Goal: Task Accomplishment & Management: Use online tool/utility

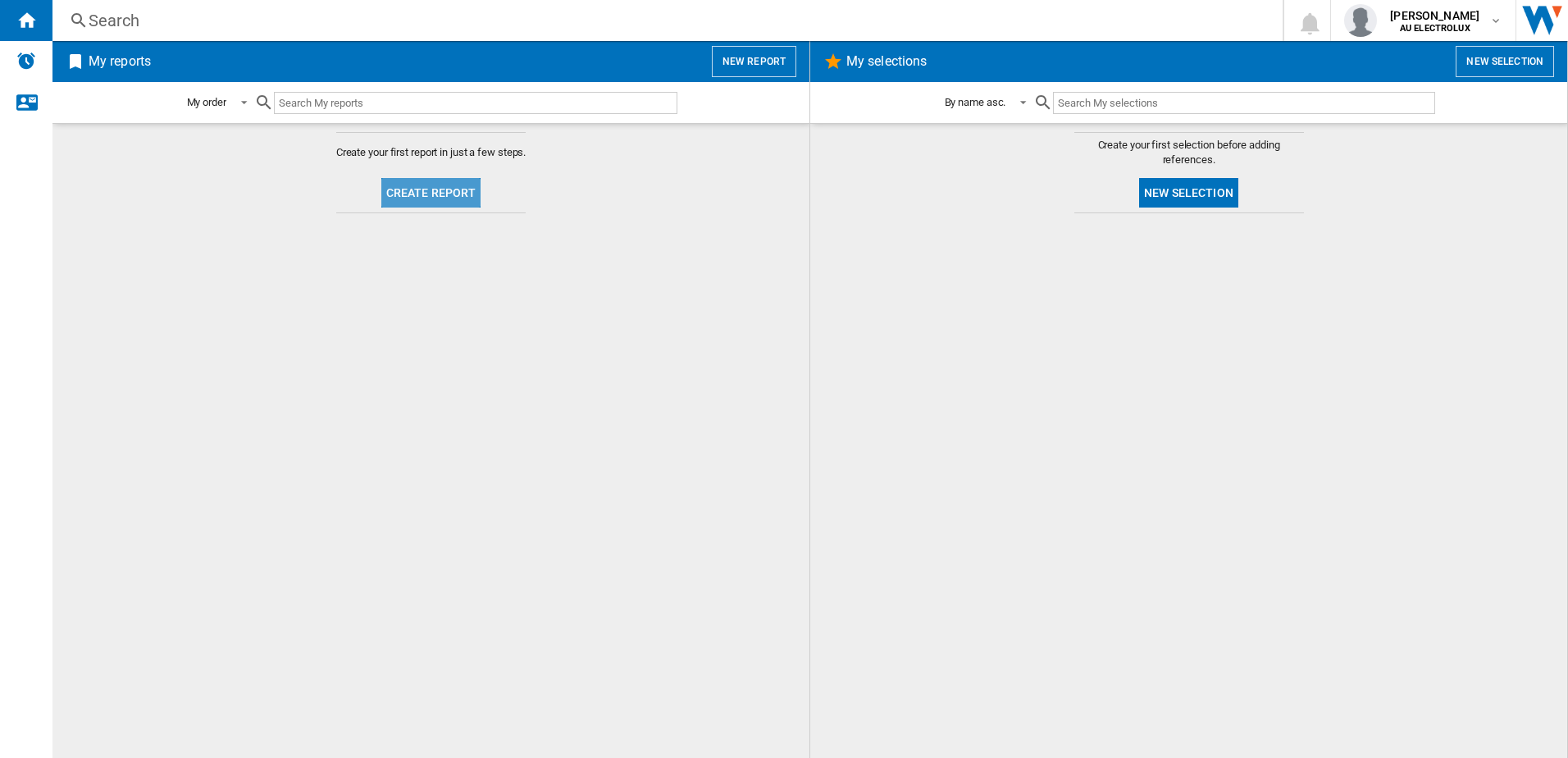
click at [433, 188] on button "Create report" at bounding box center [432, 193] width 100 height 29
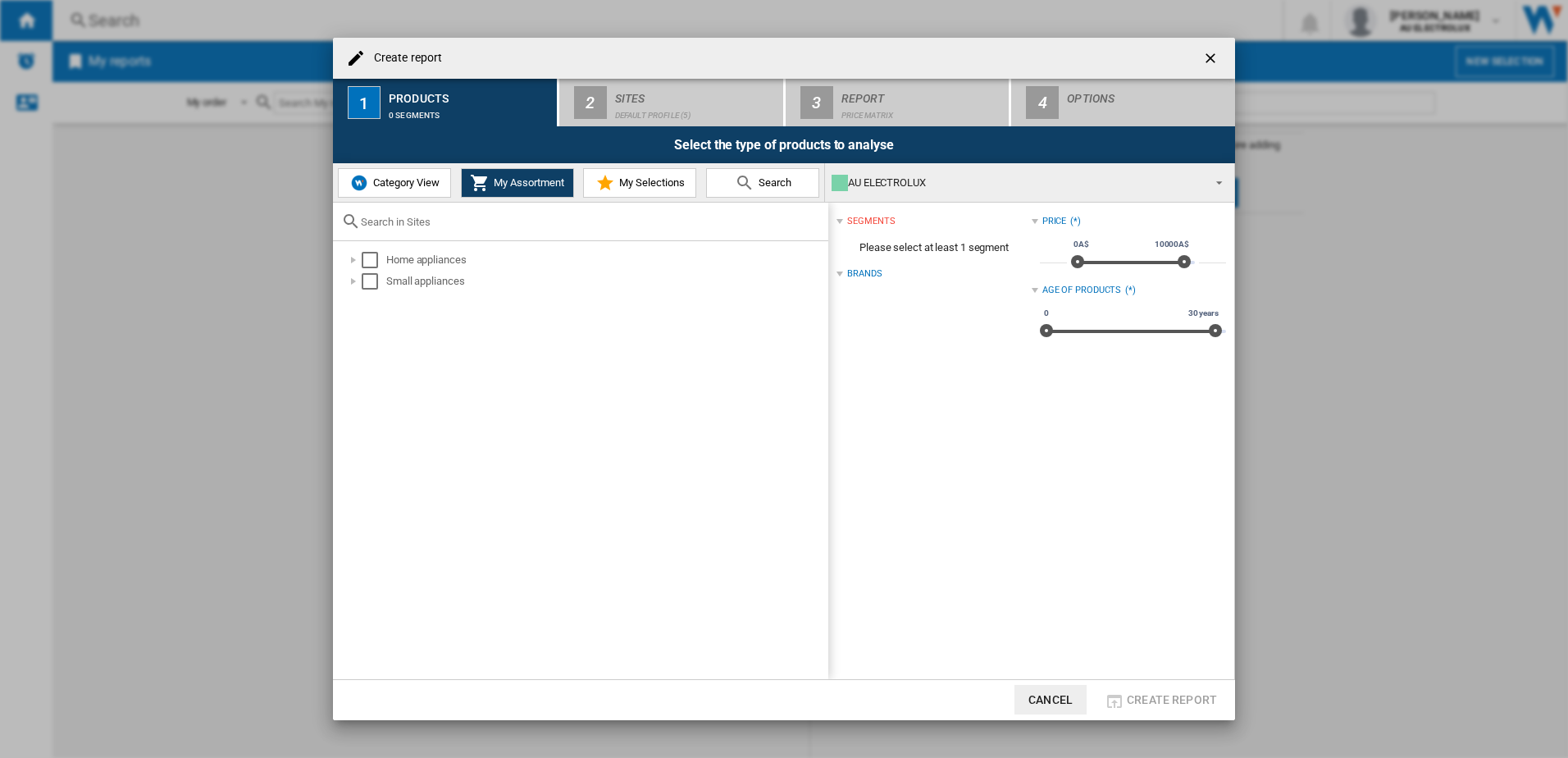
click at [378, 184] on span "Category View" at bounding box center [404, 182] width 70 height 13
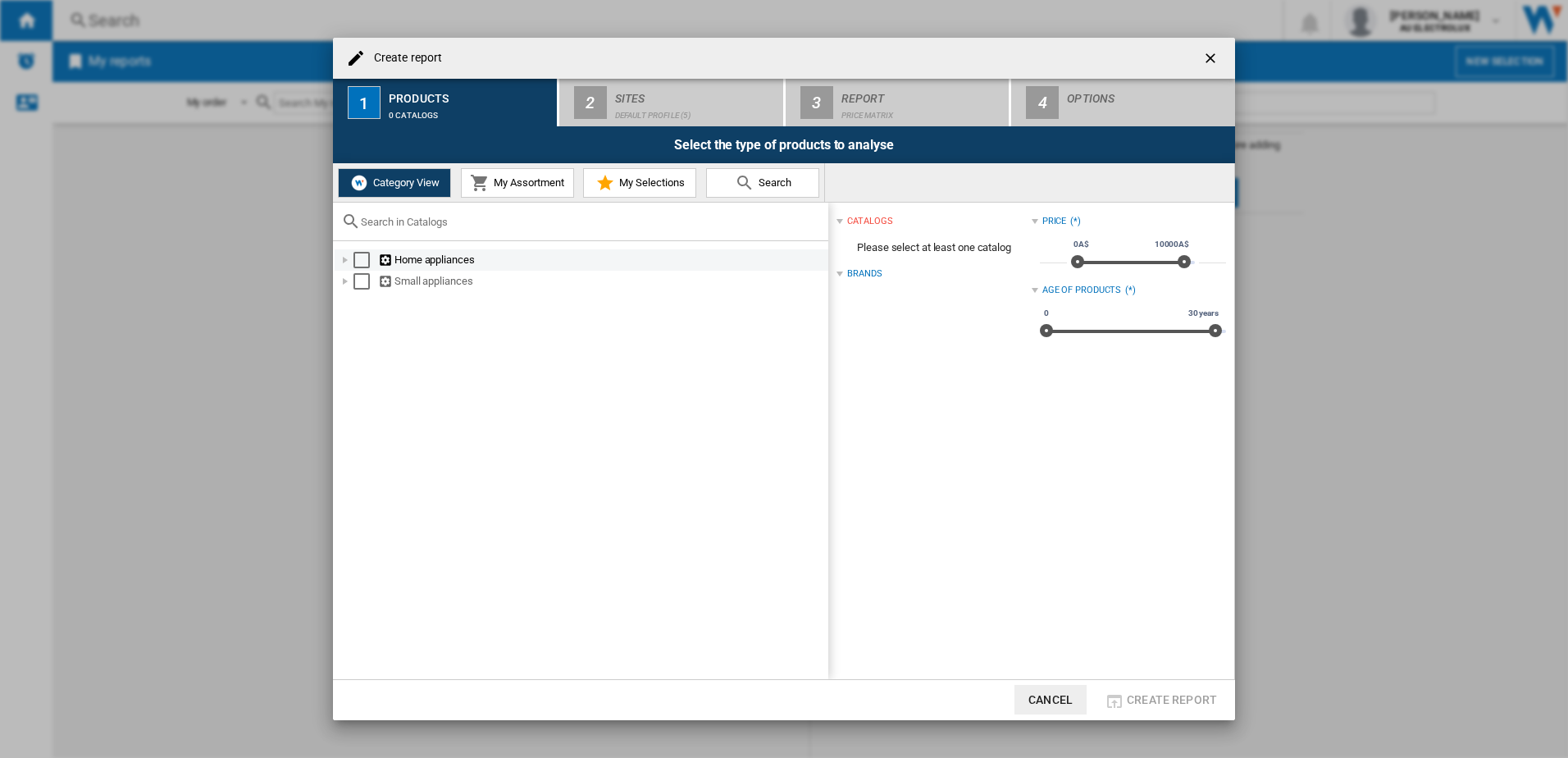
drag, startPoint x: 361, startPoint y: 258, endPoint x: 361, endPoint y: 266, distance: 8.0
click at [361, 259] on div "Select" at bounding box center [361, 260] width 17 height 17
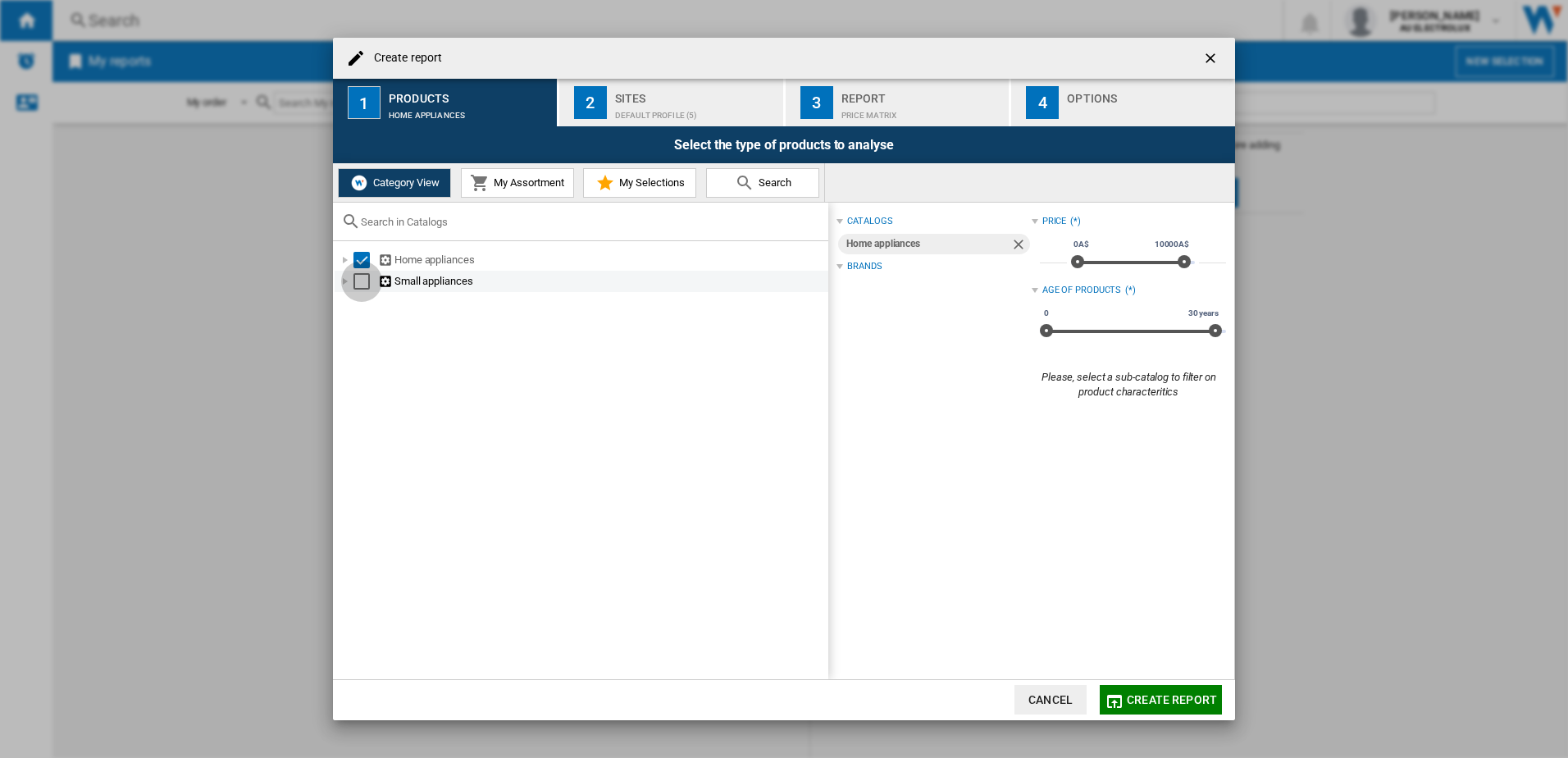
click at [366, 284] on div "Select" at bounding box center [361, 281] width 17 height 17
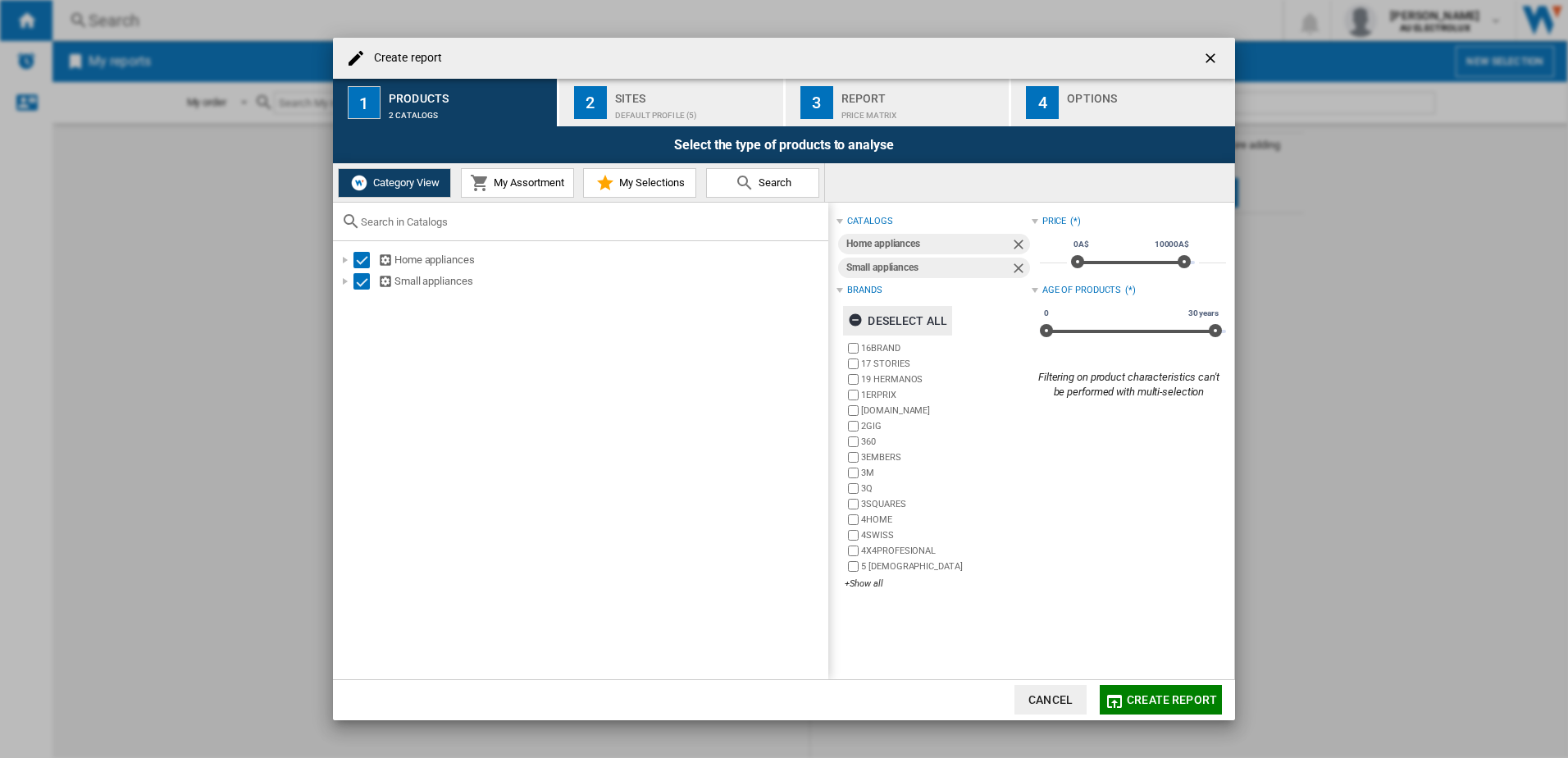
click at [853, 321] on ng-md-icon "button" at bounding box center [857, 322] width 20 height 20
click at [863, 583] on div "+Show all" at bounding box center [938, 584] width 186 height 13
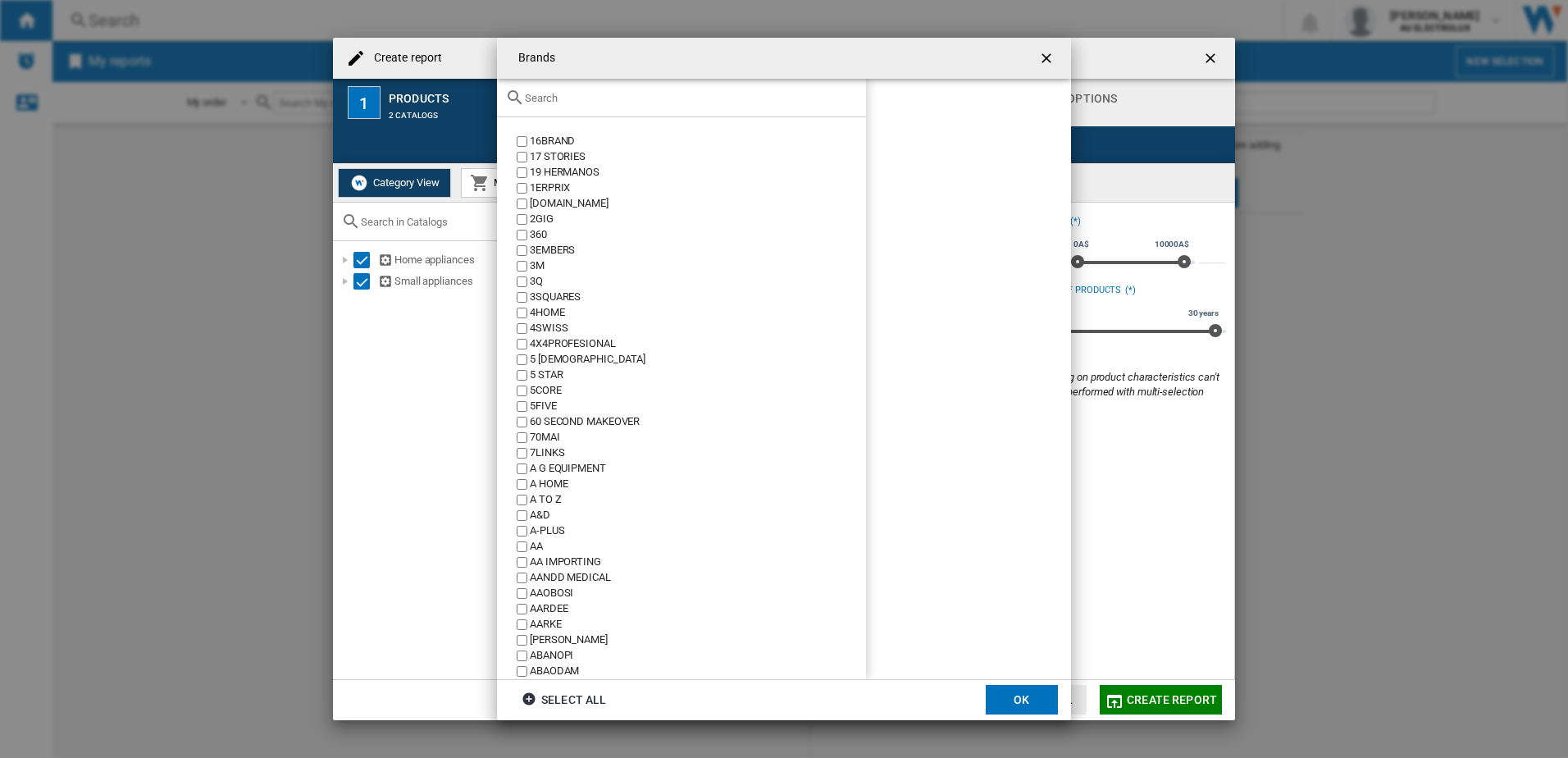
click at [552, 94] on input "text" at bounding box center [691, 98] width 333 height 13
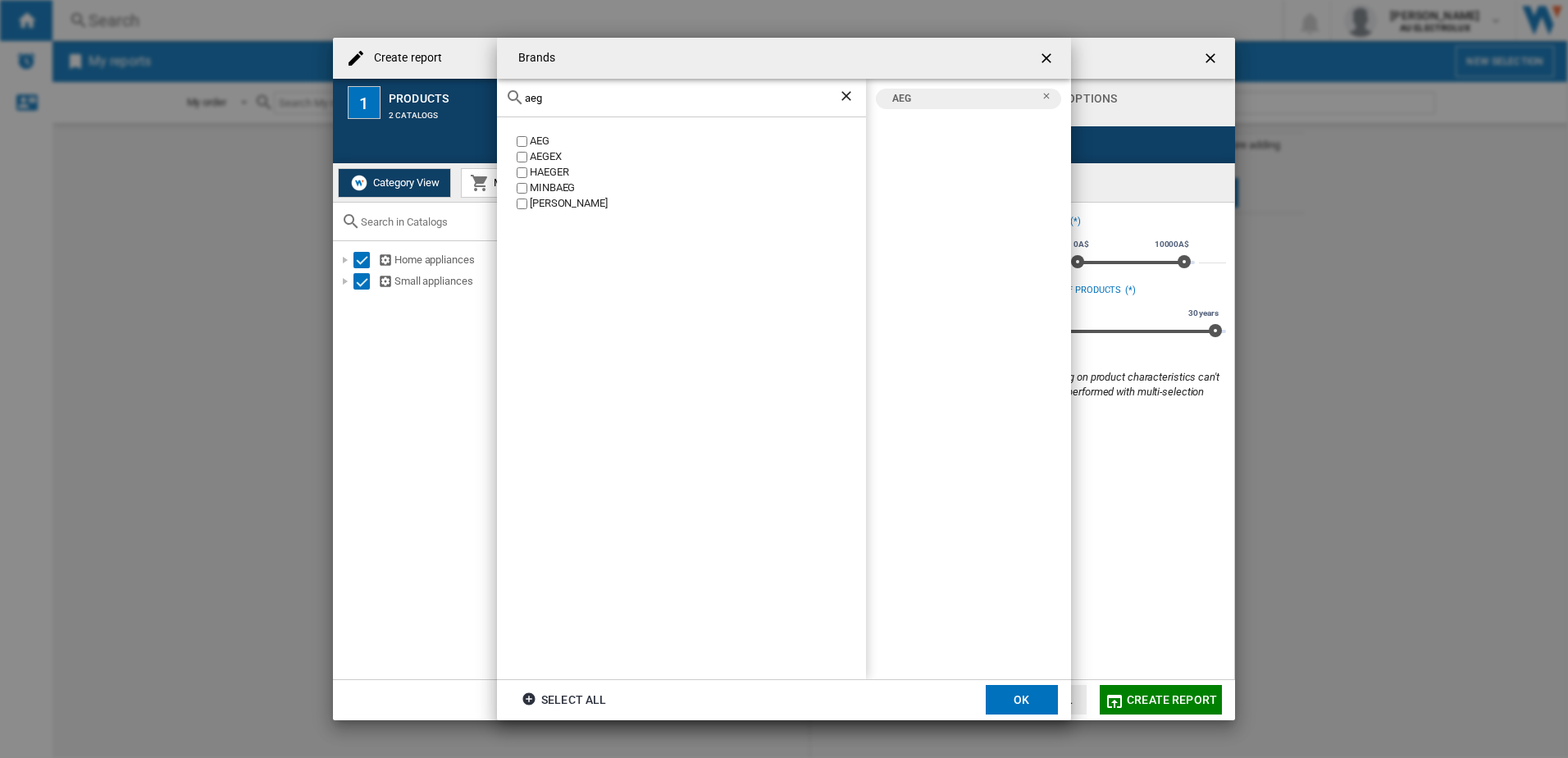
drag, startPoint x: 537, startPoint y: 92, endPoint x: 391, endPoint y: 72, distance: 147.4
click at [391, 72] on div "Brands aeg AEG AEGEX [PERSON_NAME] [GEOGRAPHIC_DATA] [PERSON_NAME] AEG Select a…" at bounding box center [784, 379] width 1568 height 758
drag, startPoint x: 575, startPoint y: 104, endPoint x: 549, endPoint y: 95, distance: 27.5
click at [519, 100] on div "electrol" at bounding box center [681, 97] width 369 height 38
drag, startPoint x: 575, startPoint y: 95, endPoint x: 342, endPoint y: 90, distance: 233.1
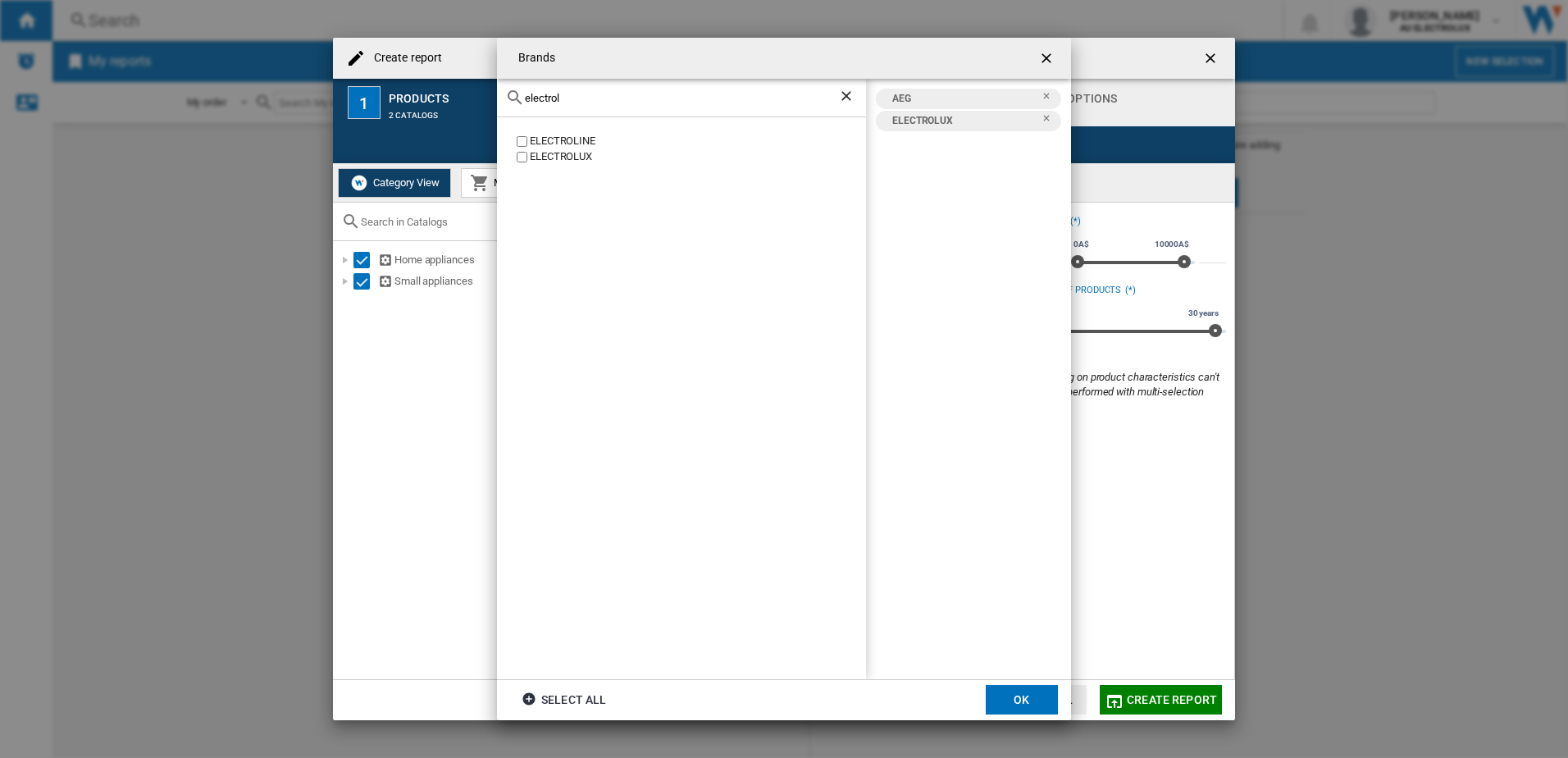
click at [342, 90] on div "Brands electrol ELECTROLINE ELECTROLUX AEG ELECTROLUX Select all OK" at bounding box center [784, 379] width 1568 height 758
drag, startPoint x: 566, startPoint y: 98, endPoint x: 325, endPoint y: 92, distance: 241.1
click at [325, 92] on div "Brands vintec VINTEC AEG ELECTROLUX VINTEC Select all OK" at bounding box center [784, 379] width 1568 height 758
click at [578, 99] on input "beefe" at bounding box center [681, 98] width 313 height 13
drag, startPoint x: 603, startPoint y: 99, endPoint x: 345, endPoint y: 82, distance: 258.6
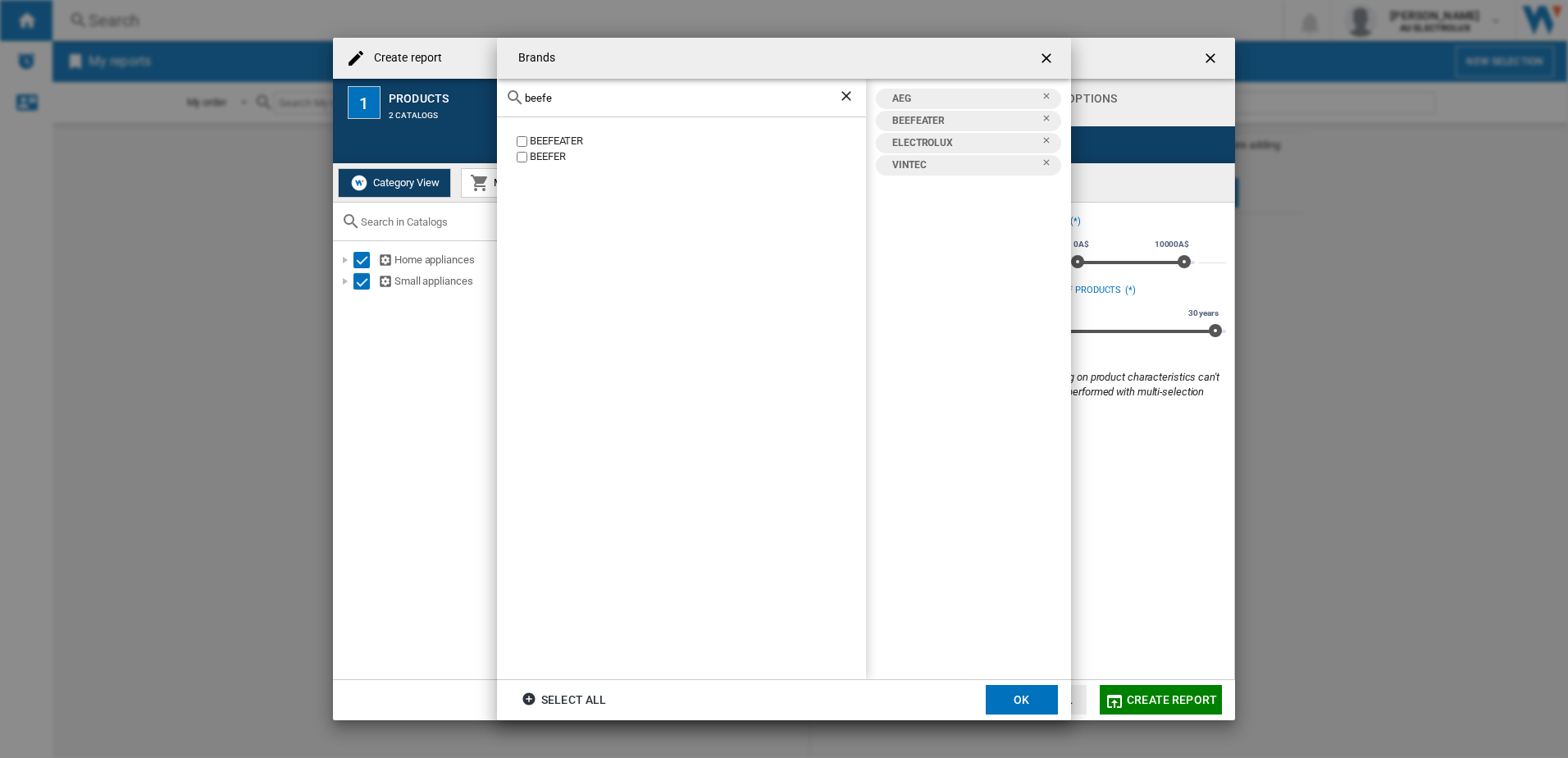
click at [345, 82] on div "Brands beefe BEEFEATER BEEFER AEG BEEFEATER ELECTROLUX VINTEC Select all OK" at bounding box center [784, 379] width 1568 height 758
type input "westing"
click at [1012, 695] on button "OK" at bounding box center [1022, 700] width 72 height 29
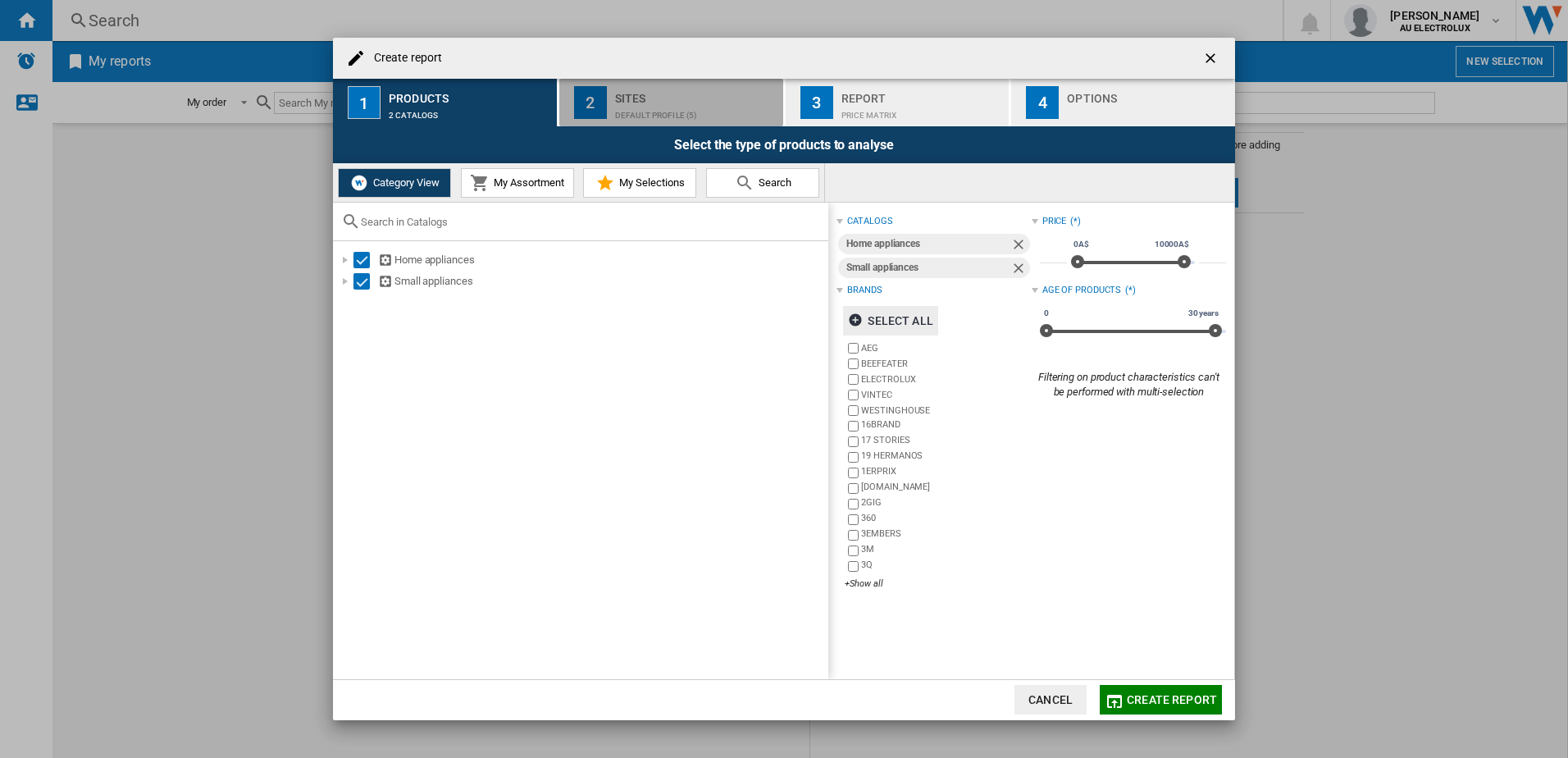
click at [645, 104] on div "Default profile (5)" at bounding box center [695, 112] width 161 height 18
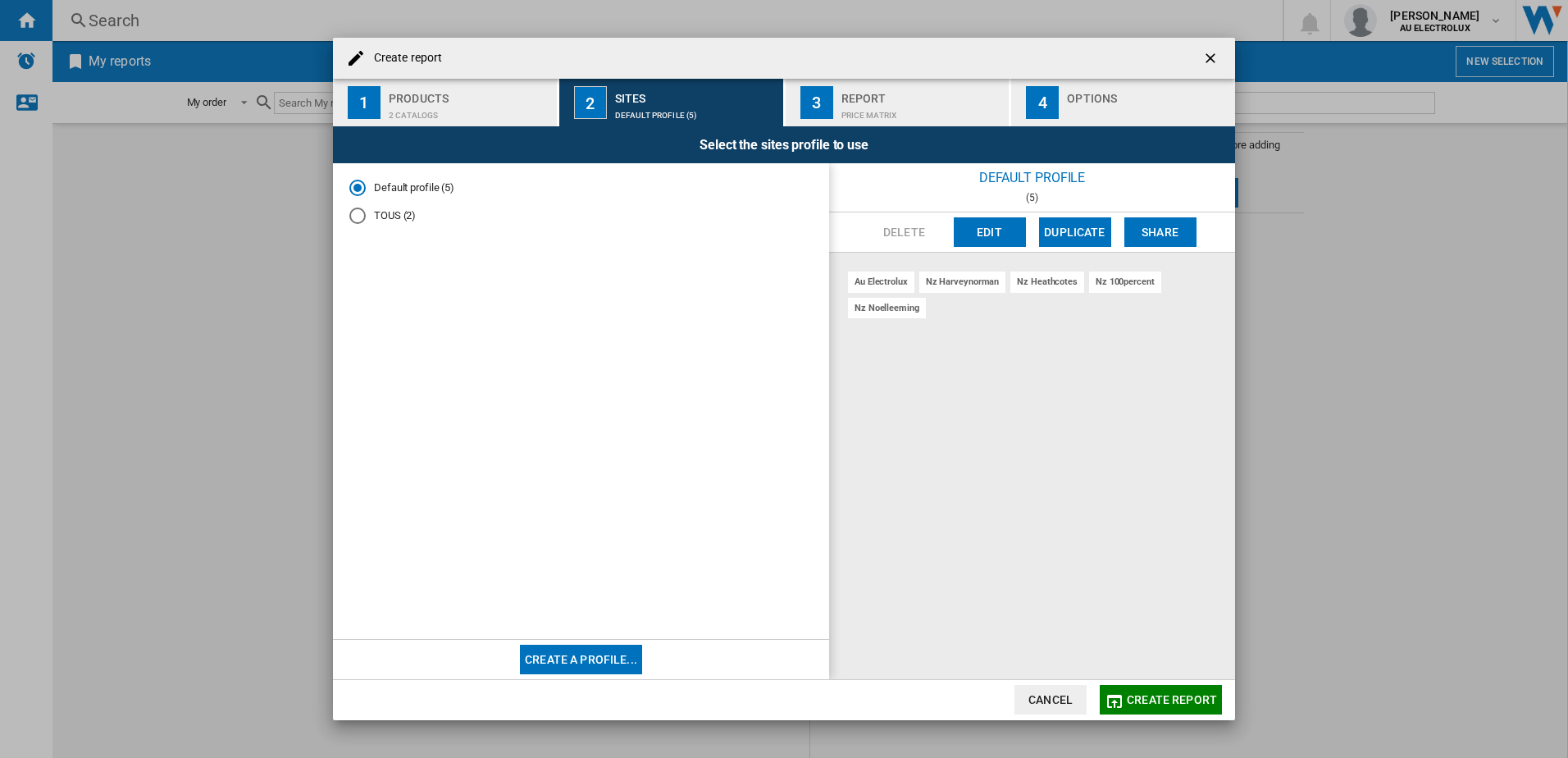
click at [871, 111] on div "Price Matrix" at bounding box center [922, 112] width 161 height 18
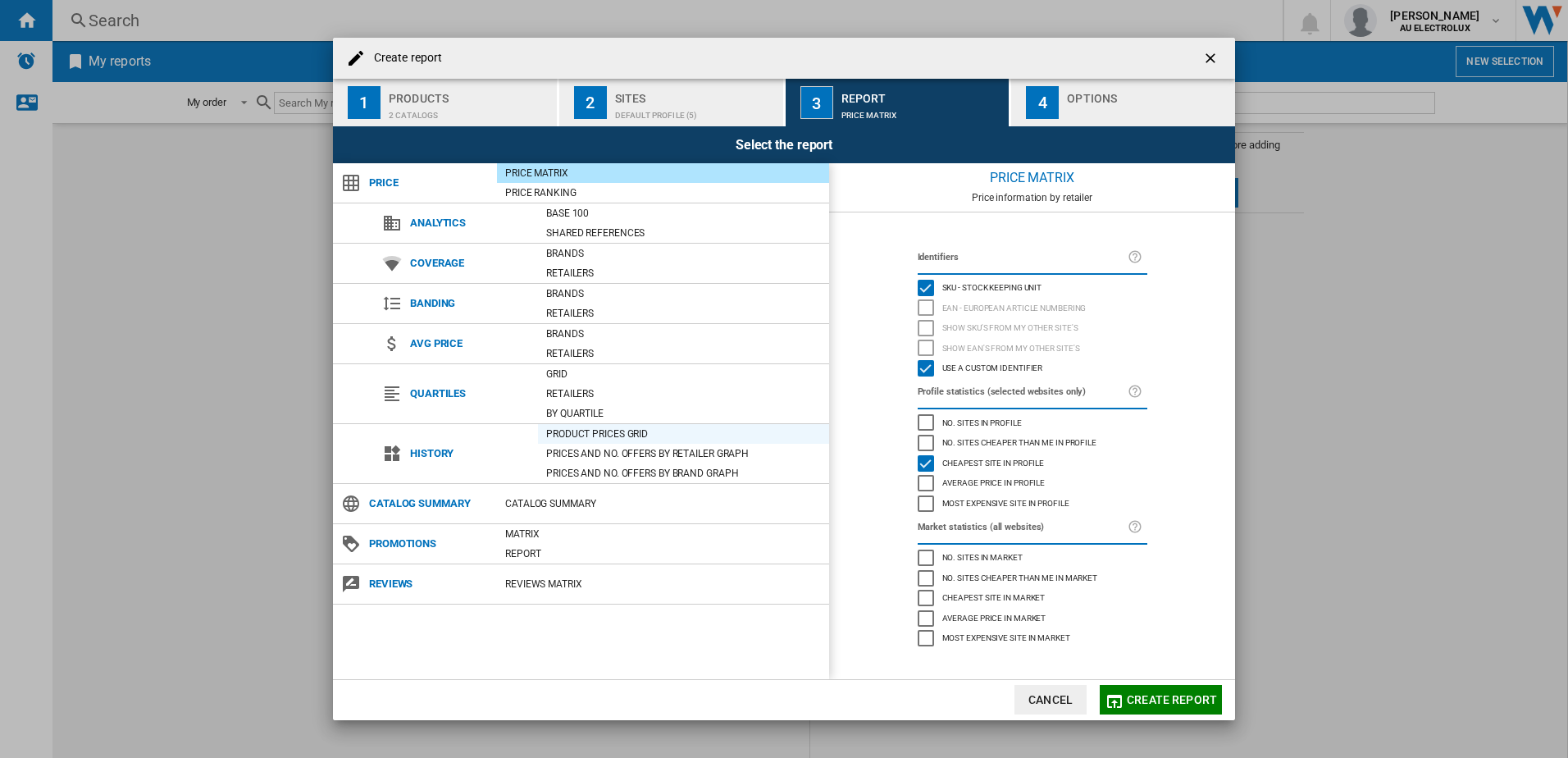
click at [600, 432] on div "Product prices grid" at bounding box center [683, 434] width 291 height 17
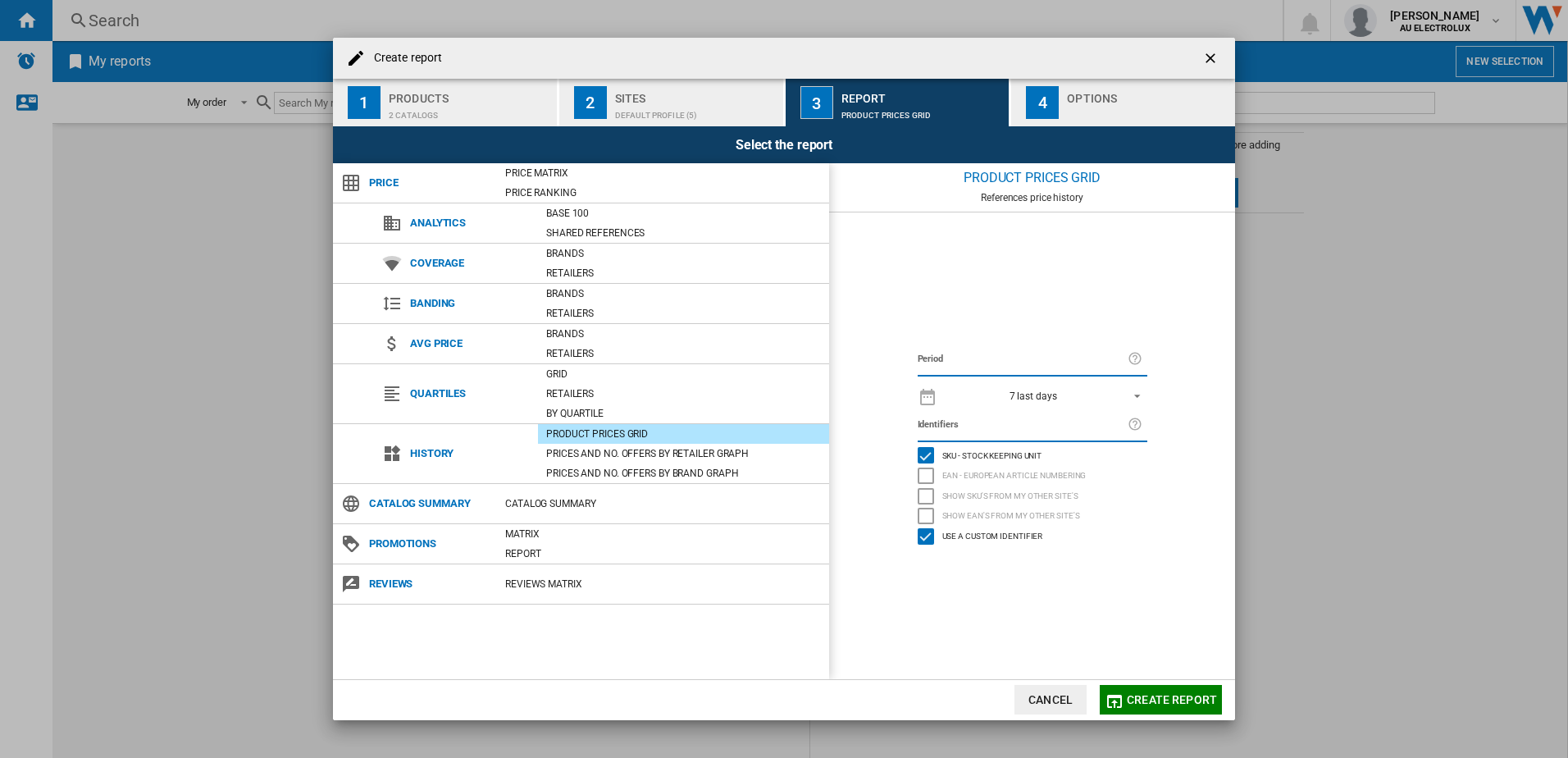
click at [1131, 400] on span "REPORTS.WIZARD.STEPS.REPORT.STEPS.REPORT_OPTIONS.PERIOD: 7 last days" at bounding box center [1132, 395] width 20 height 15
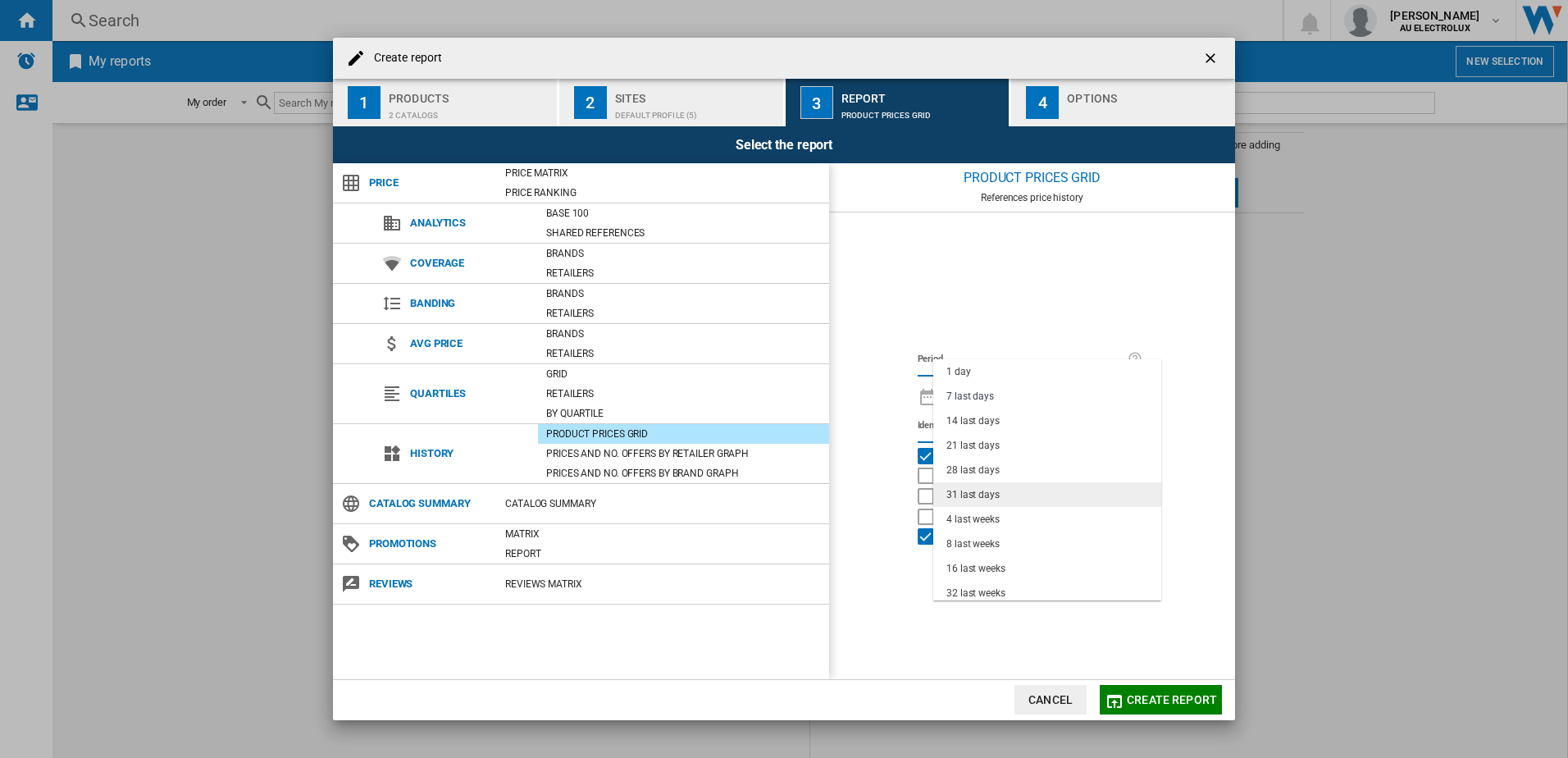
scroll to position [104, 0]
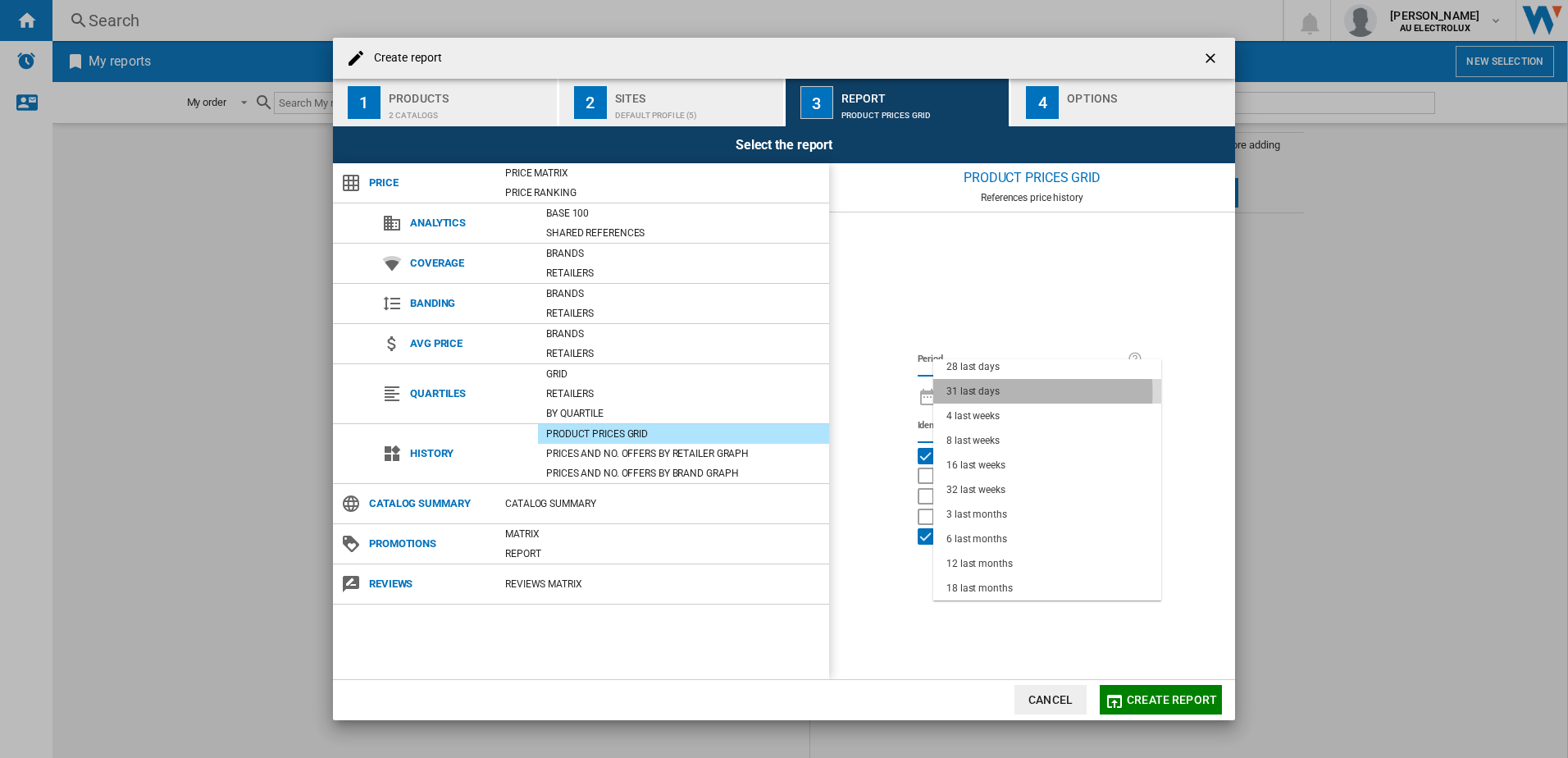
click at [964, 393] on div "31 last days" at bounding box center [973, 392] width 53 height 14
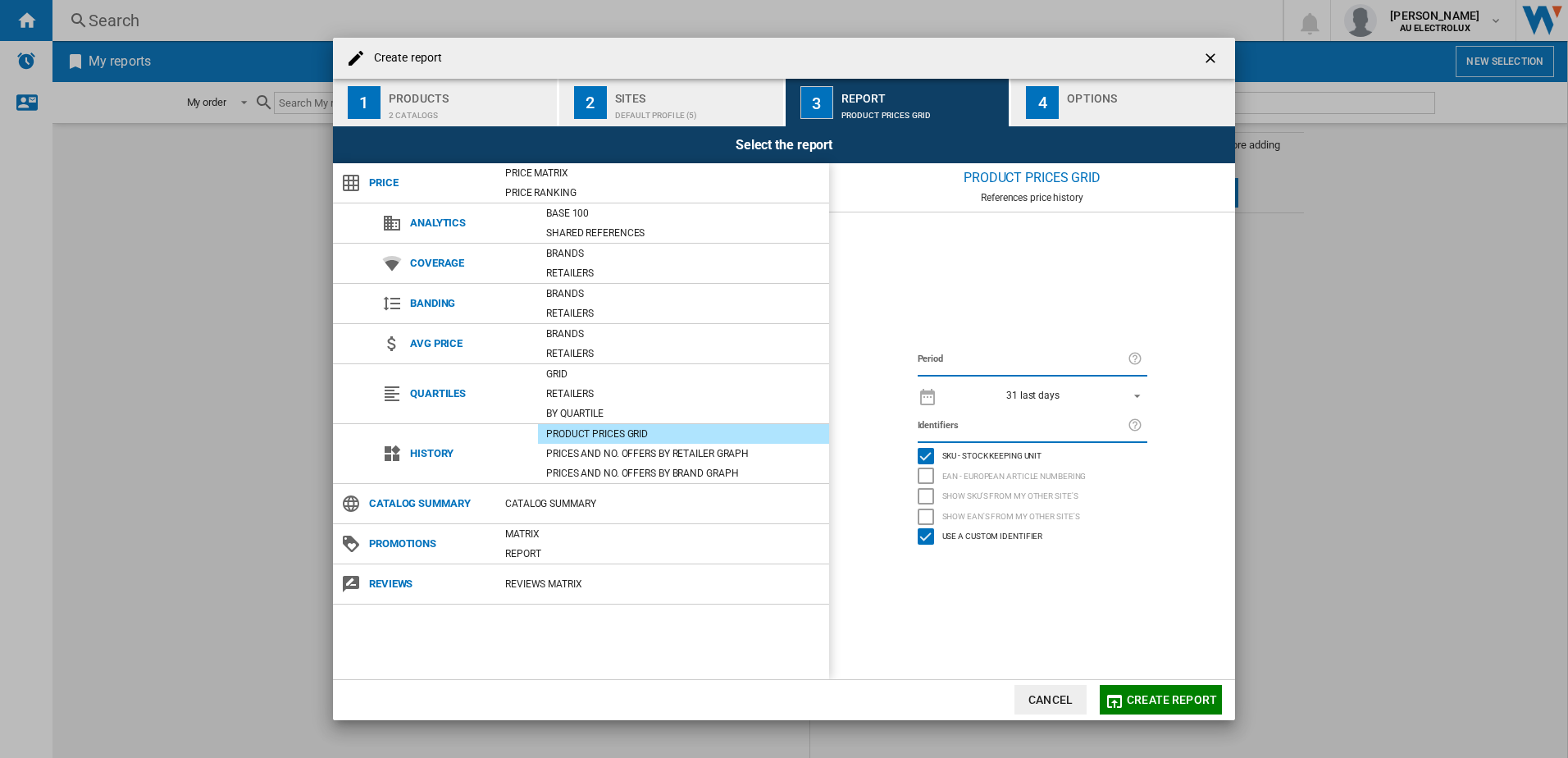
click at [950, 357] on label "Period" at bounding box center [1023, 359] width 210 height 18
click at [1029, 361] on label "Period" at bounding box center [1023, 359] width 210 height 18
click at [1146, 694] on span "Create report" at bounding box center [1172, 699] width 90 height 13
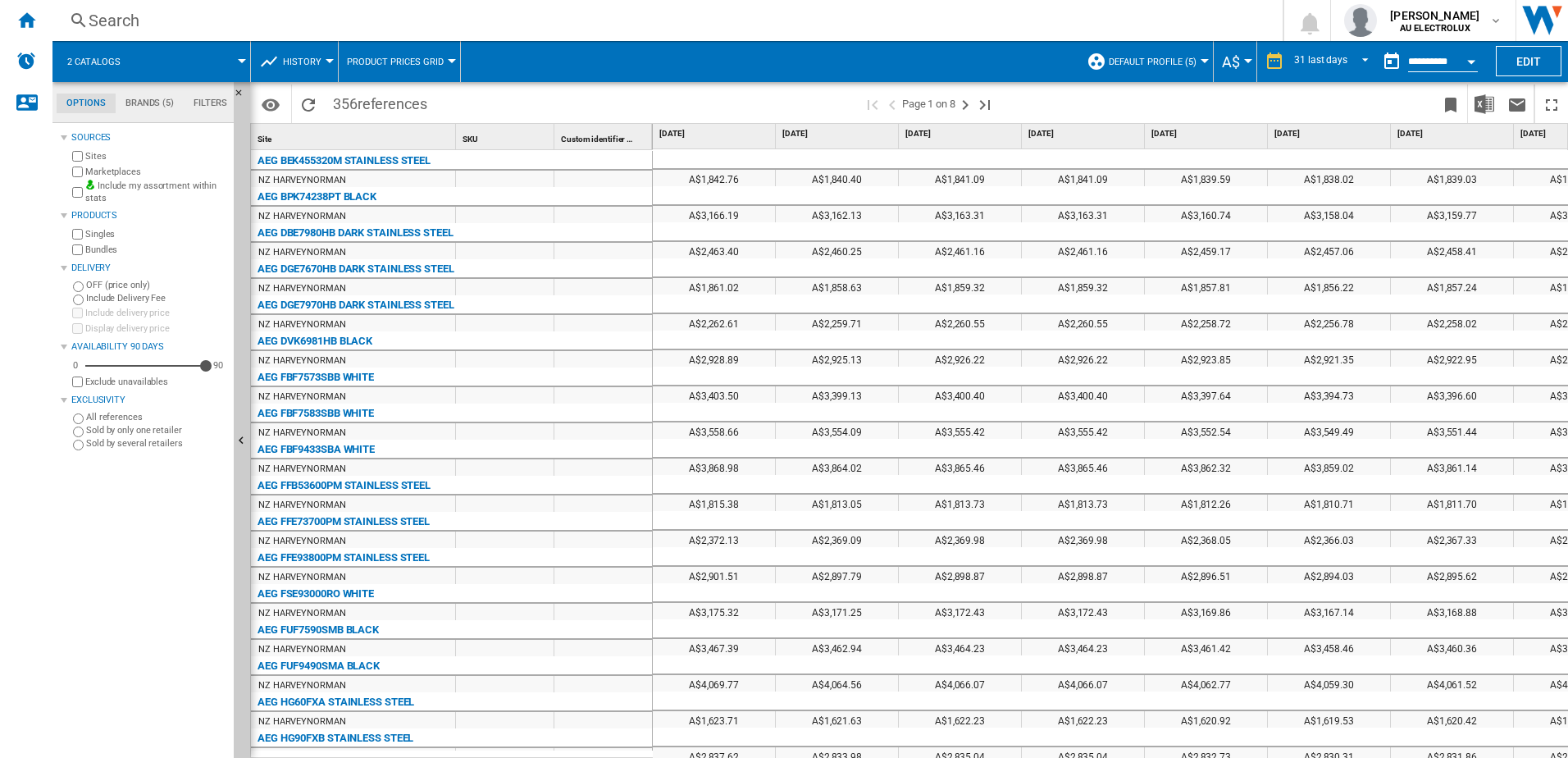
click at [1250, 54] on md-menu "A$ Argentin Peso Australian Dollar balboa Bolivia [GEOGRAPHIC_DATA] Bulgarian l…" at bounding box center [1235, 62] width 43 height 41
click at [1242, 66] on button "A$" at bounding box center [1235, 62] width 26 height 41
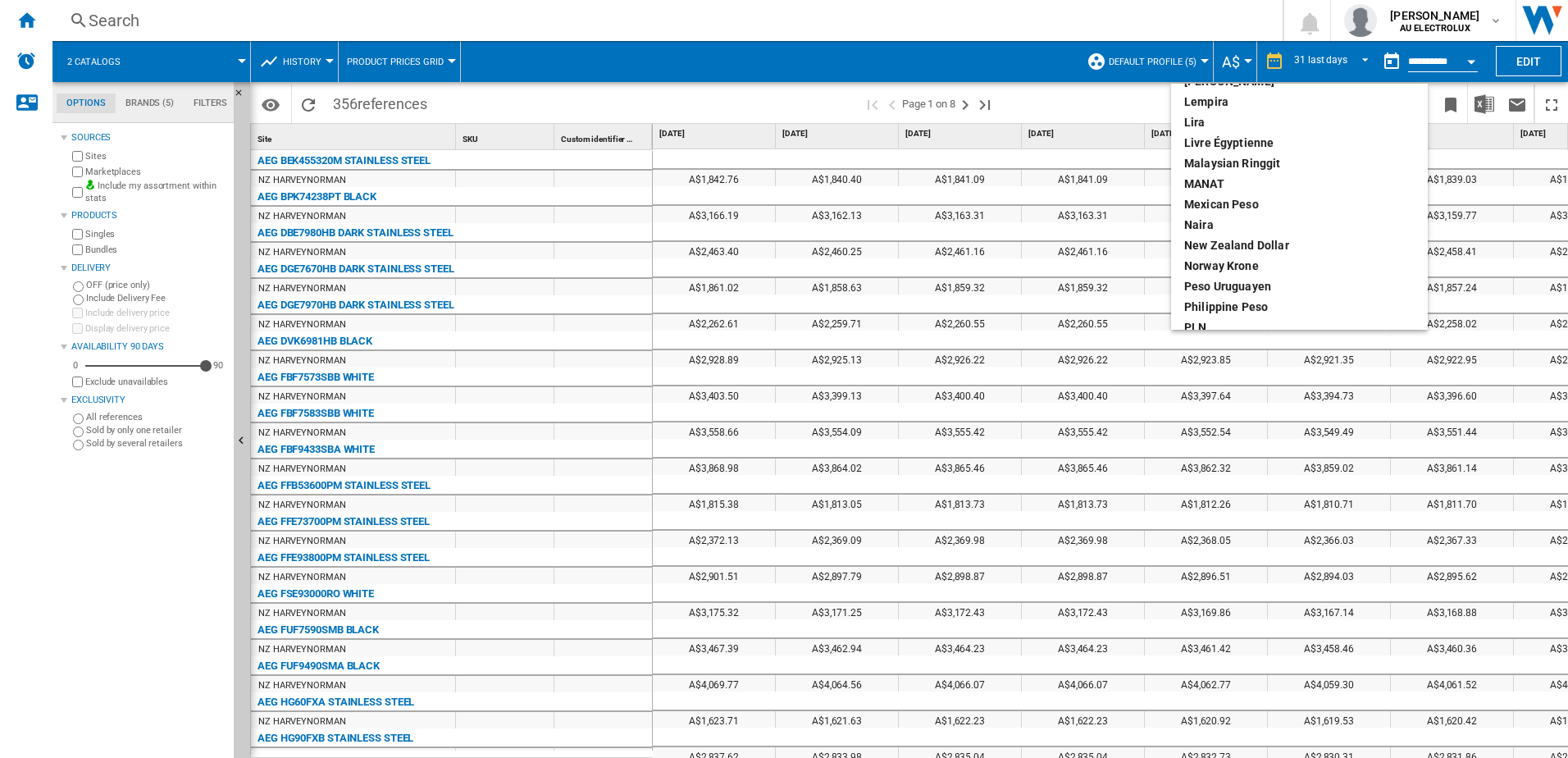
scroll to position [464, 0]
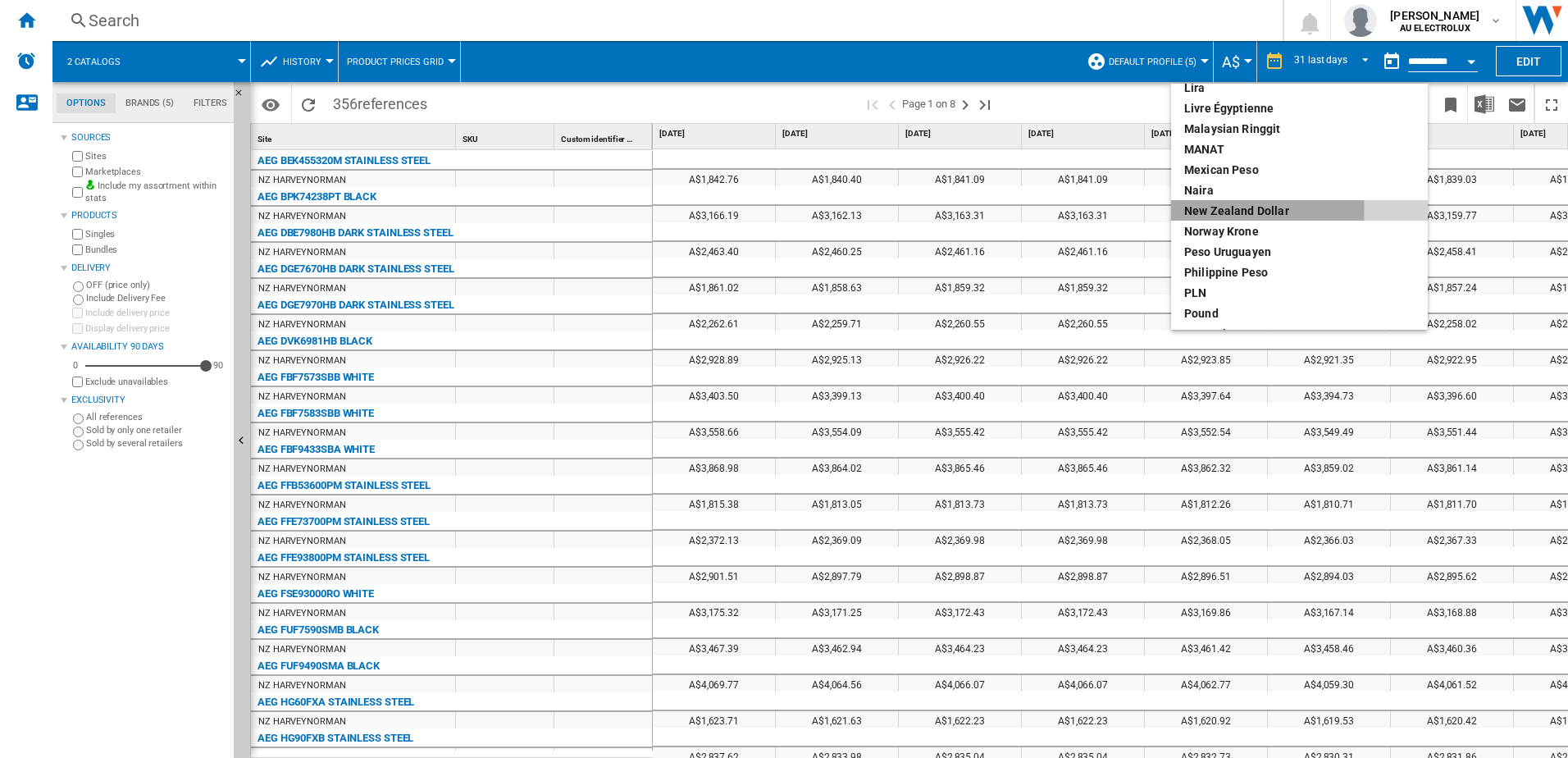
click at [1210, 211] on div "New Zealand dollar" at bounding box center [1299, 211] width 230 height 17
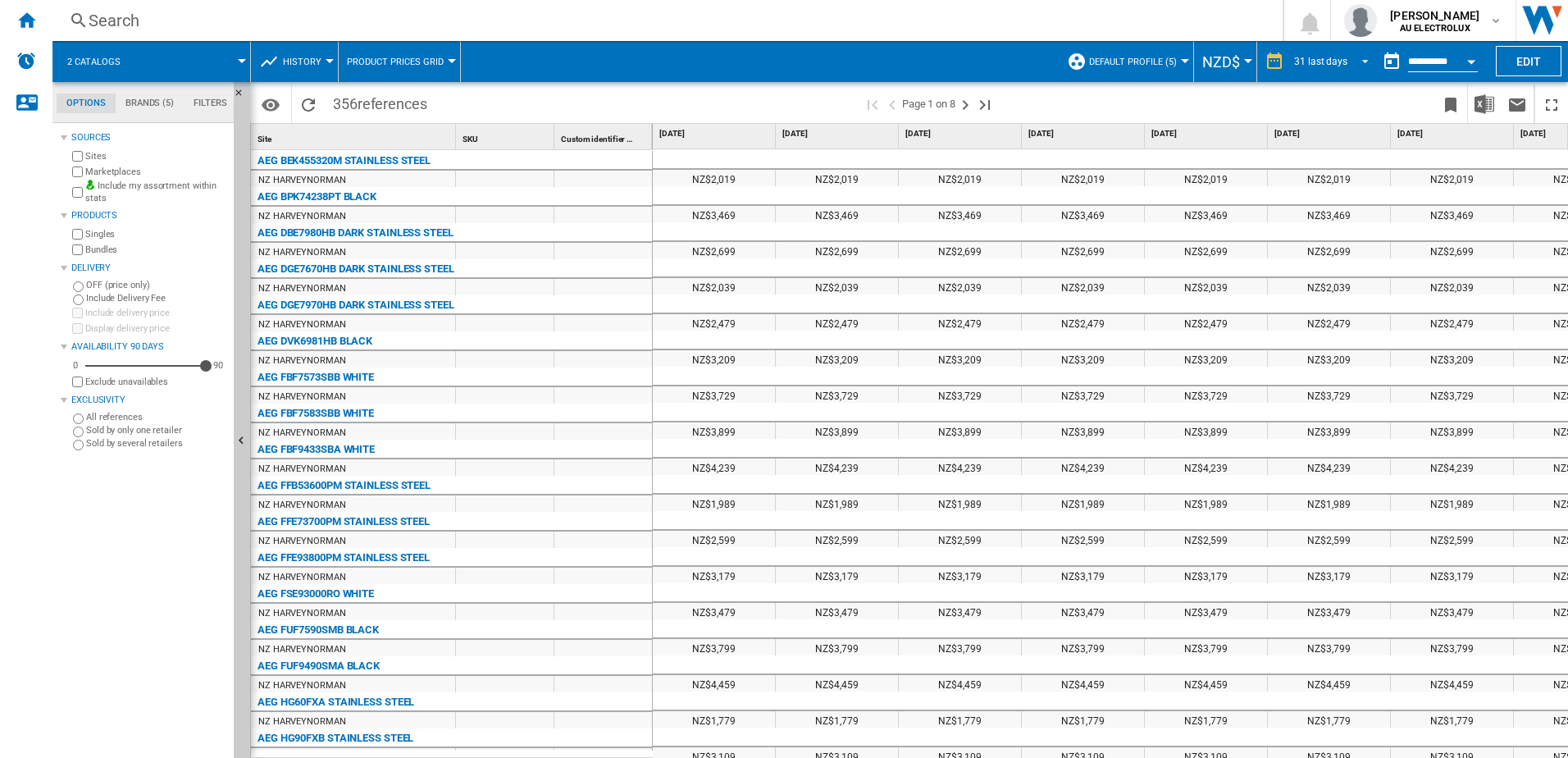
click at [1360, 58] on span "REPORTS.WIZARD.STEPS.REPORT.STEPS.REPORT_OPTIONS.PERIOD: 31 last days" at bounding box center [1360, 60] width 20 height 15
click at [1213, 18] on md-backdrop at bounding box center [784, 379] width 1568 height 758
click at [1413, 62] on input "**********" at bounding box center [1443, 64] width 69 height 15
click at [1465, 64] on button "Open calendar" at bounding box center [1471, 59] width 29 height 29
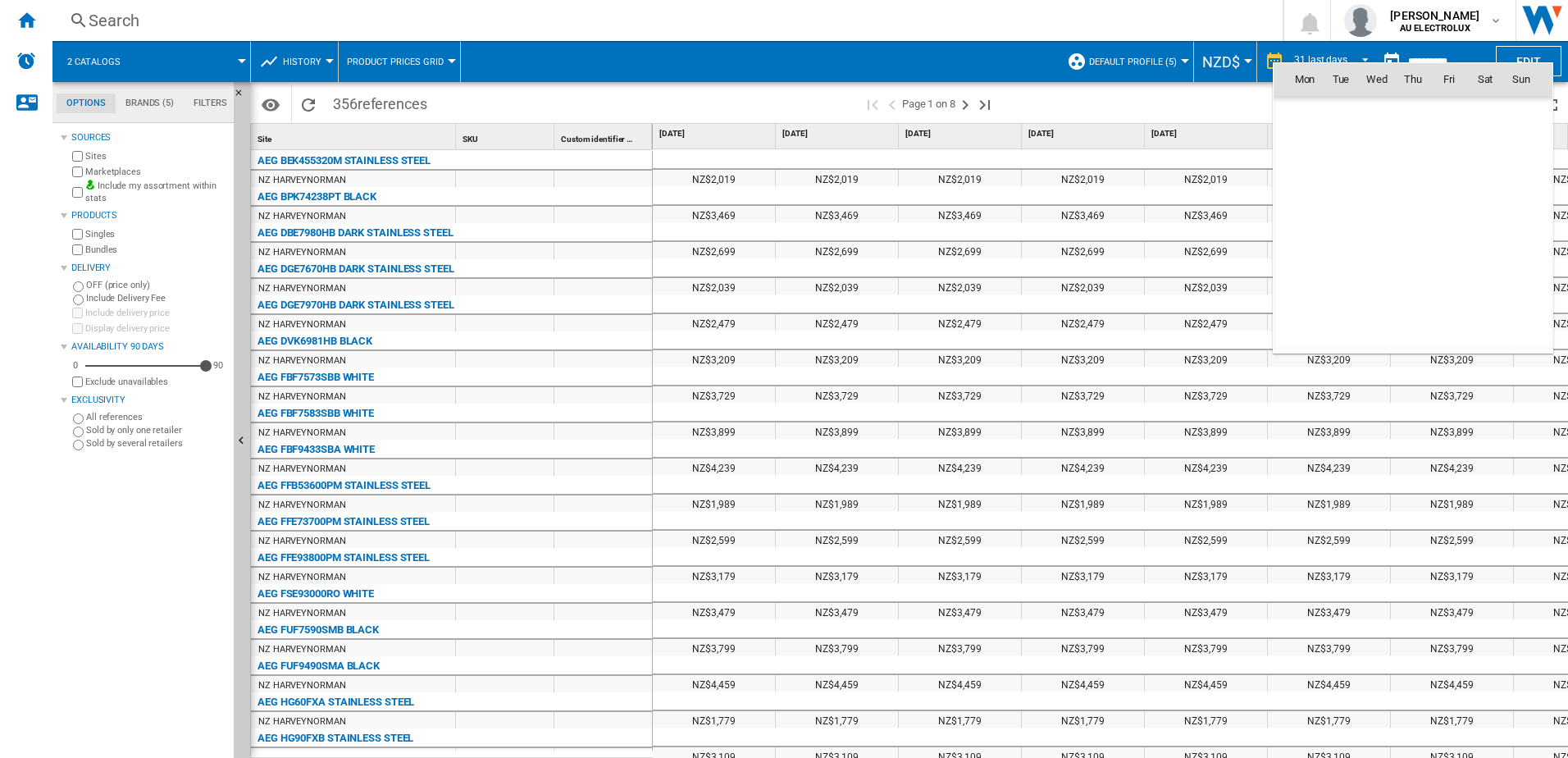
scroll to position [7829, 0]
click at [1312, 118] on span "[DATE]" at bounding box center [1310, 114] width 33 height 13
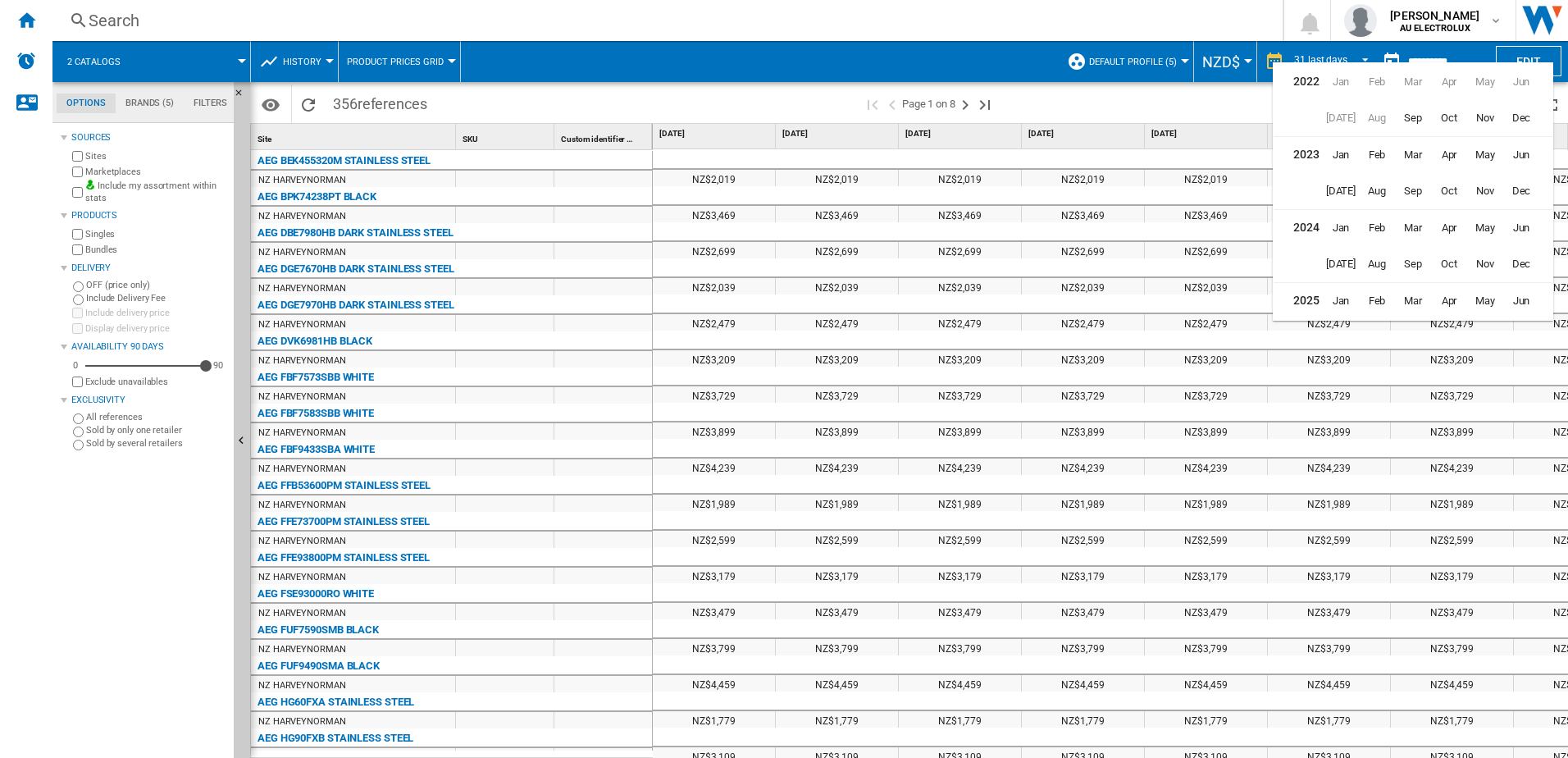
scroll to position [40, 0]
click at [1340, 296] on span "[DATE]" at bounding box center [1341, 298] width 33 height 33
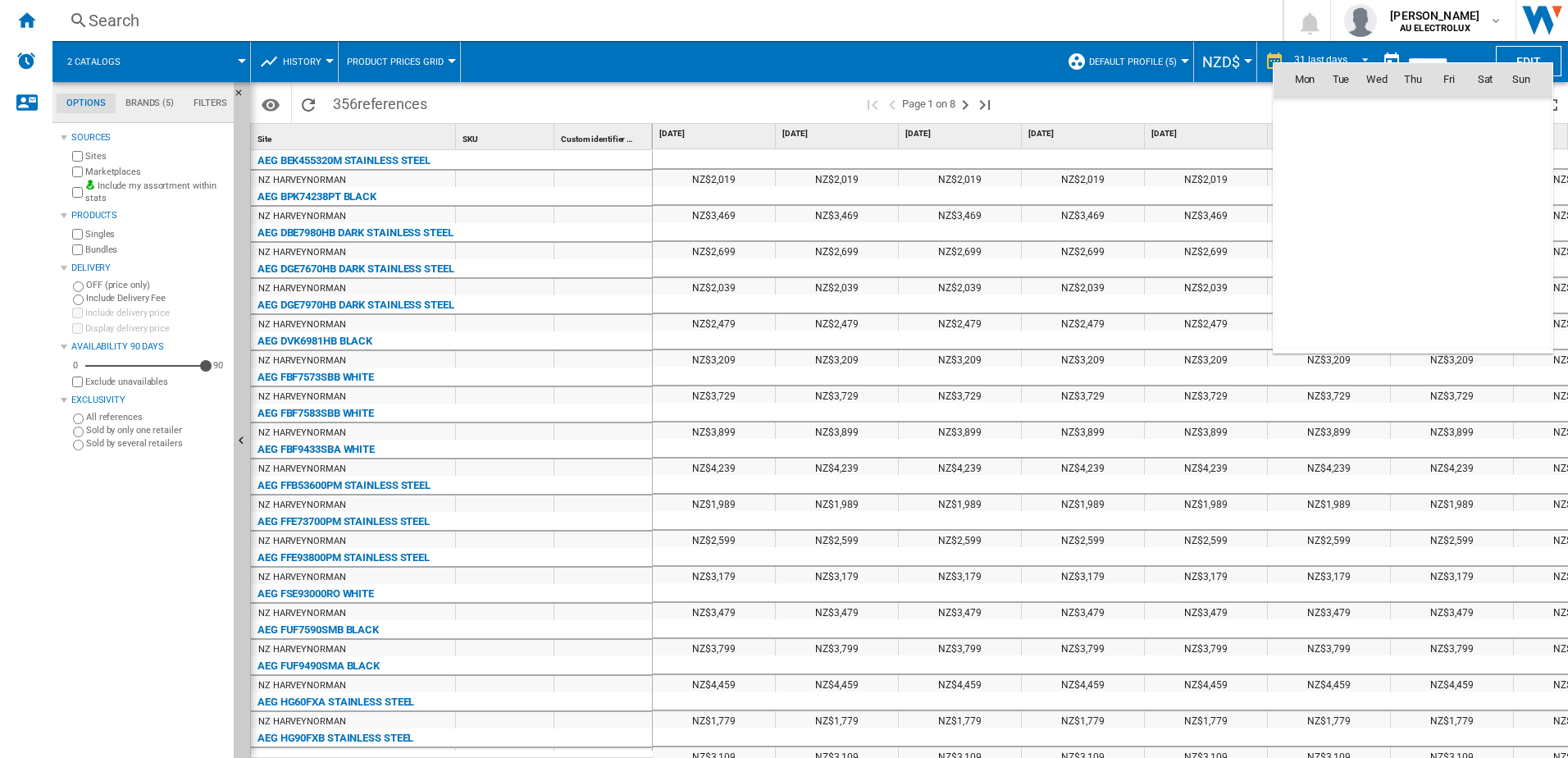
scroll to position [7394, 0]
click at [1305, 109] on span "[DATE]" at bounding box center [1310, 114] width 33 height 13
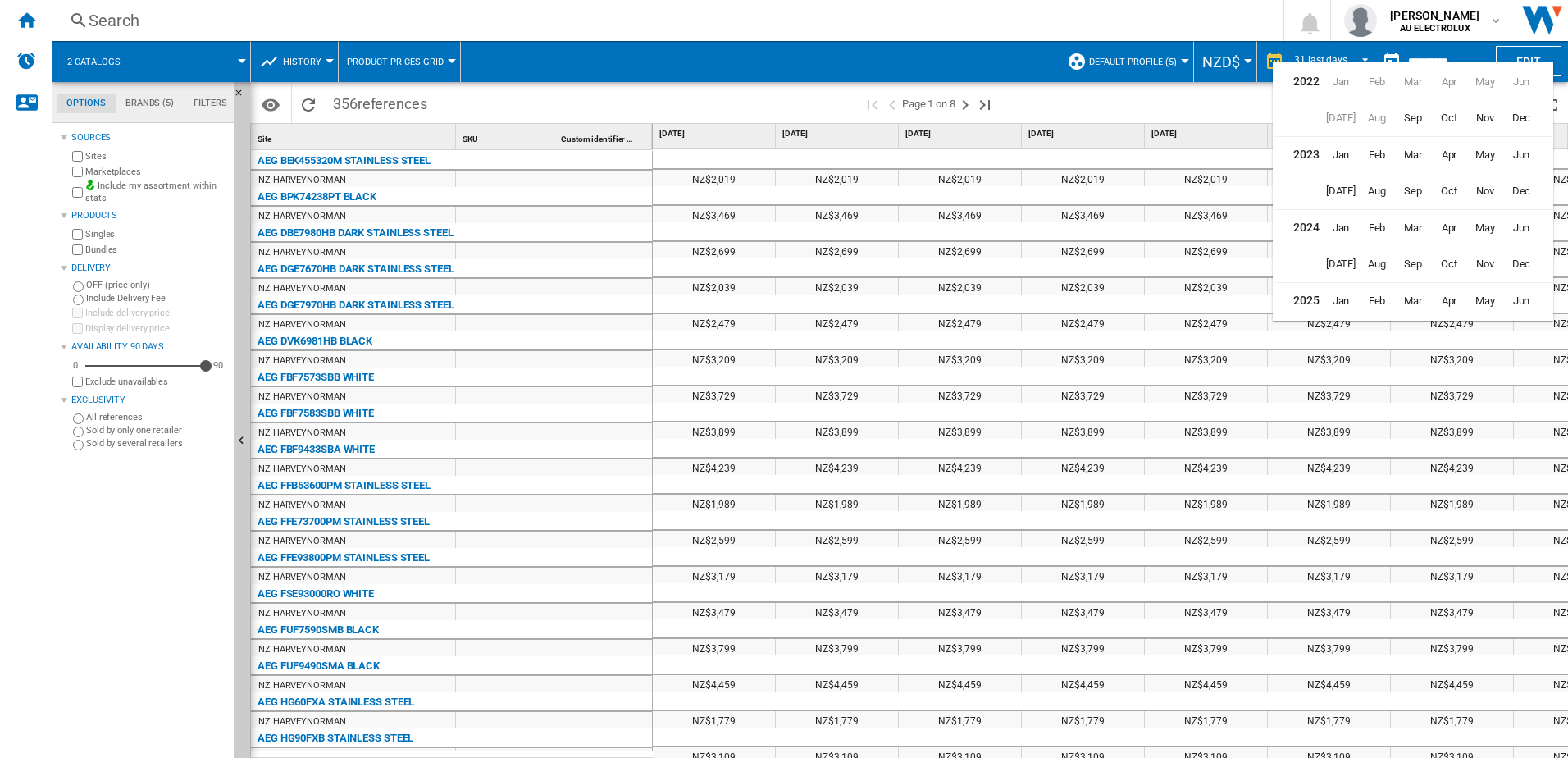
scroll to position [40, 0]
click at [1384, 298] on span "Aug" at bounding box center [1377, 298] width 33 height 33
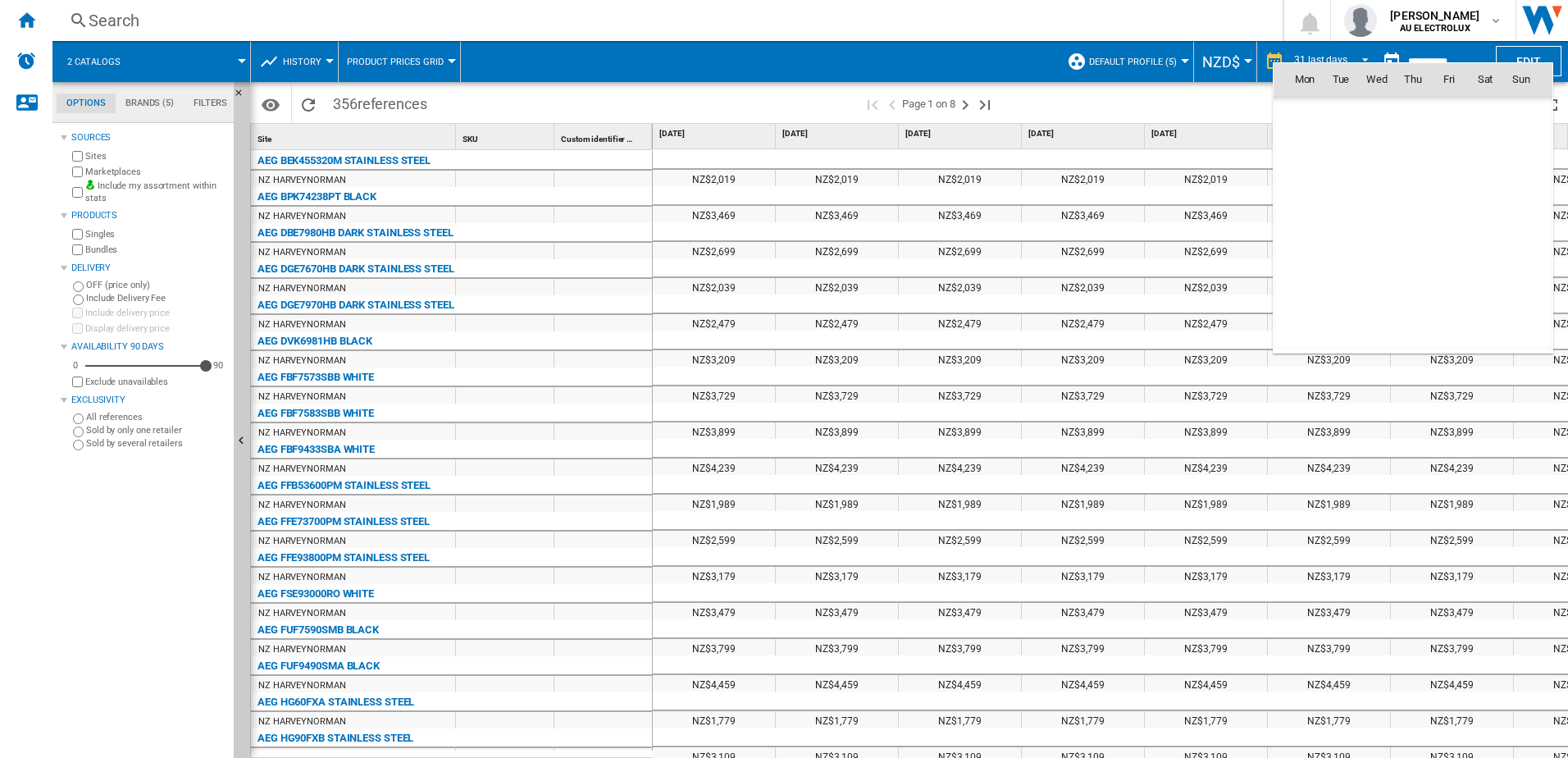
scroll to position [7611, 0]
click at [1450, 108] on span "1" at bounding box center [1450, 116] width 33 height 33
type input "**********"
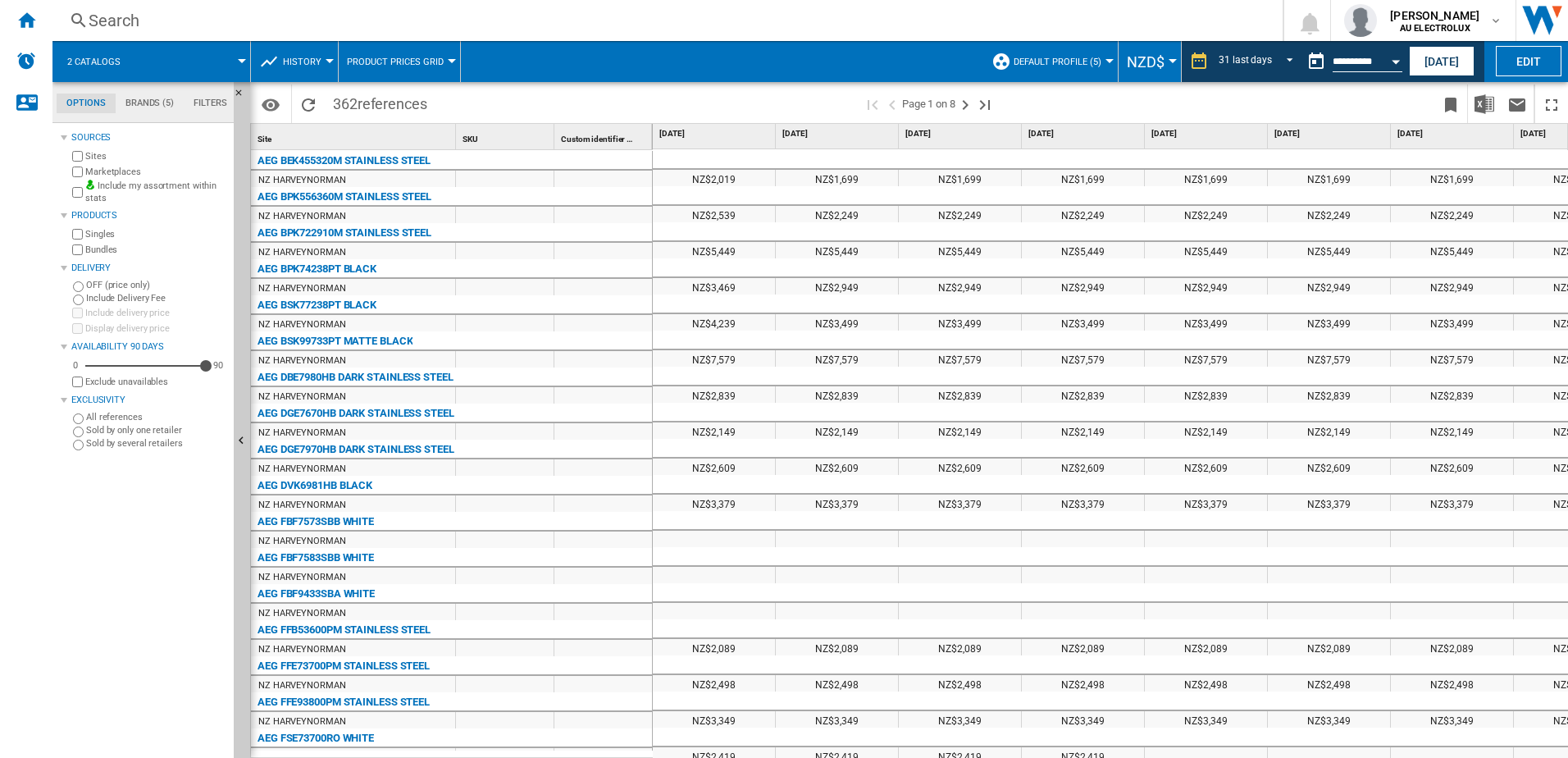
click at [1212, 102] on span at bounding box center [1221, 103] width 428 height 38
click at [1383, 58] on button "Open calendar" at bounding box center [1396, 59] width 29 height 29
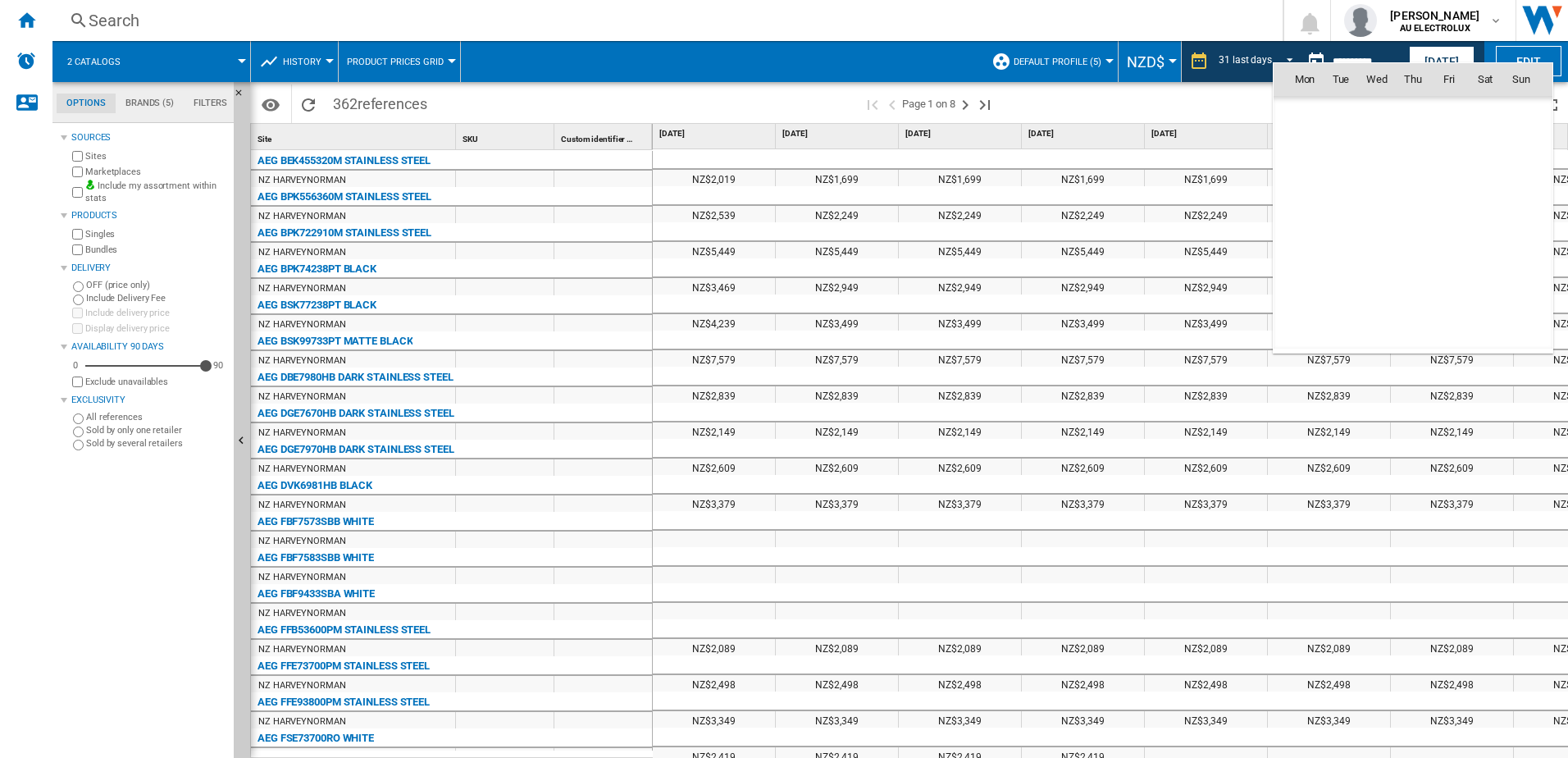
scroll to position [7611, 0]
click at [1516, 118] on span "3" at bounding box center [1522, 116] width 33 height 33
type input "**********"
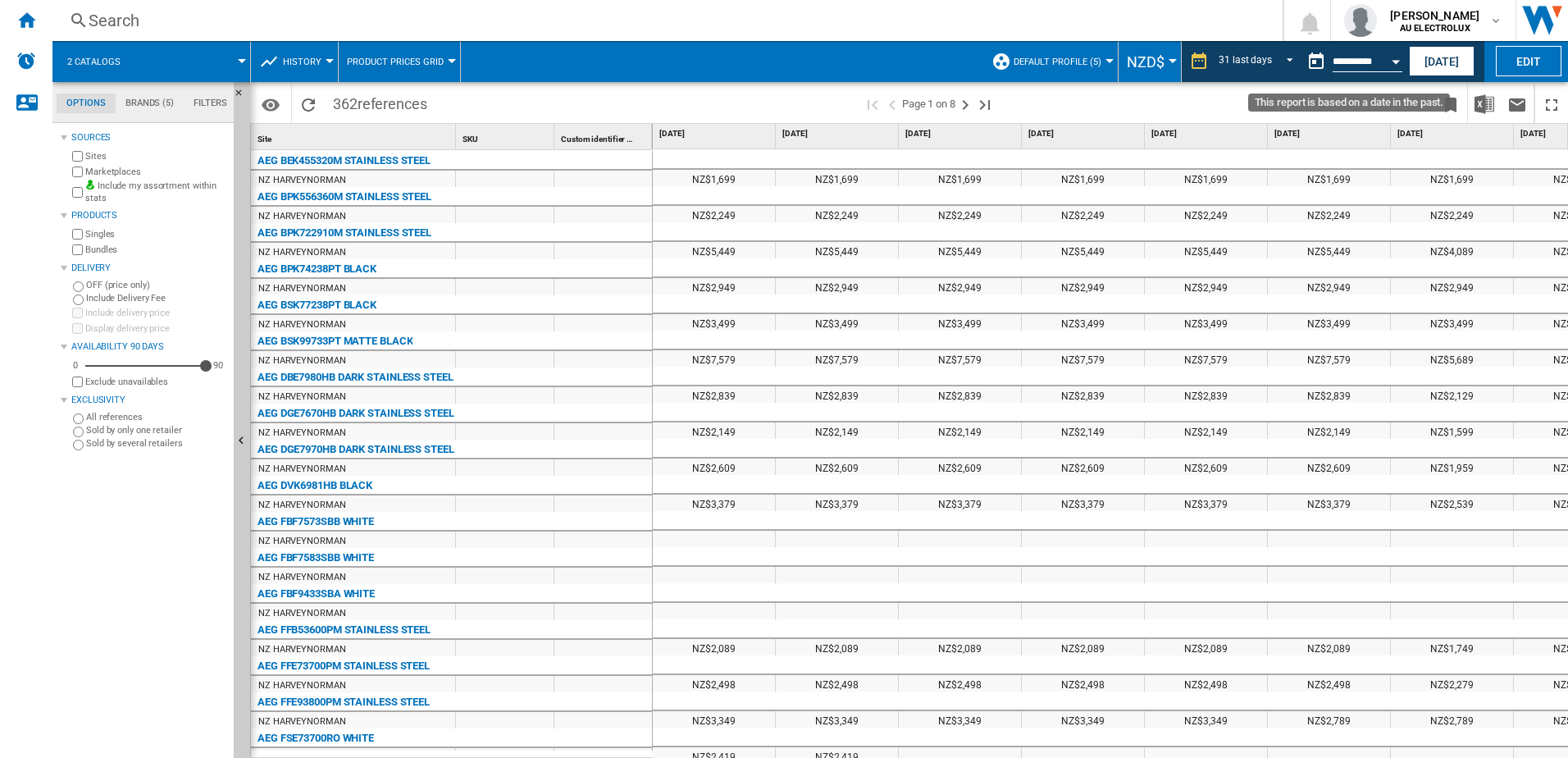
click at [1392, 60] on div "Open calendar" at bounding box center [1396, 62] width 8 height 4
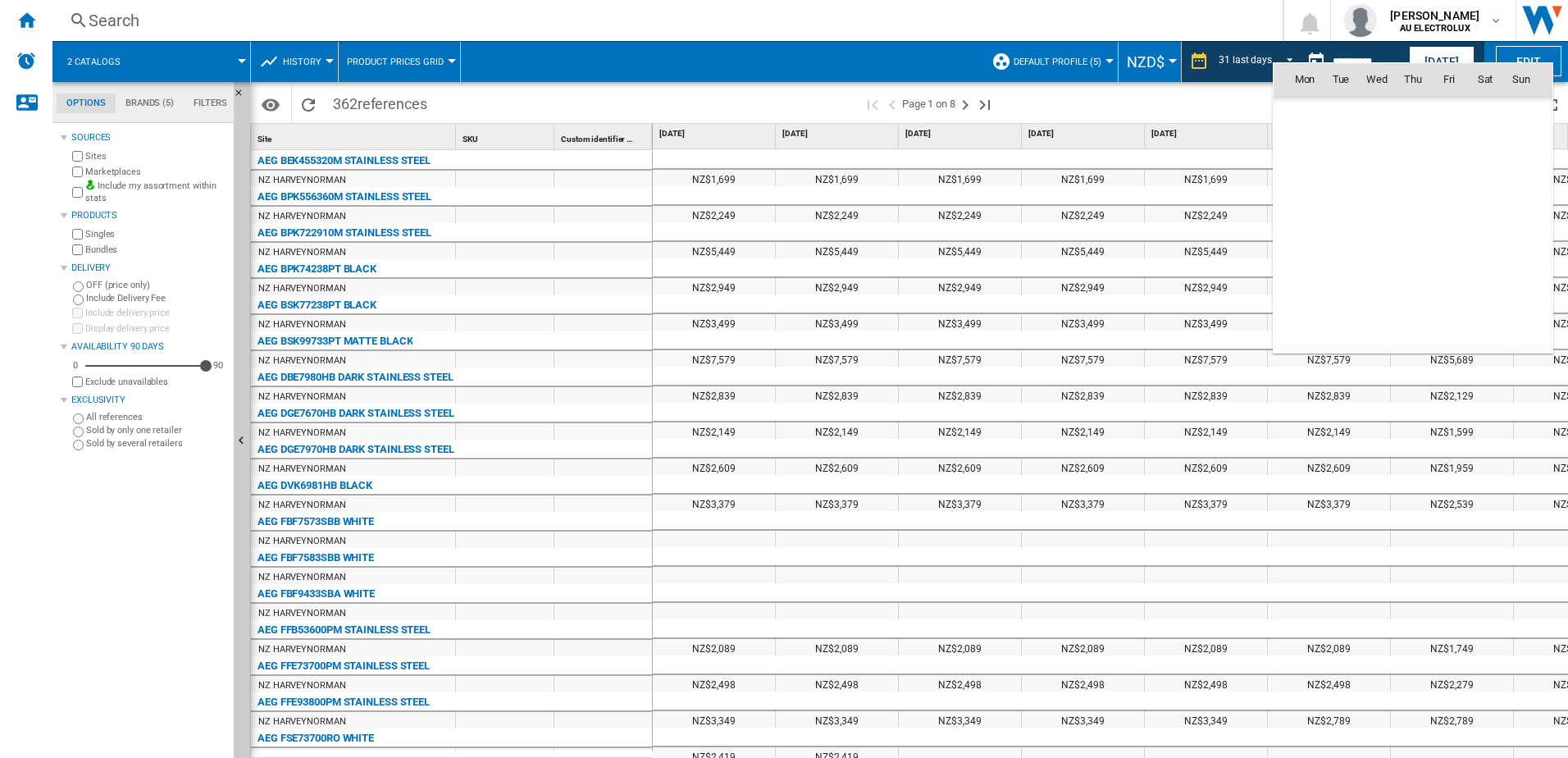
scroll to position [7611, 0]
click at [1321, 117] on span "[DATE]" at bounding box center [1310, 114] width 33 height 13
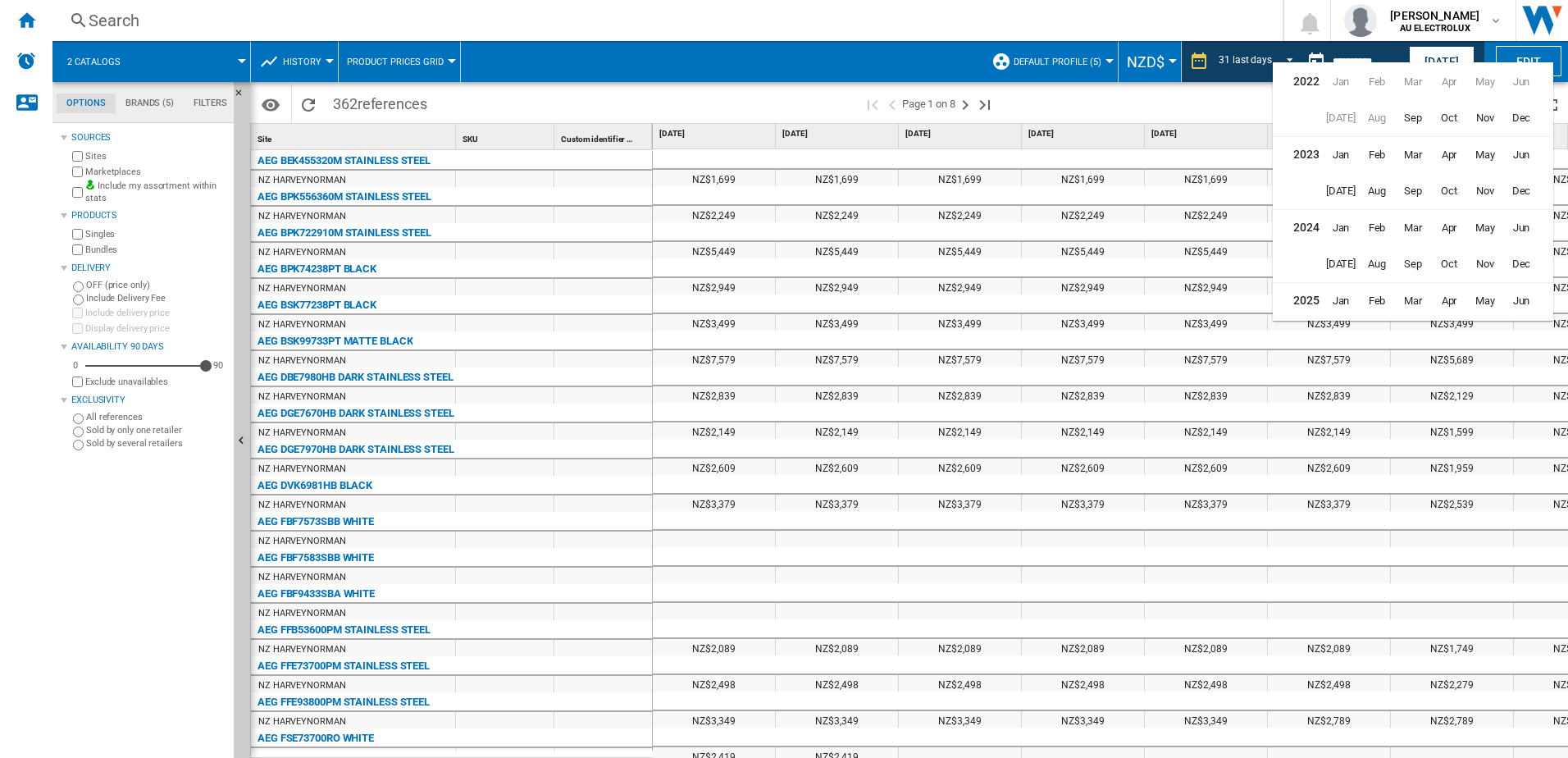
scroll to position [40, 0]
click at [1343, 298] on span "[DATE]" at bounding box center [1341, 298] width 33 height 33
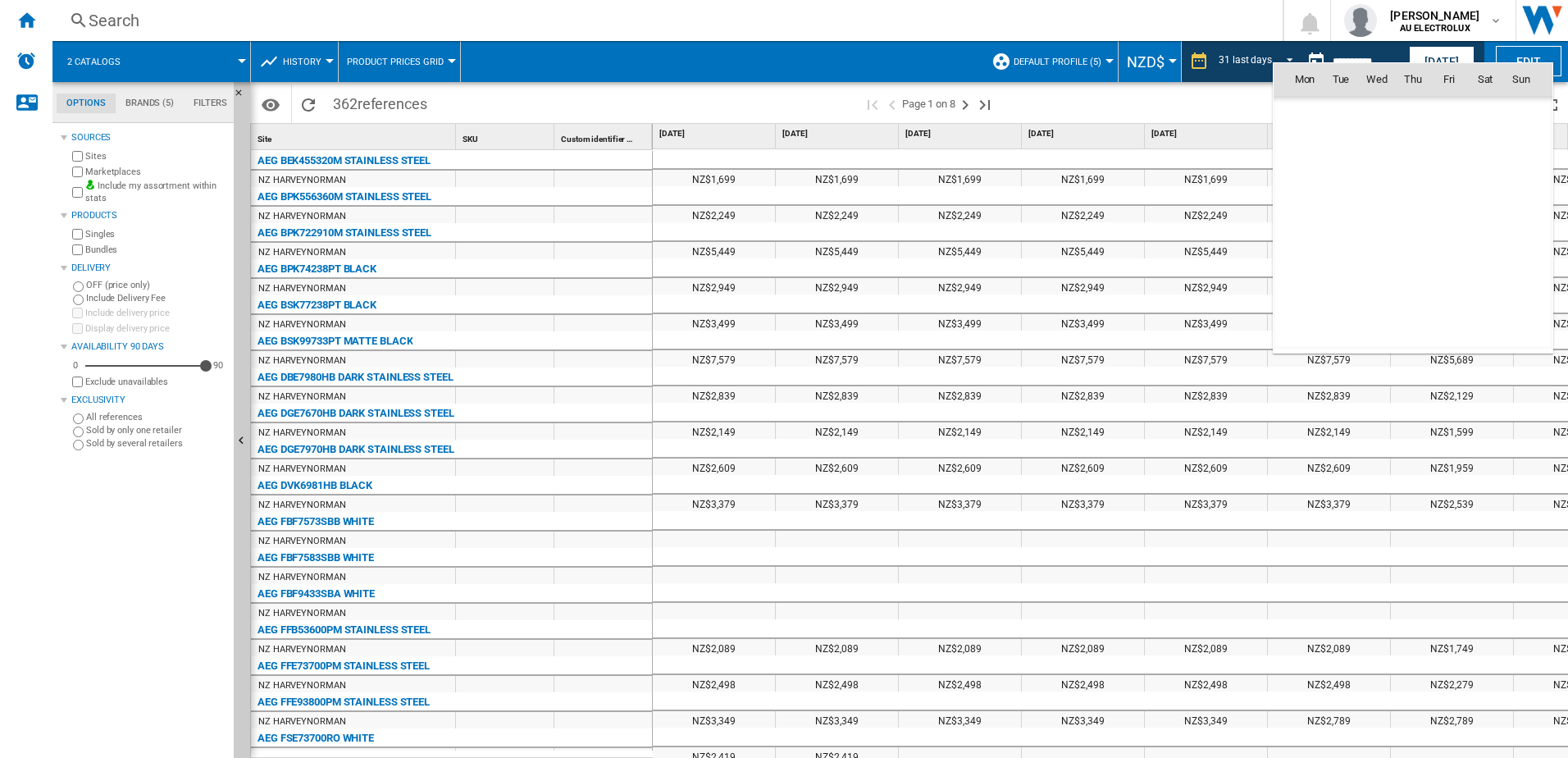
scroll to position [7394, 0]
click at [1518, 261] on span "27" at bounding box center [1522, 260] width 33 height 33
type input "**********"
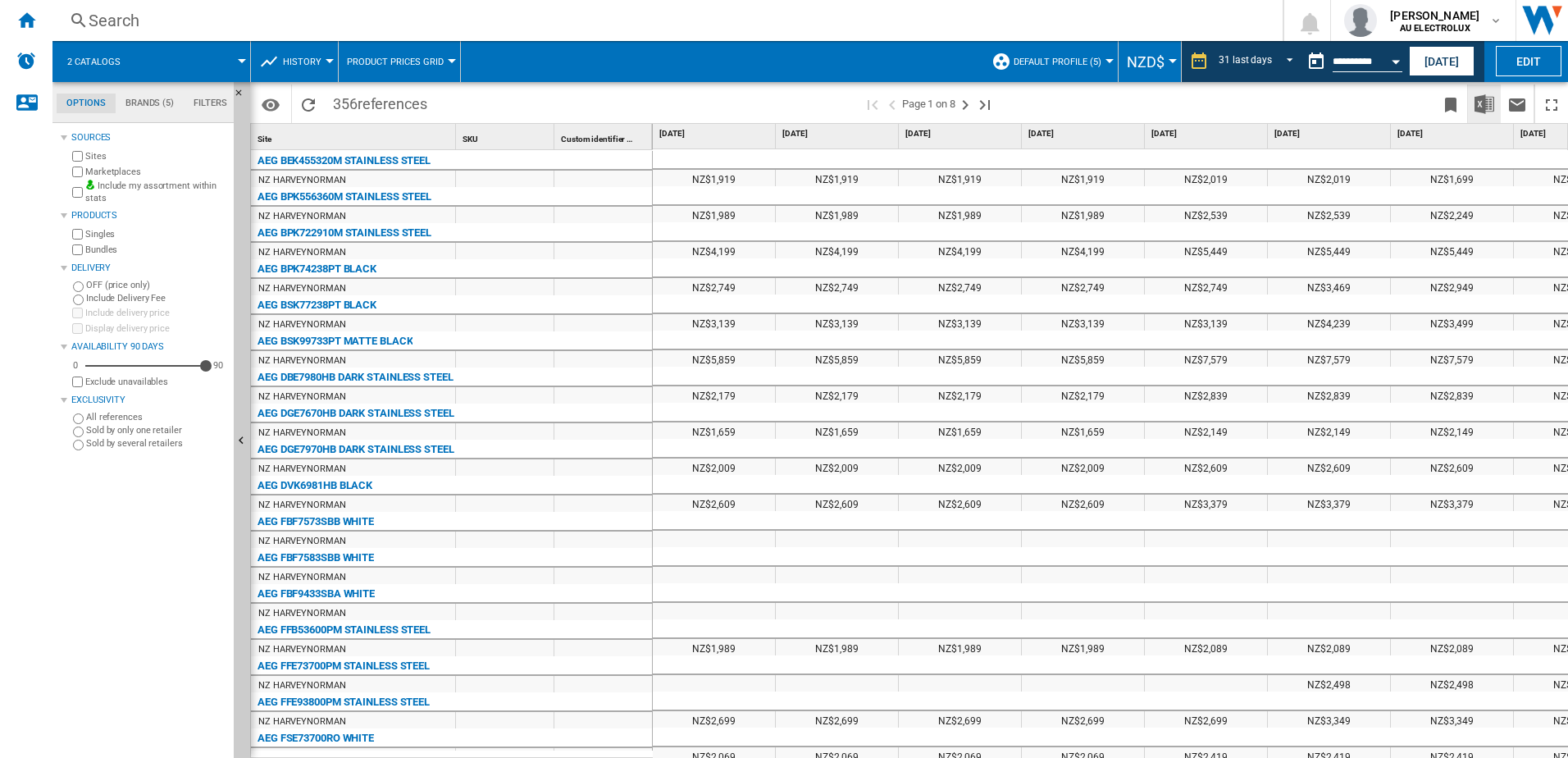
click at [1483, 103] on img "Download in Excel" at bounding box center [1485, 104] width 20 height 20
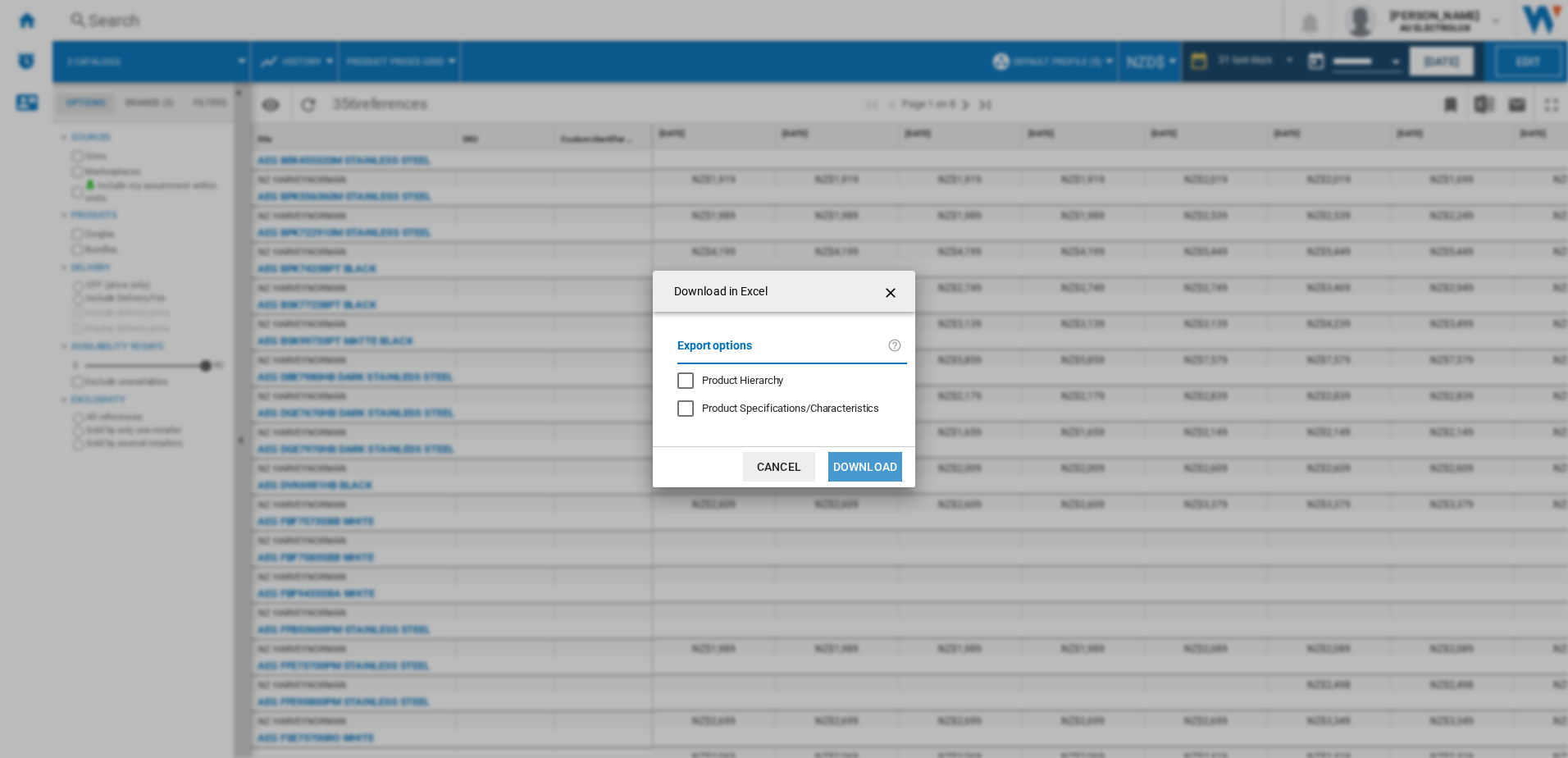
click at [848, 471] on button "Download" at bounding box center [864, 467] width 73 height 29
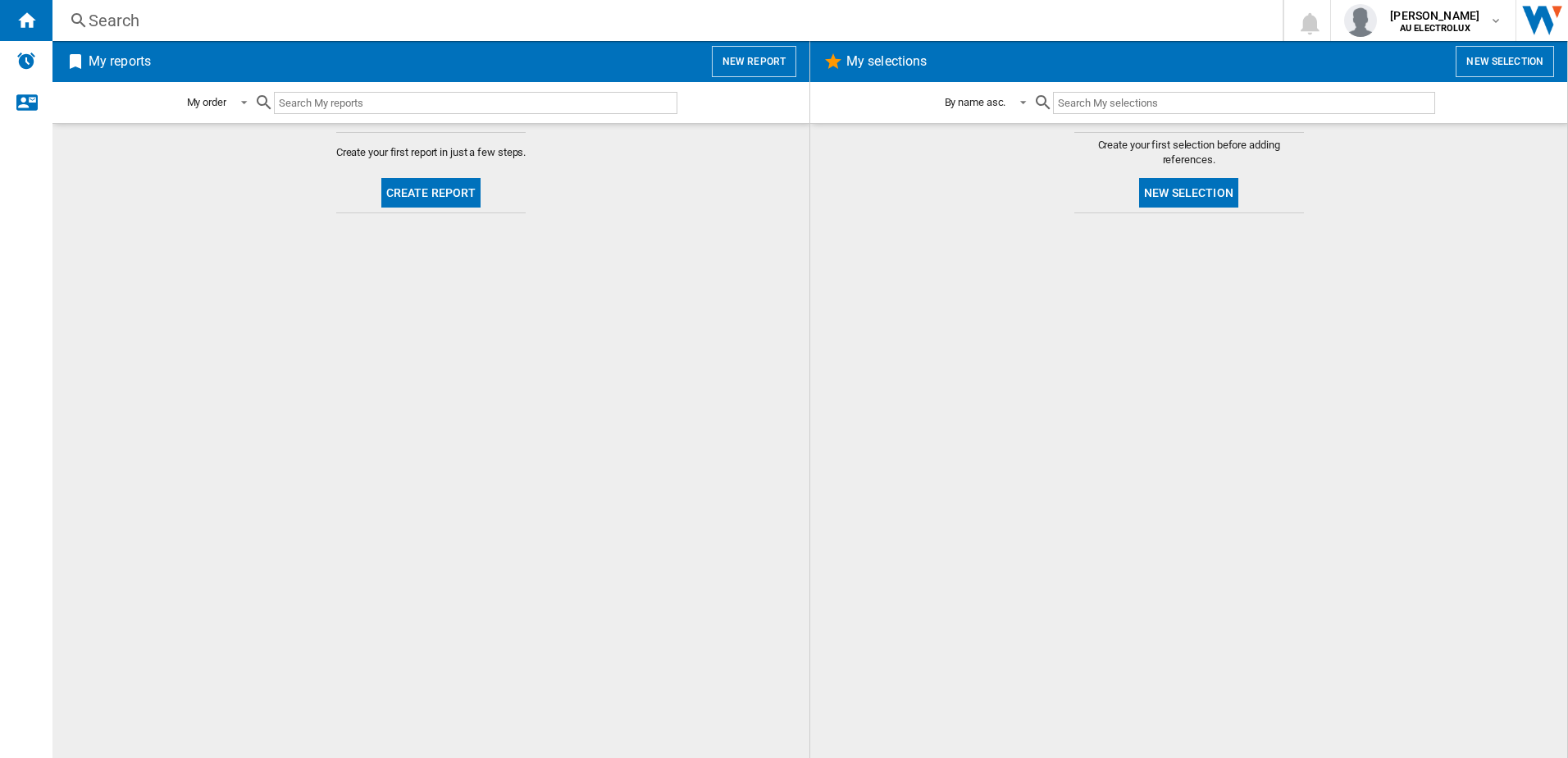
click at [430, 192] on button "Create report" at bounding box center [432, 193] width 100 height 29
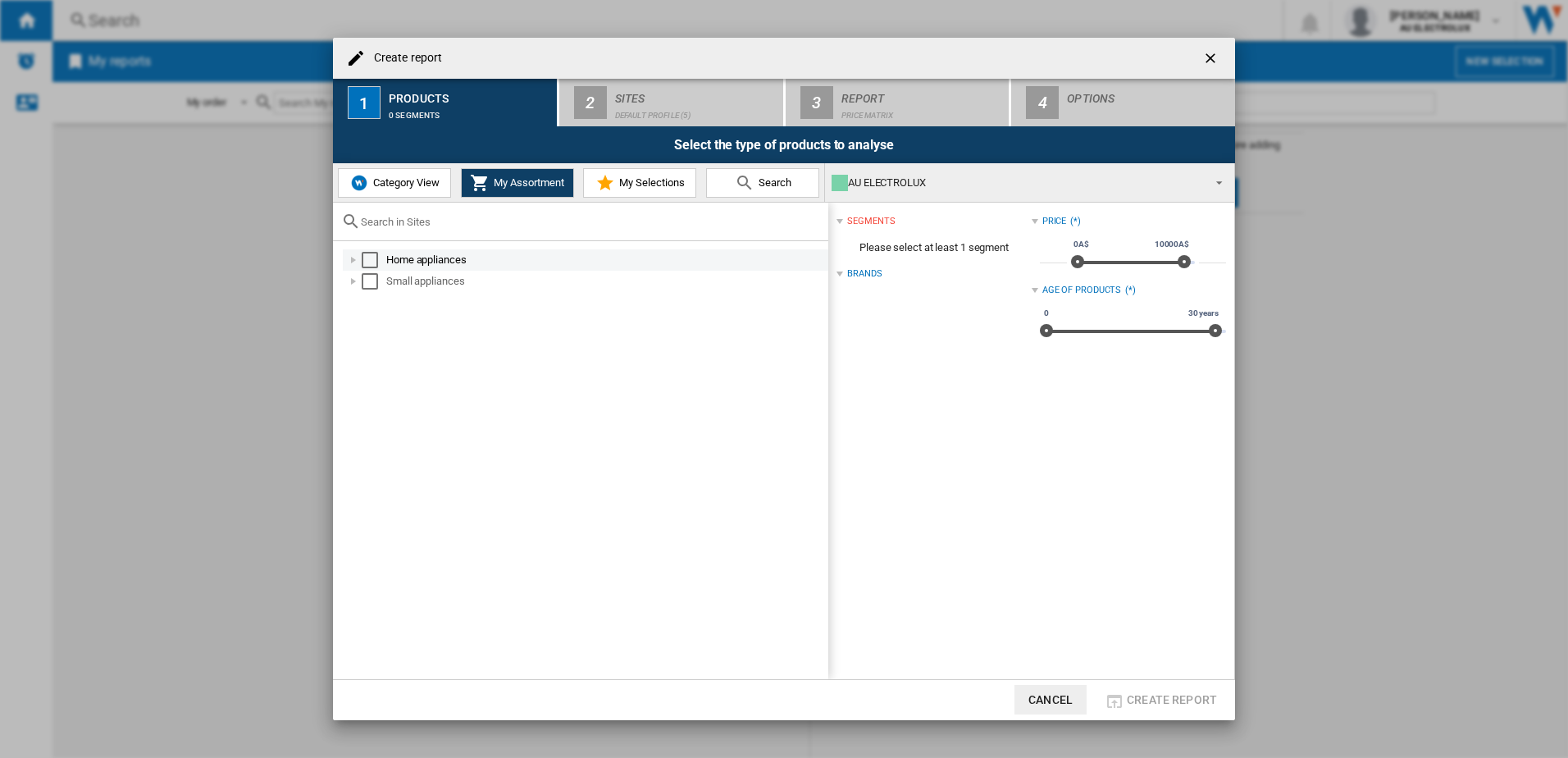
click at [377, 261] on md-checkbox "Select" at bounding box center [374, 260] width 24 height 17
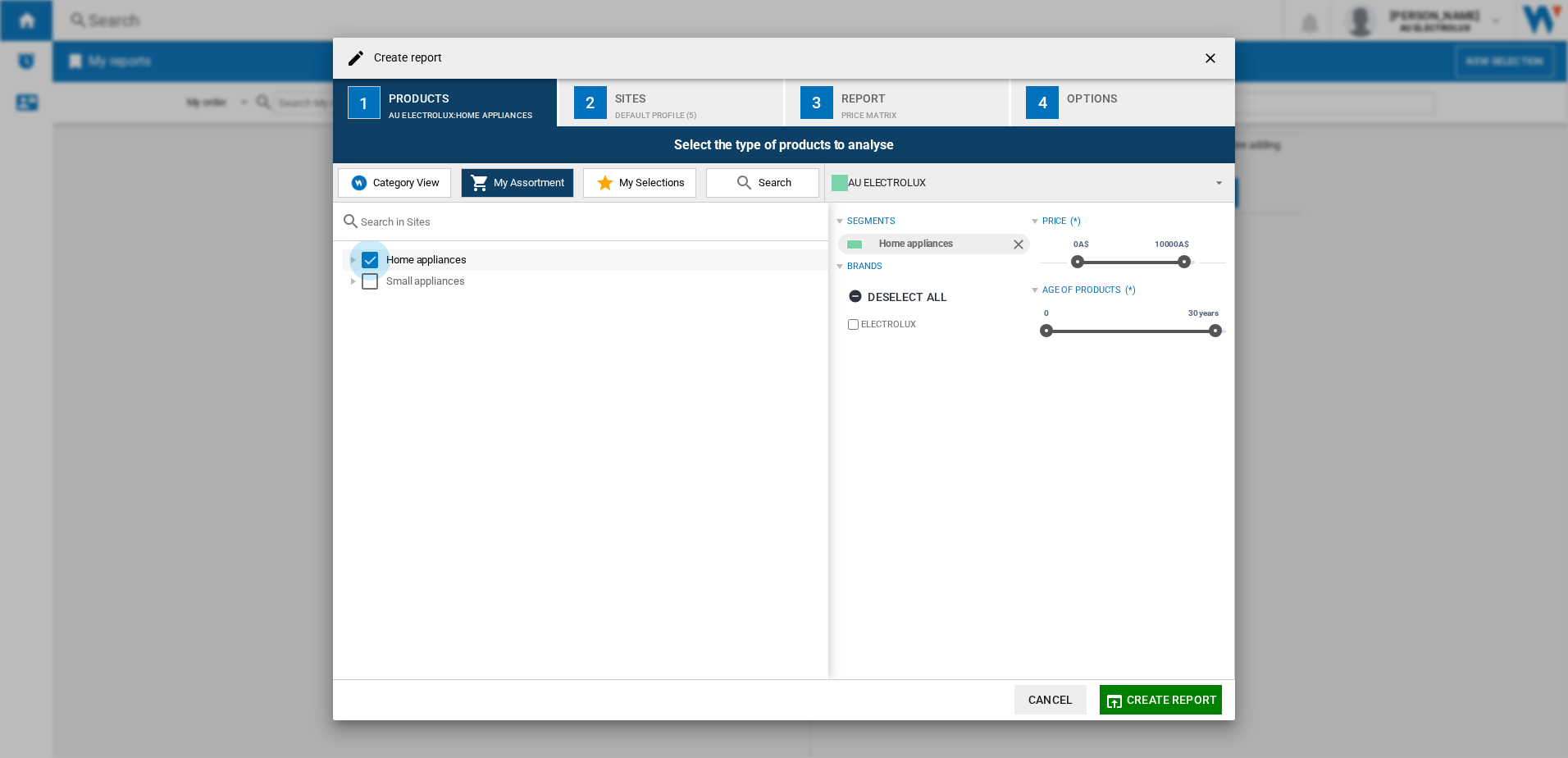
click at [366, 260] on div "Select" at bounding box center [370, 260] width 17 height 17
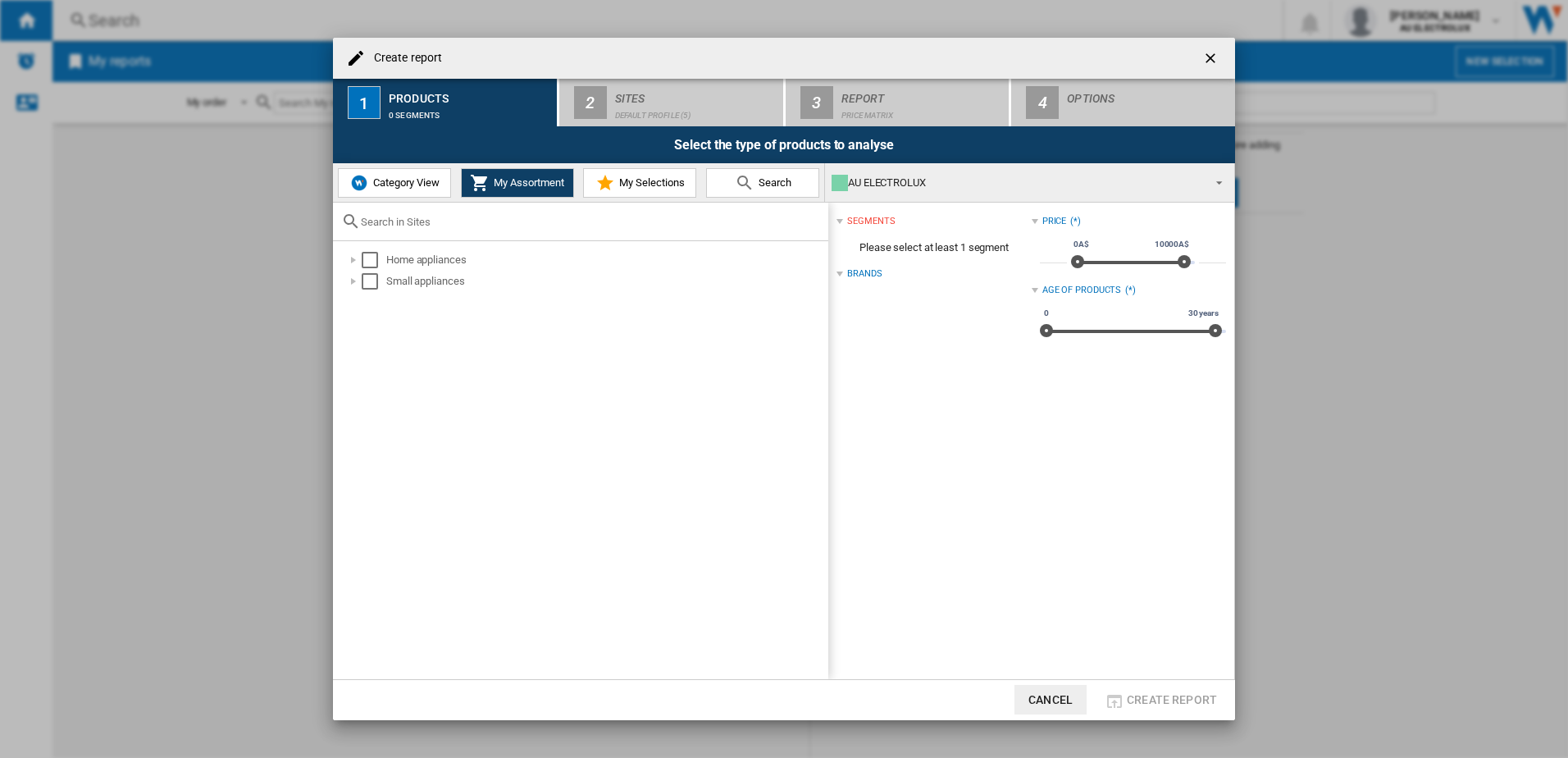
click at [388, 180] on span "Category View" at bounding box center [404, 182] width 70 height 13
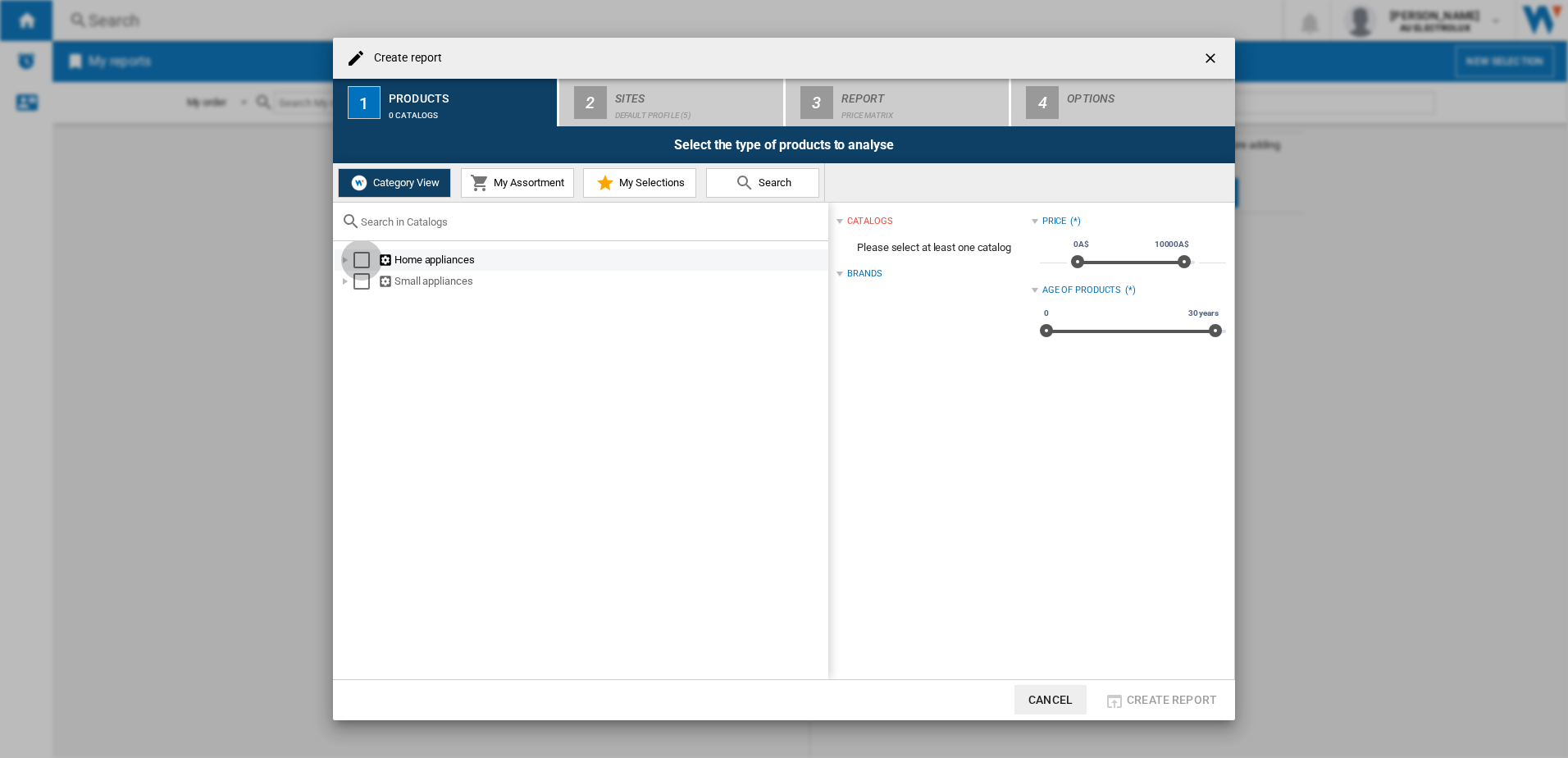
click at [354, 261] on div "Select" at bounding box center [361, 260] width 17 height 17
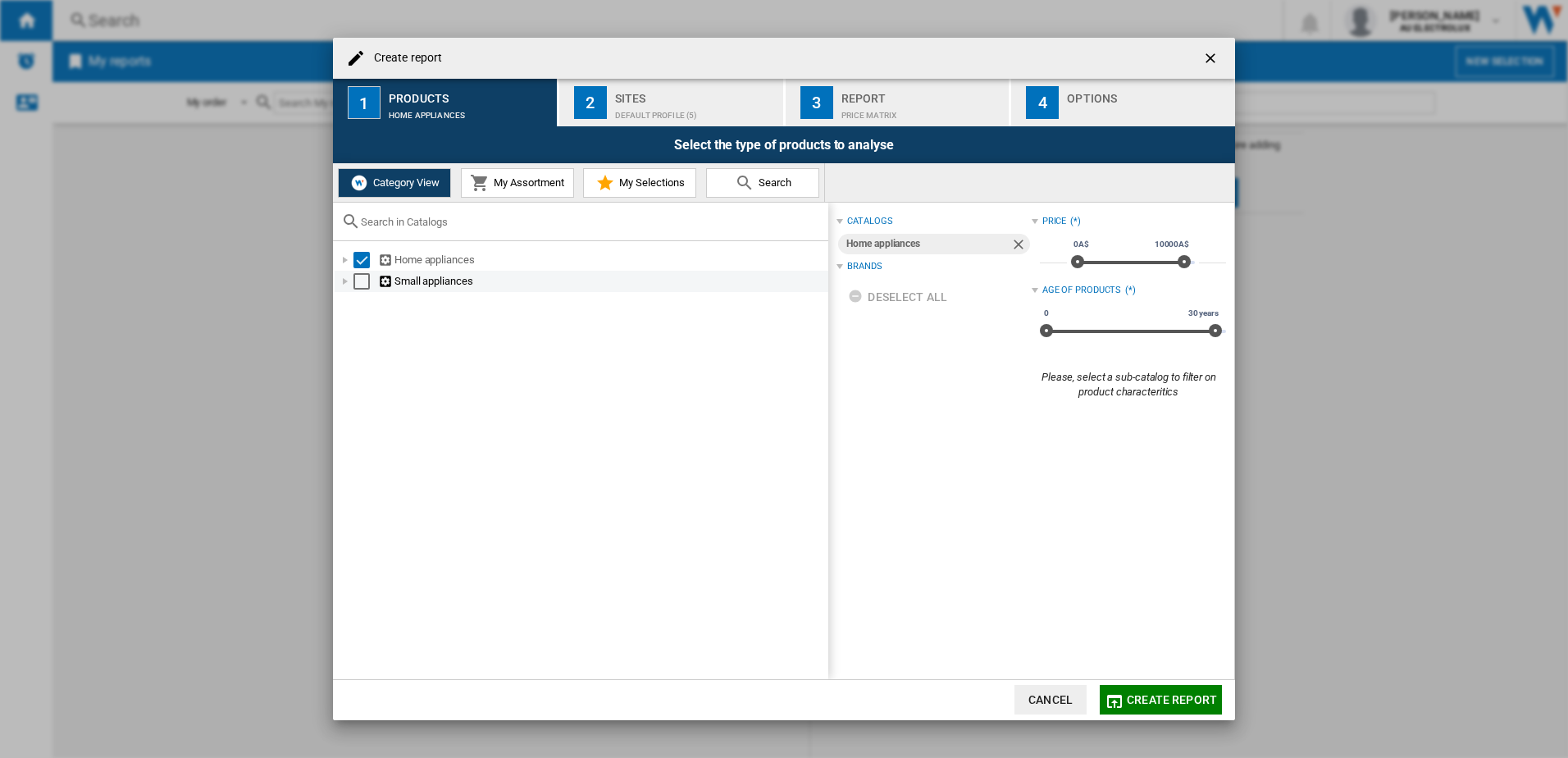
click at [354, 282] on div "Select" at bounding box center [361, 281] width 17 height 17
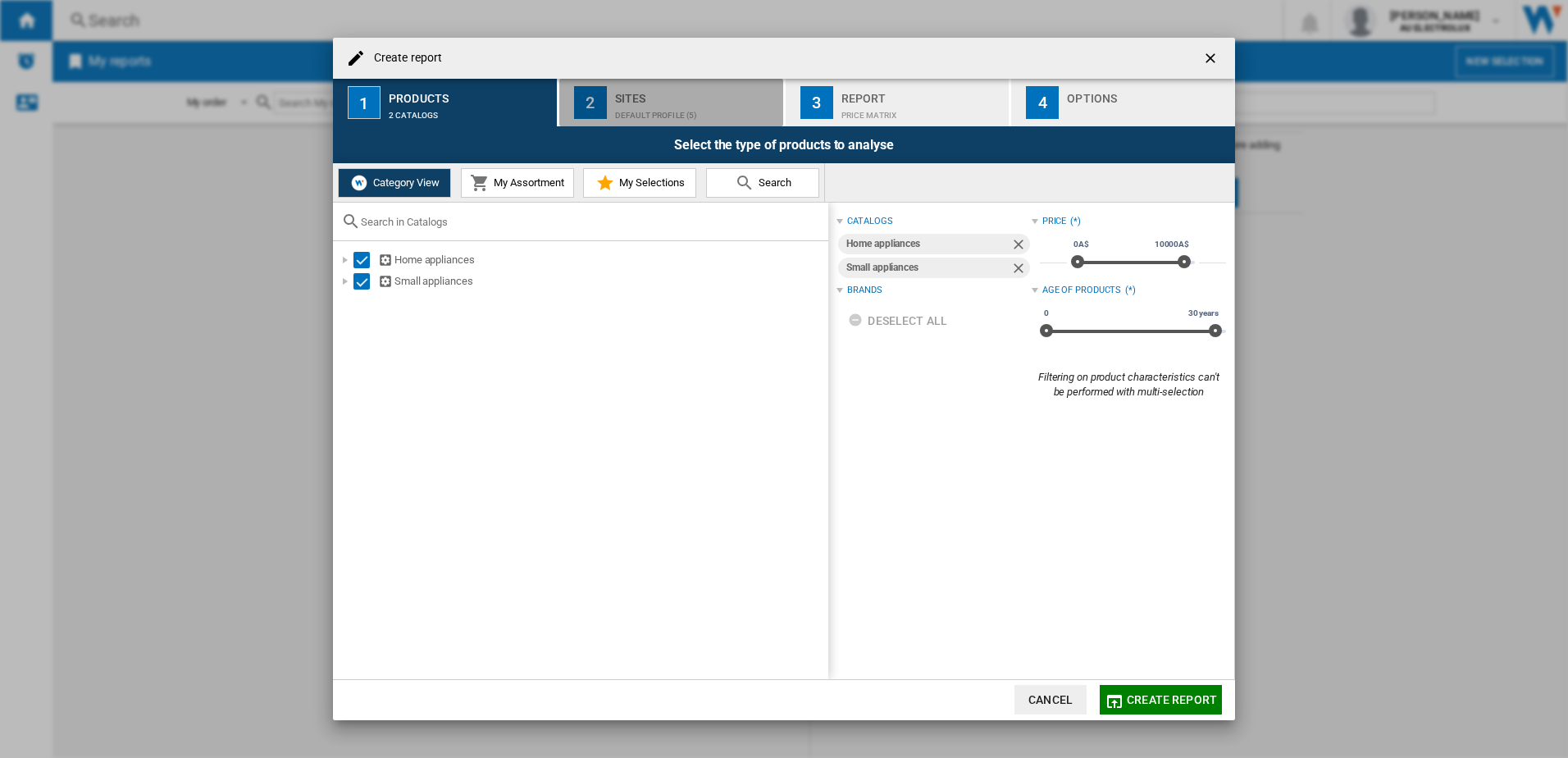
click at [648, 106] on div "Default profile (5)" at bounding box center [695, 112] width 161 height 18
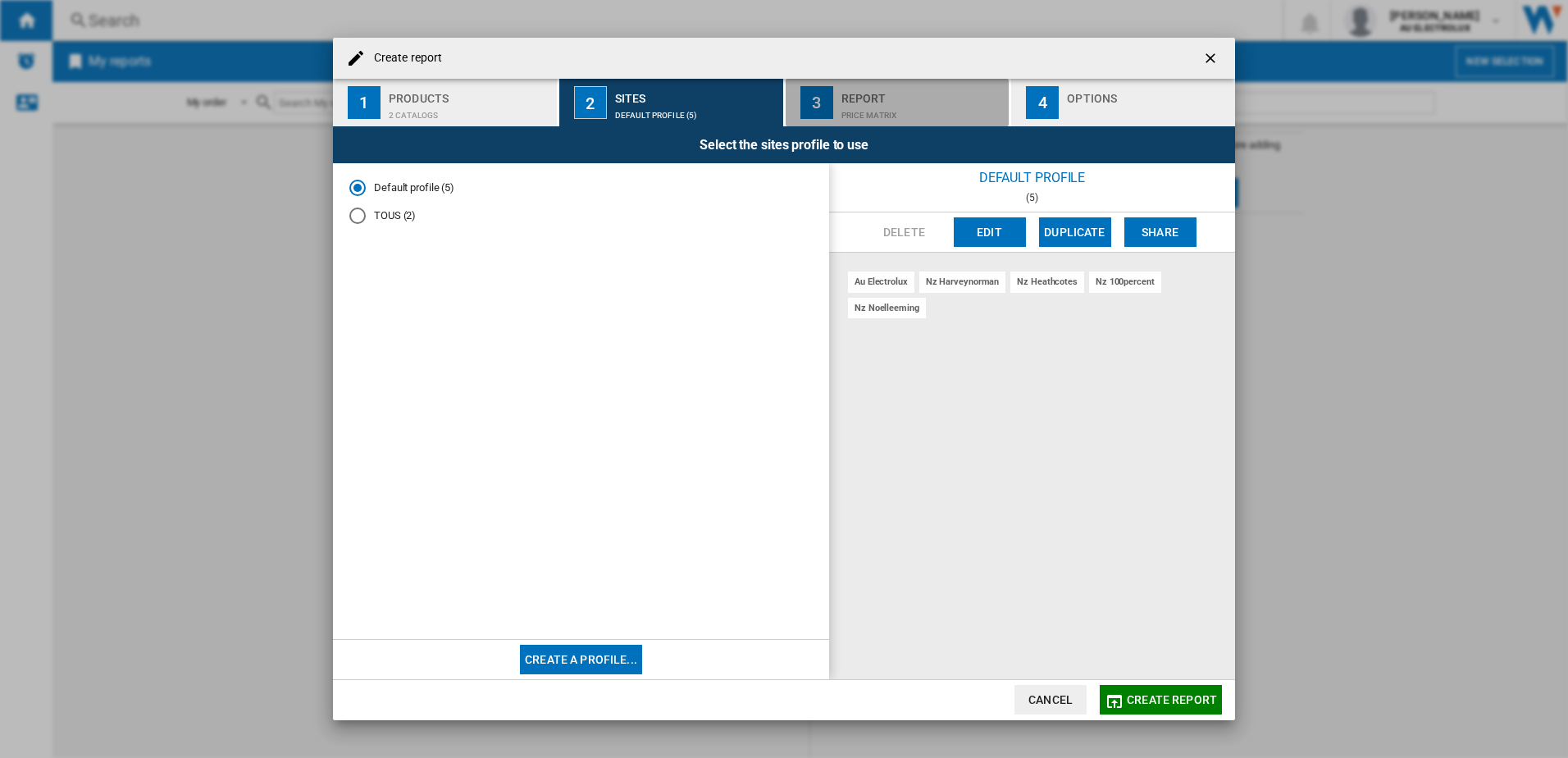
click at [897, 96] on div "Report" at bounding box center [922, 94] width 161 height 18
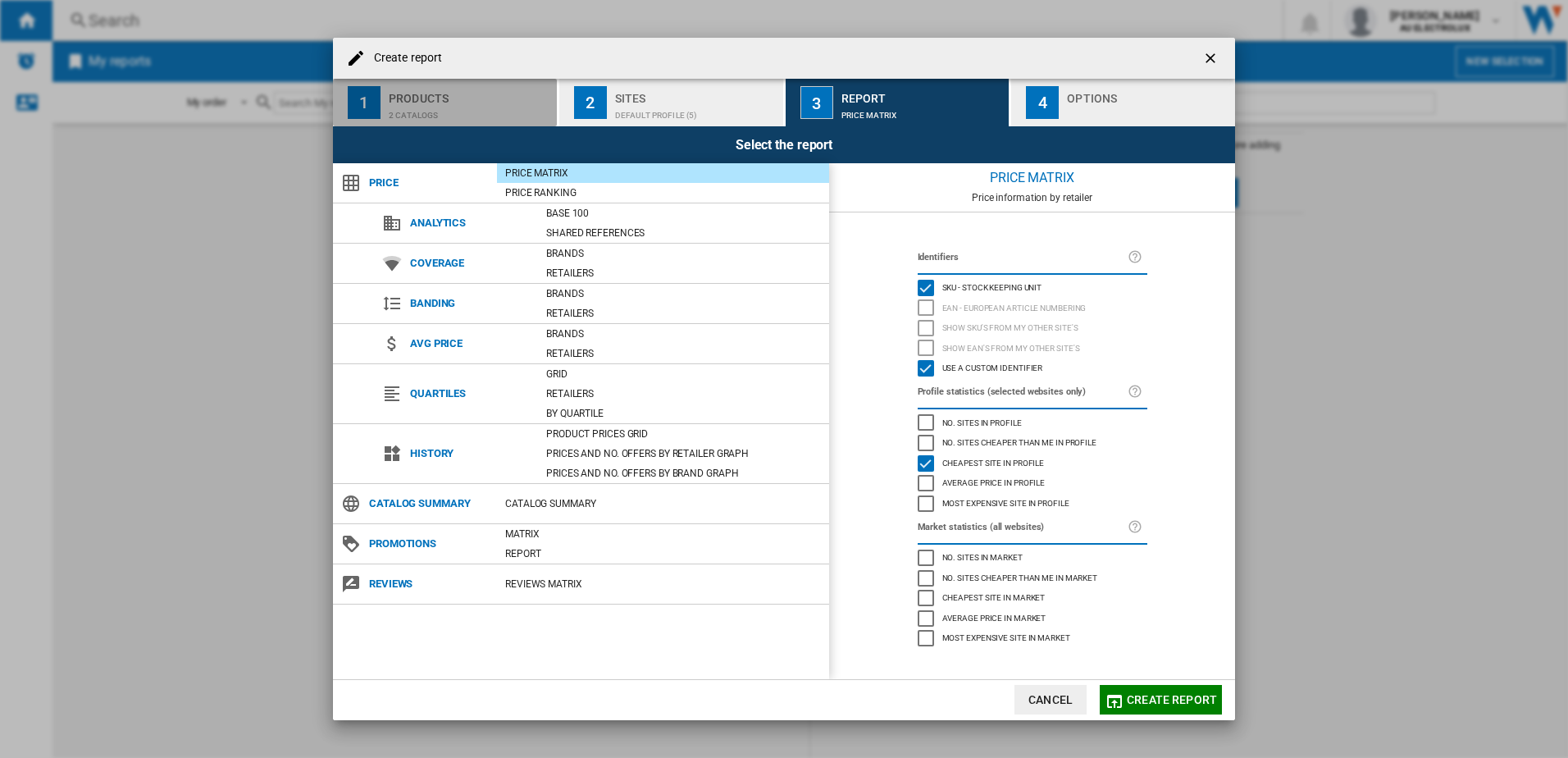
click at [408, 104] on div "2 catalogs" at bounding box center [469, 112] width 161 height 18
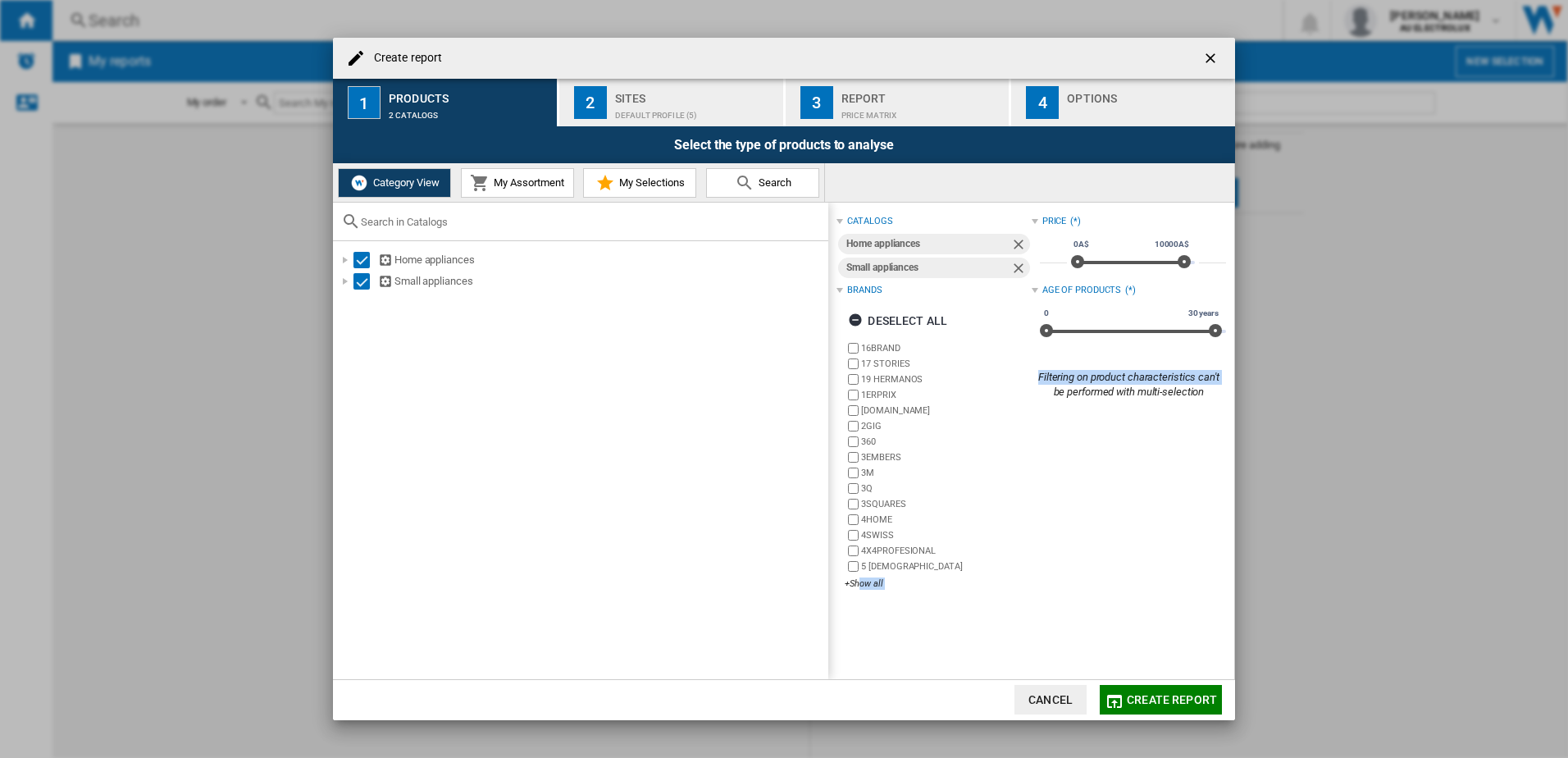
drag, startPoint x: 861, startPoint y: 584, endPoint x: 1050, endPoint y: 604, distance: 190.1
click at [1050, 604] on div "catalogs Home appliances Small appliances Brands Deselect all 16BRAND 17 STORIE…" at bounding box center [1031, 441] width 406 height 477
click at [914, 315] on div "Deselect all" at bounding box center [897, 321] width 99 height 29
click at [914, 628] on div "catalogs Home appliances Small appliances Brands Select all 16BRAND 17 STORIES …" at bounding box center [1031, 441] width 406 height 477
click at [863, 583] on div "+Show all" at bounding box center [938, 584] width 186 height 13
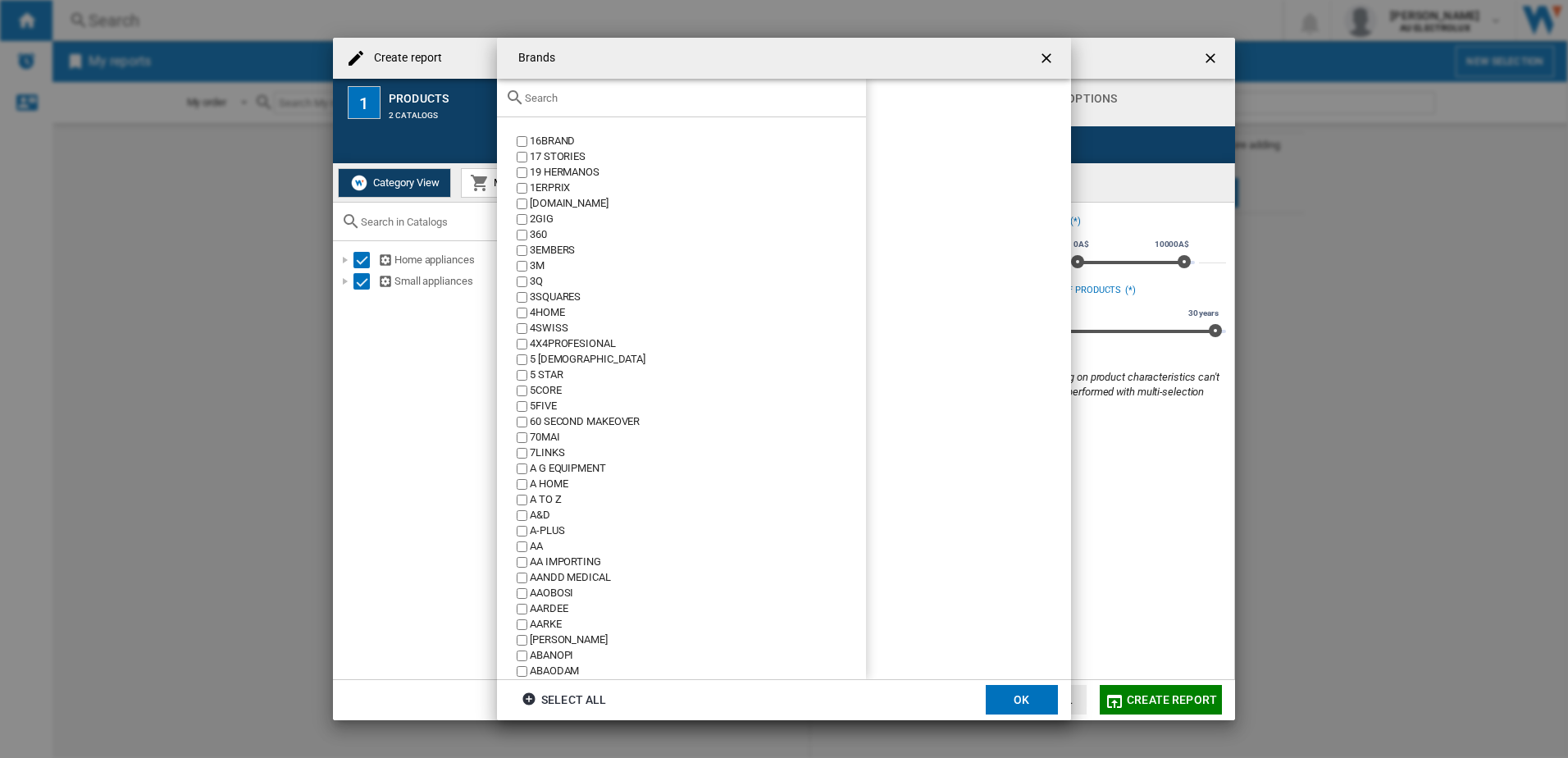
click at [544, 99] on input "text" at bounding box center [691, 98] width 333 height 13
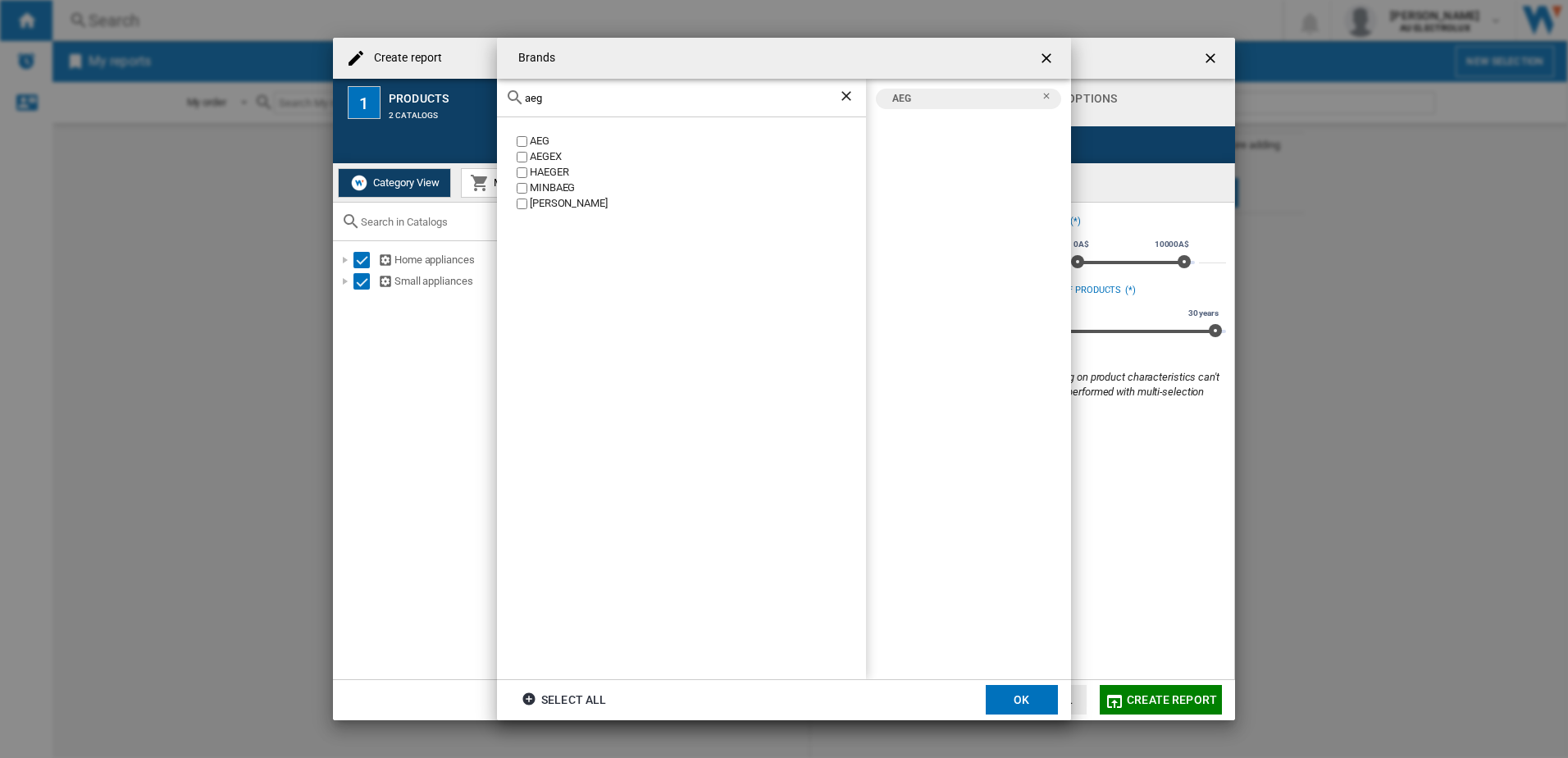
drag, startPoint x: 574, startPoint y: 94, endPoint x: 366, endPoint y: 84, distance: 208.2
click at [366, 85] on div "Brands aeg AEG AEGEX [PERSON_NAME] [GEOGRAPHIC_DATA] [PERSON_NAME] AEG Select a…" at bounding box center [784, 379] width 1568 height 758
drag, startPoint x: 562, startPoint y: 99, endPoint x: 346, endPoint y: 94, distance: 216.1
click at [346, 94] on div "Brands beefe BEEFEATER BEEFER AEG BEEFEATER Select all OK" at bounding box center [784, 379] width 1568 height 758
drag, startPoint x: 584, startPoint y: 98, endPoint x: 330, endPoint y: 80, distance: 254.6
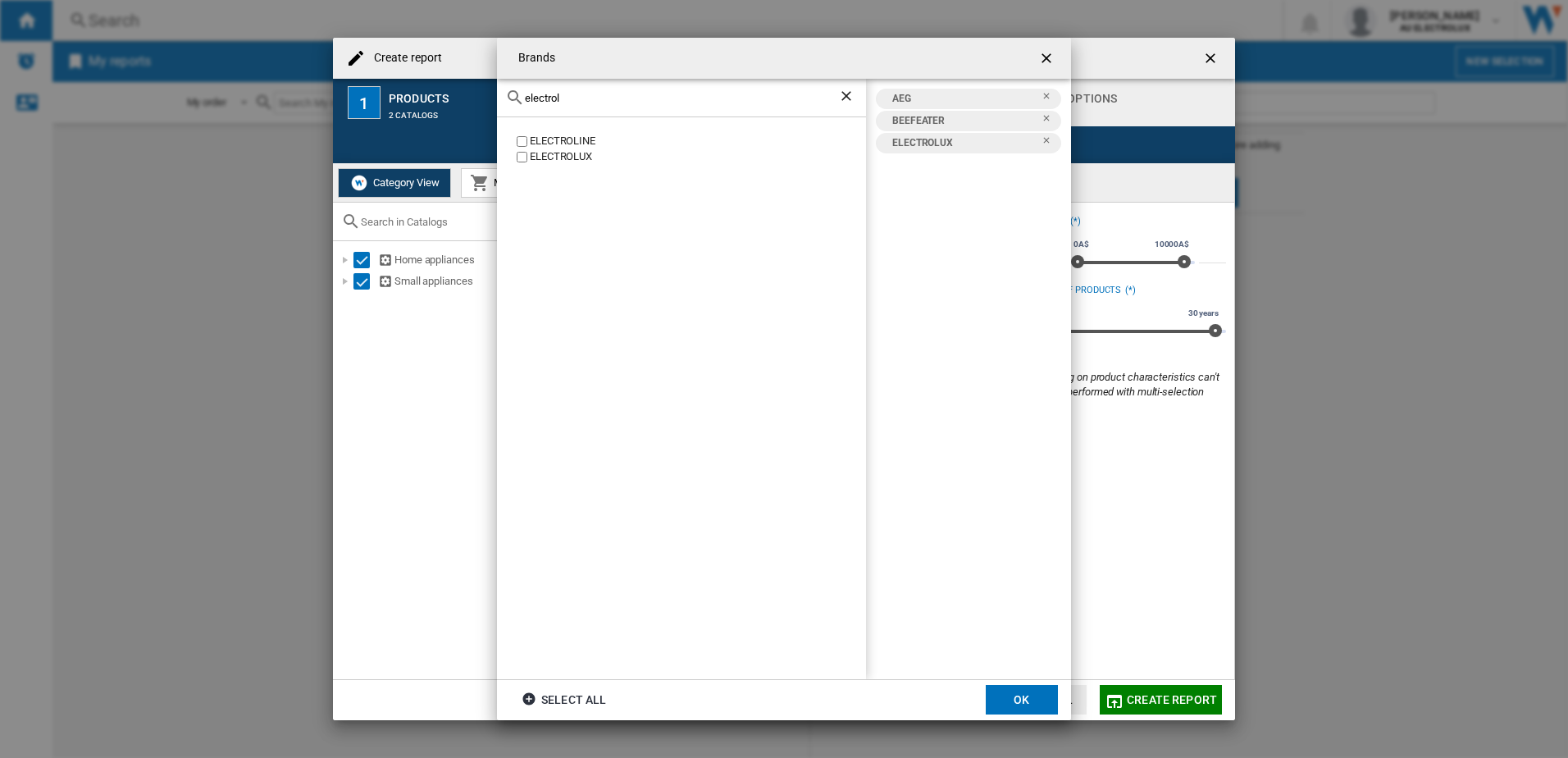
click at [330, 80] on div "Brands electrol ELECTROLINE ELECTROLUX AEG BEEFEATER ELECTROLUX Select all OK" at bounding box center [784, 379] width 1568 height 758
type input "vintec"
click at [530, 139] on div "VINTEC" at bounding box center [698, 142] width 337 height 16
drag, startPoint x: 565, startPoint y: 99, endPoint x: 368, endPoint y: 75, distance: 198.5
click at [368, 75] on div "Brands vintec VINTEC AEG BEEFEATER ELECTROLUX VINTEC Select all OK" at bounding box center [784, 379] width 1568 height 758
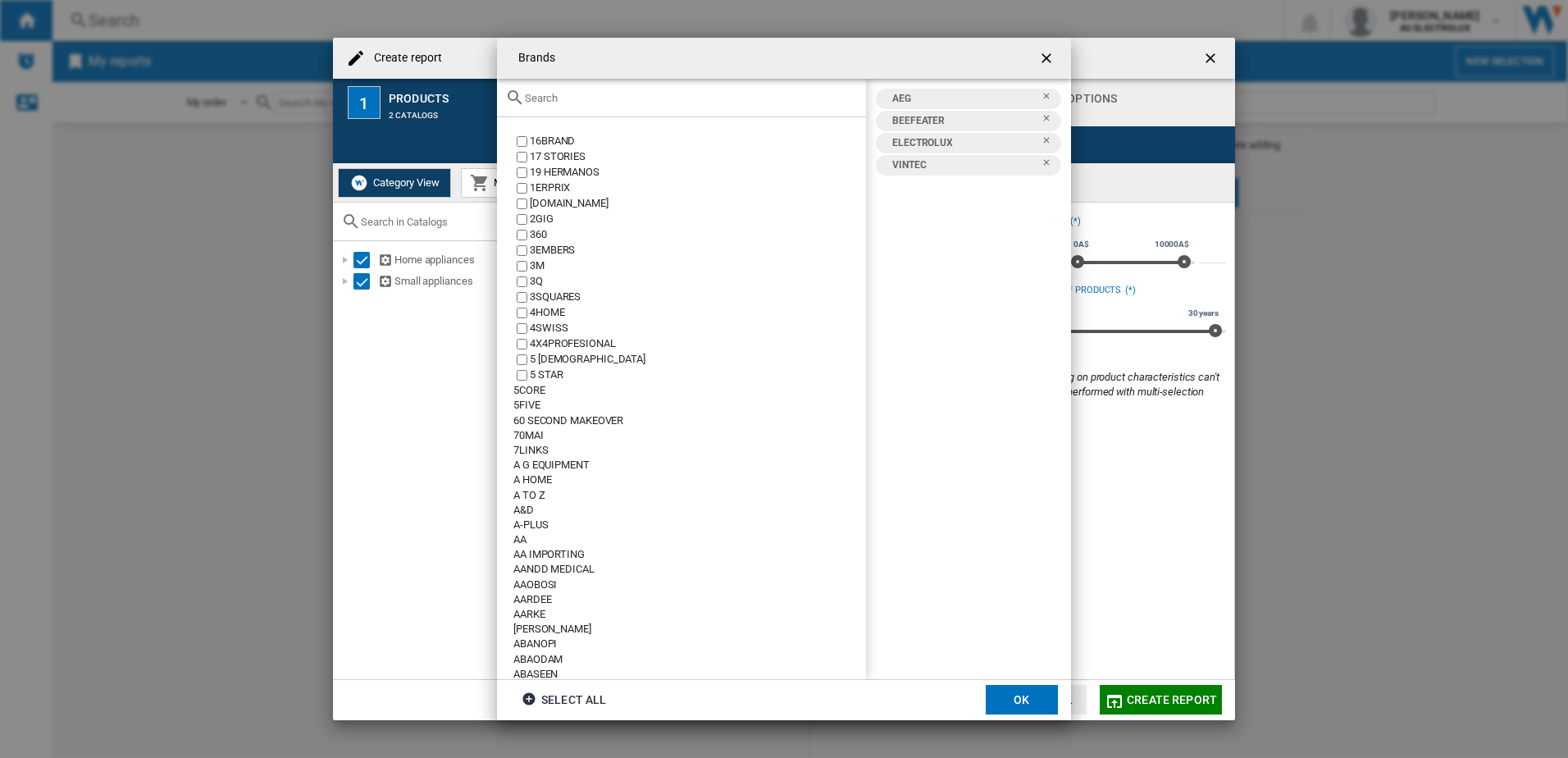
click at [571, 104] on input "text" at bounding box center [691, 98] width 333 height 13
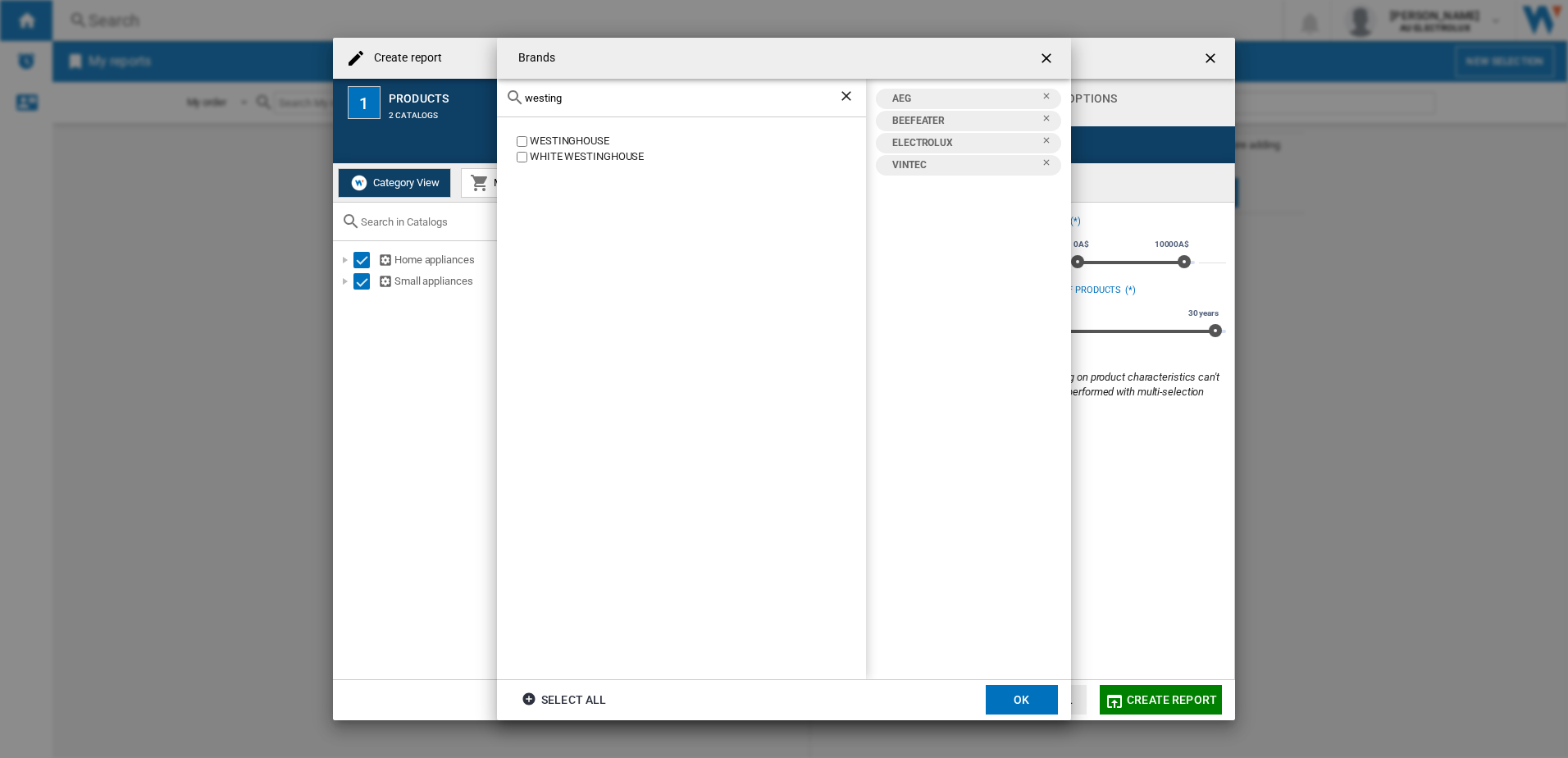
type input "westing"
click at [1012, 701] on button "OK" at bounding box center [1022, 700] width 72 height 29
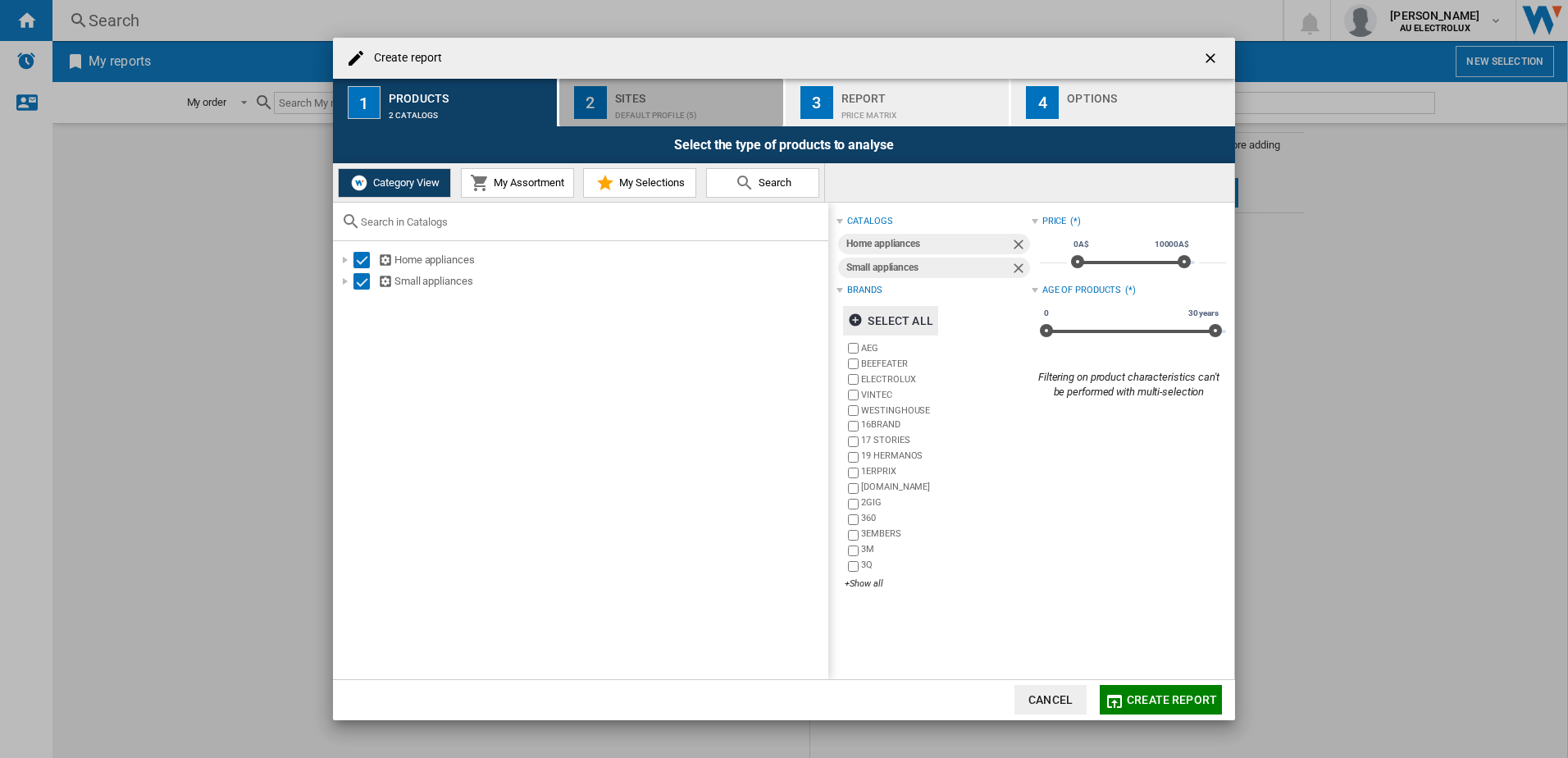
click at [623, 119] on div "Default profile (5)" at bounding box center [695, 112] width 161 height 18
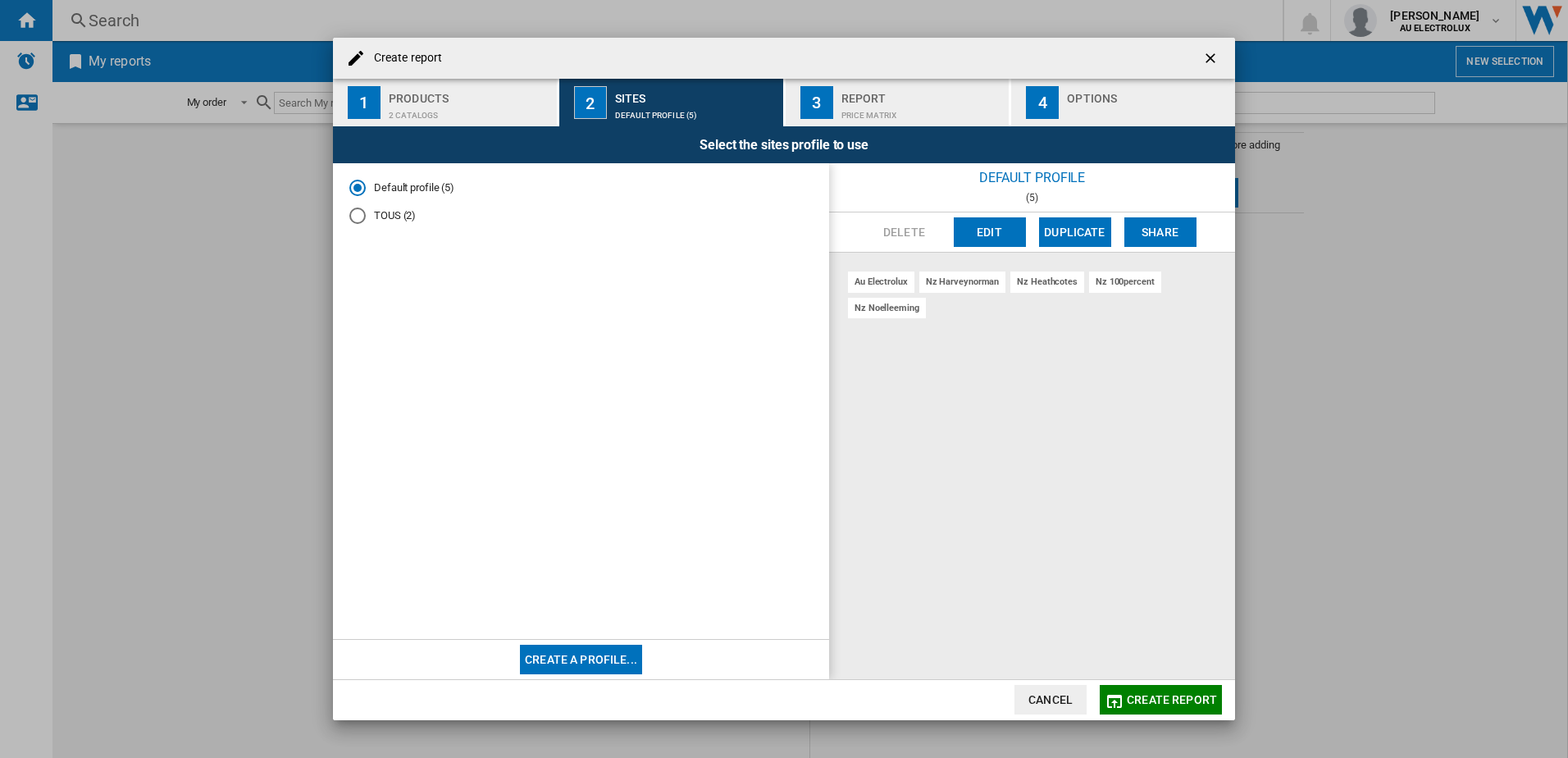
click at [878, 119] on div "Price Matrix" at bounding box center [922, 112] width 161 height 18
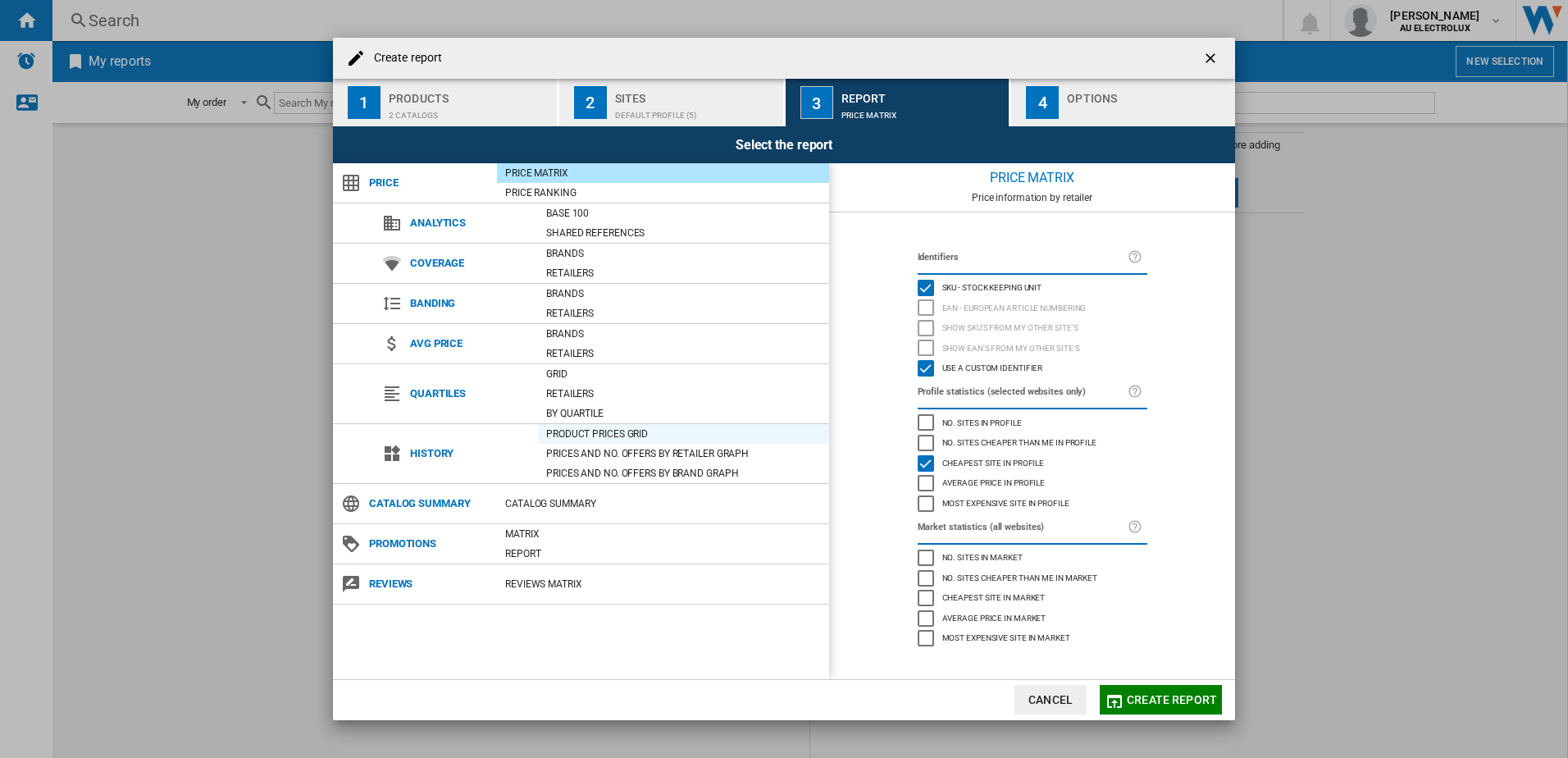
click at [584, 433] on div "Product prices grid" at bounding box center [683, 434] width 291 height 17
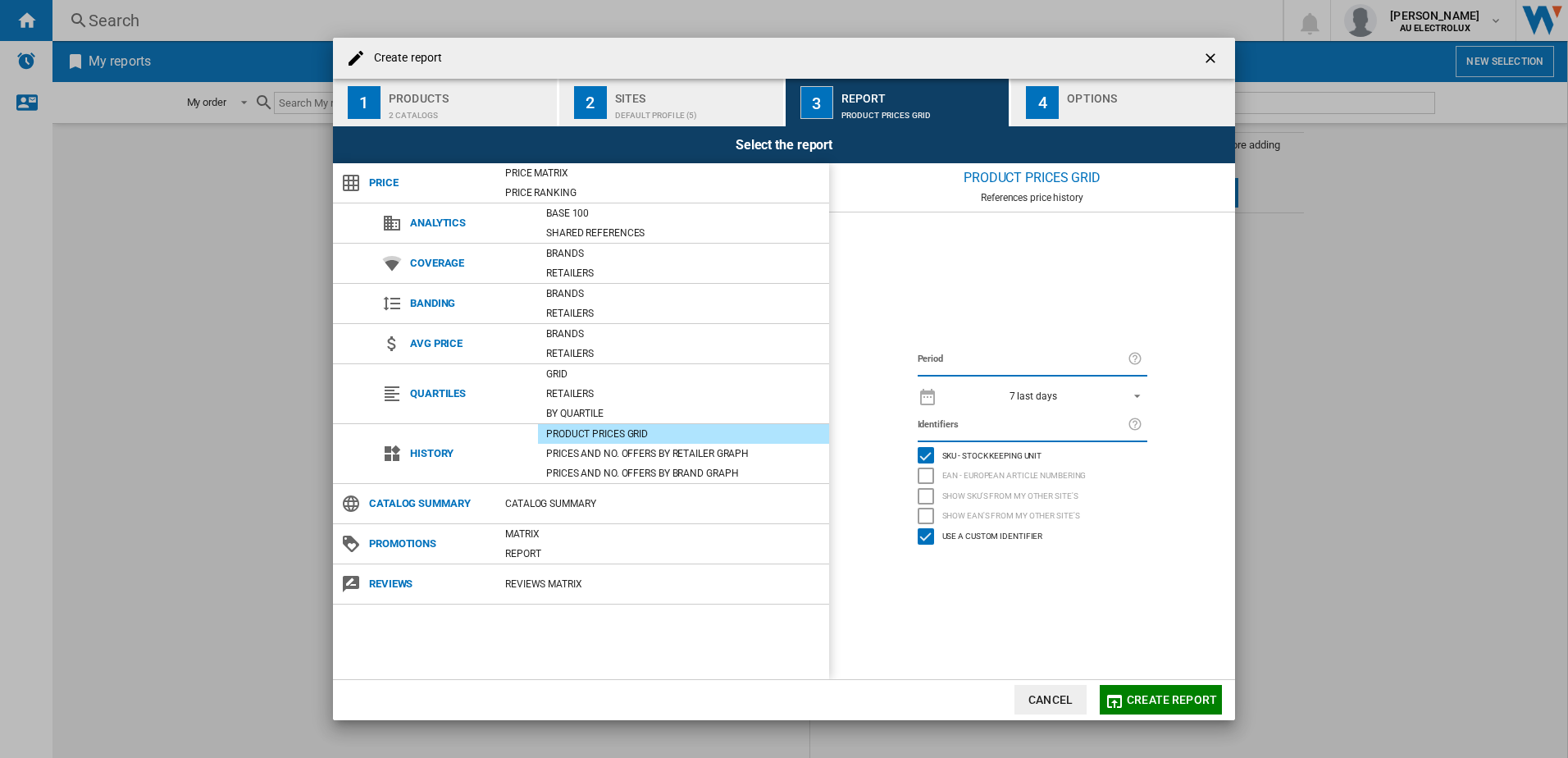
click at [1133, 393] on span "REPORTS.WIZARD.STEPS.REPORT.STEPS.REPORT_OPTIONS.PERIOD: 7 last days" at bounding box center [1132, 395] width 20 height 15
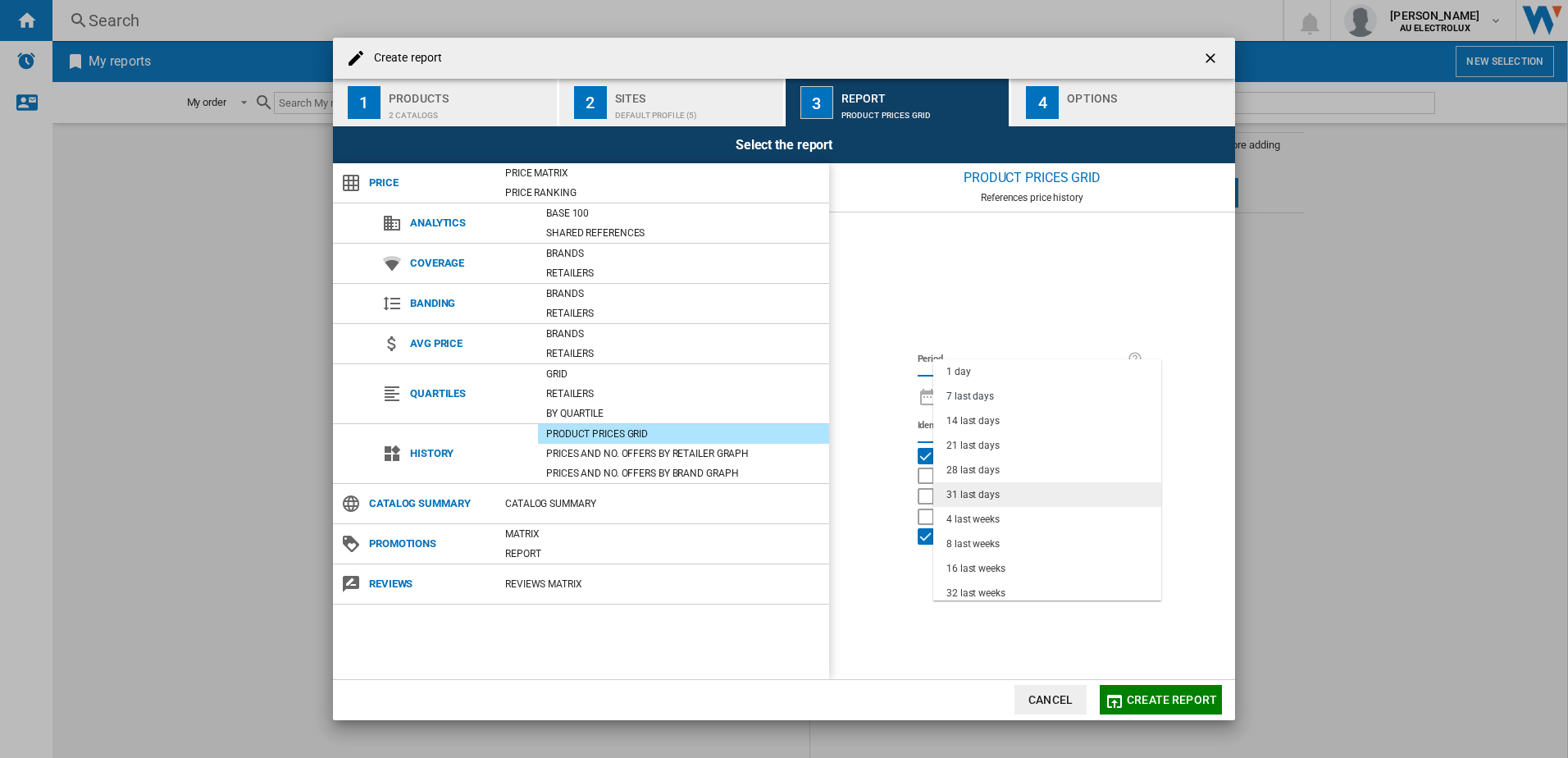
click at [948, 495] on div "31 last days" at bounding box center [973, 496] width 53 height 14
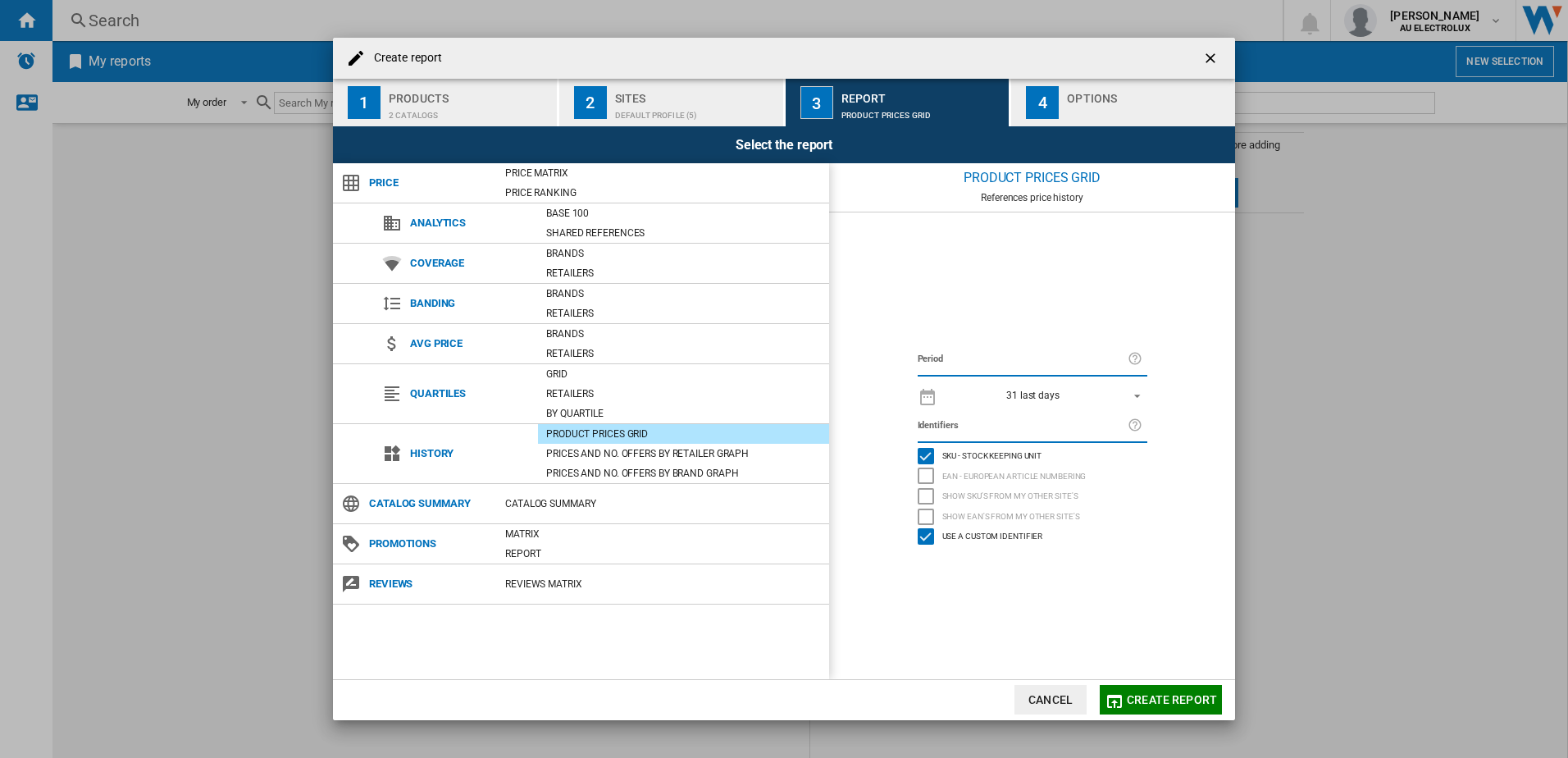
click at [1166, 710] on button "Create report" at bounding box center [1161, 700] width 122 height 29
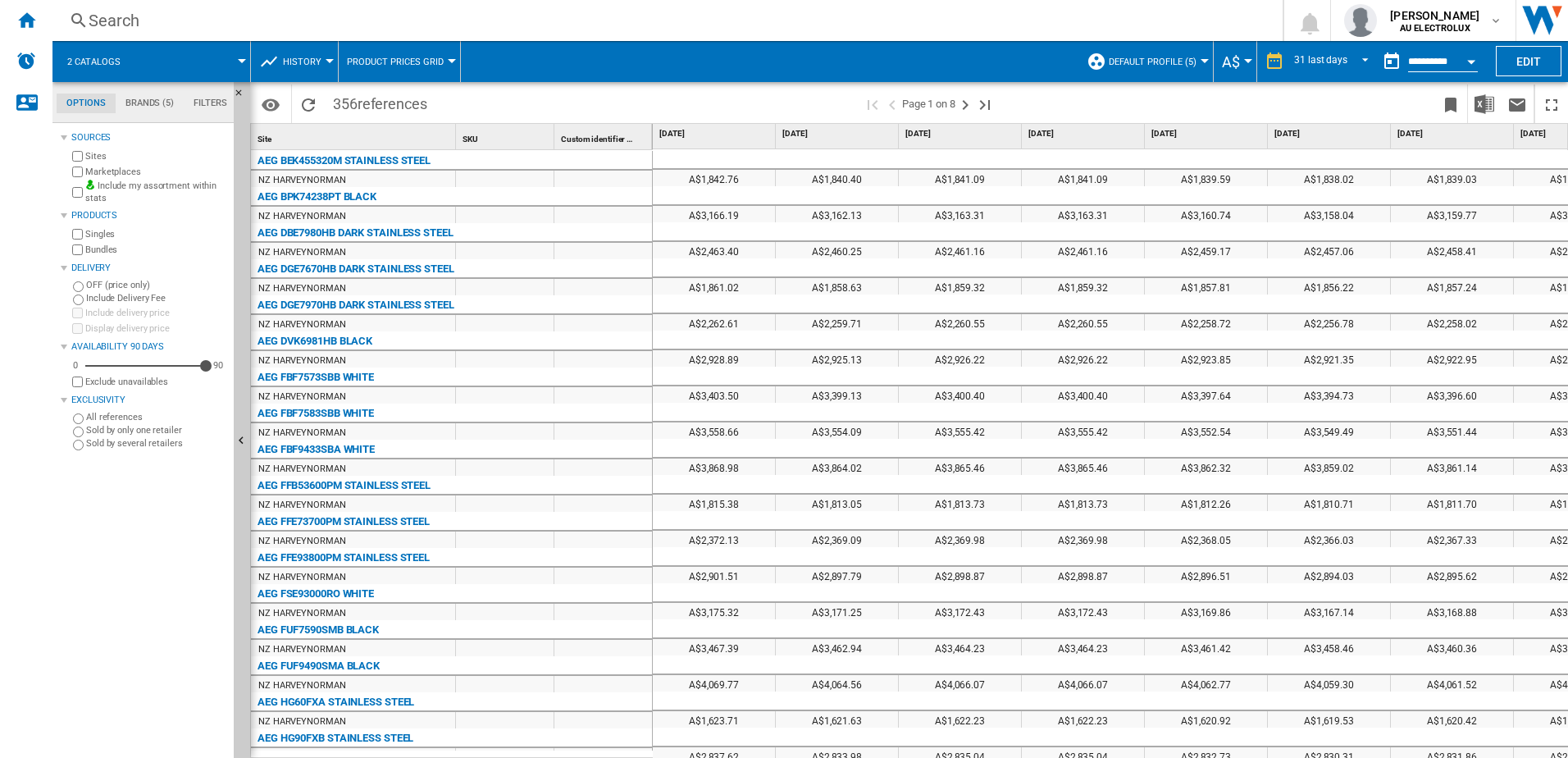
click at [1469, 61] on div "Open calendar" at bounding box center [1471, 62] width 8 height 4
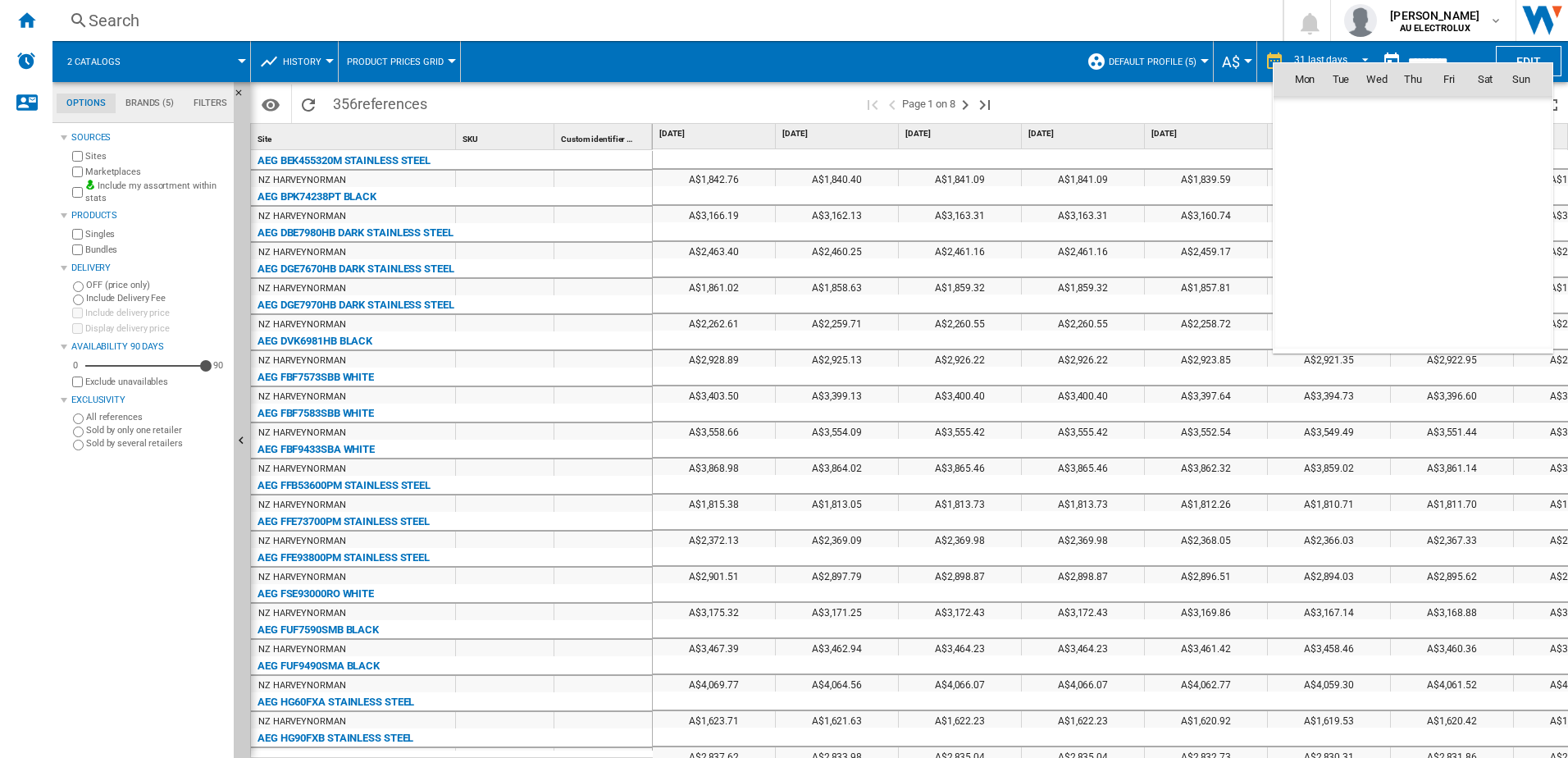
scroll to position [7829, 0]
click at [1296, 109] on td "[DATE]" at bounding box center [1412, 115] width 279 height 37
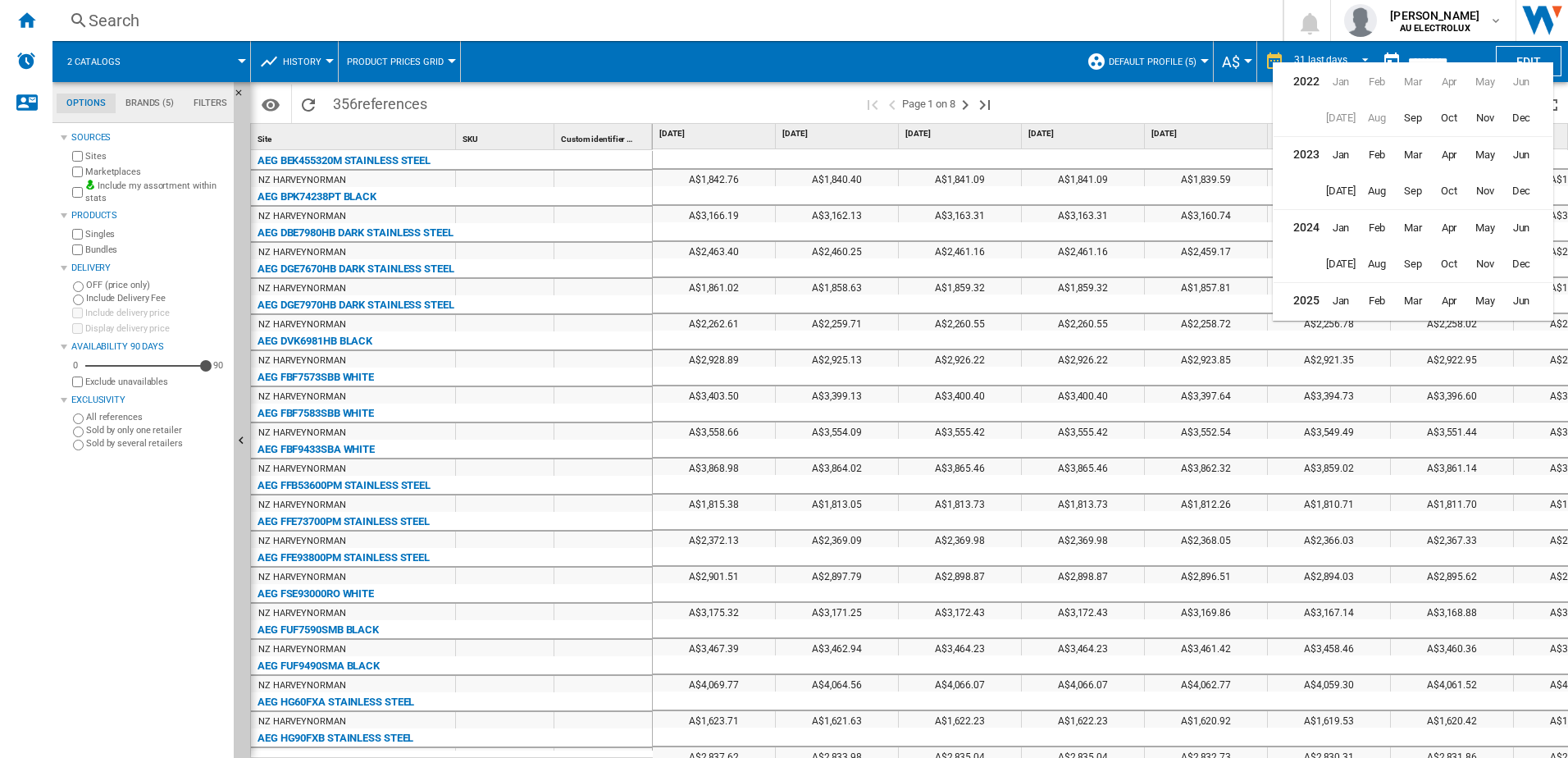
scroll to position [40, 0]
click at [1378, 300] on span "Aug" at bounding box center [1377, 298] width 33 height 33
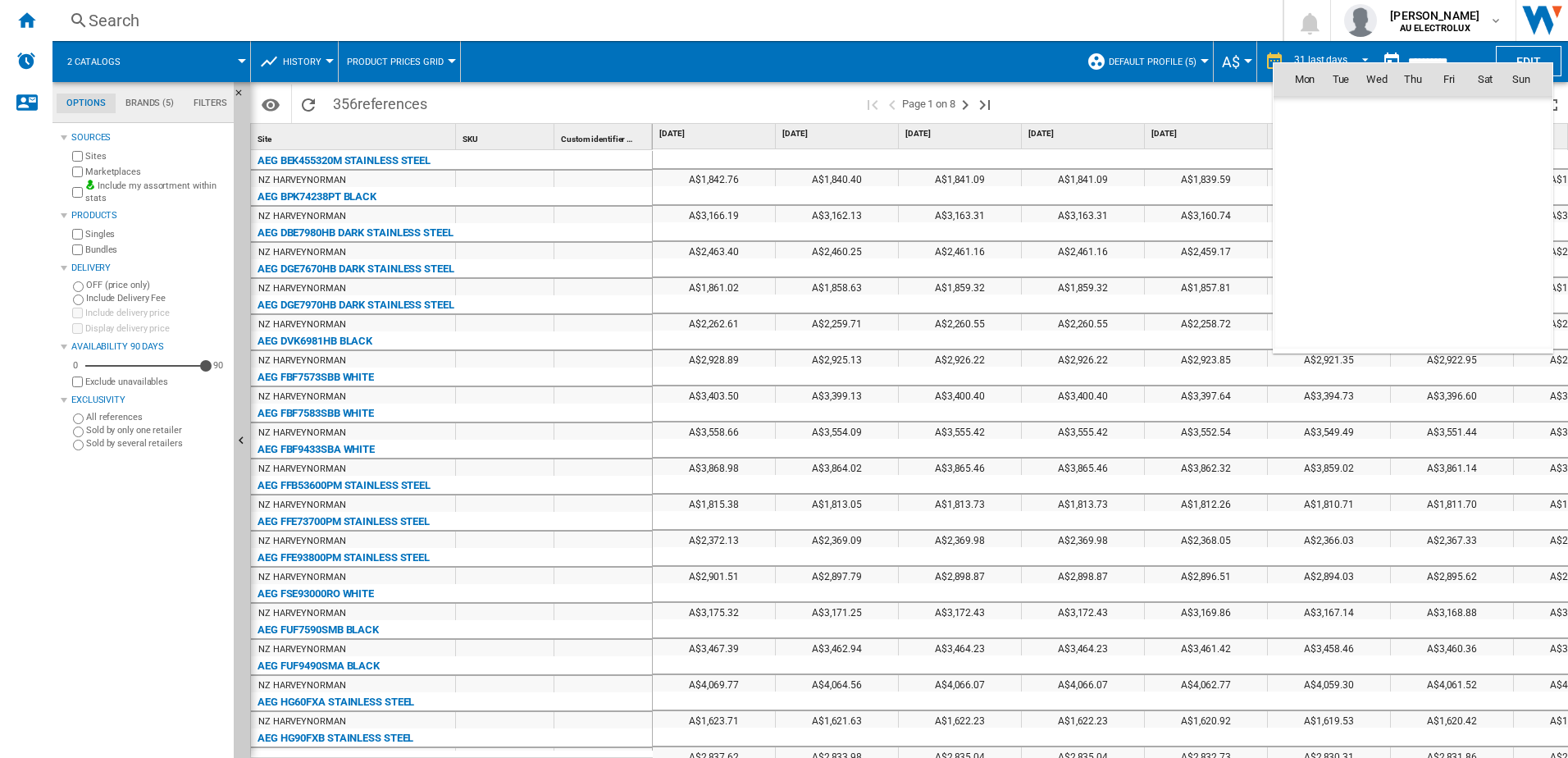
scroll to position [7611, 0]
click at [1518, 225] on span "24" at bounding box center [1522, 223] width 33 height 33
type input "**********"
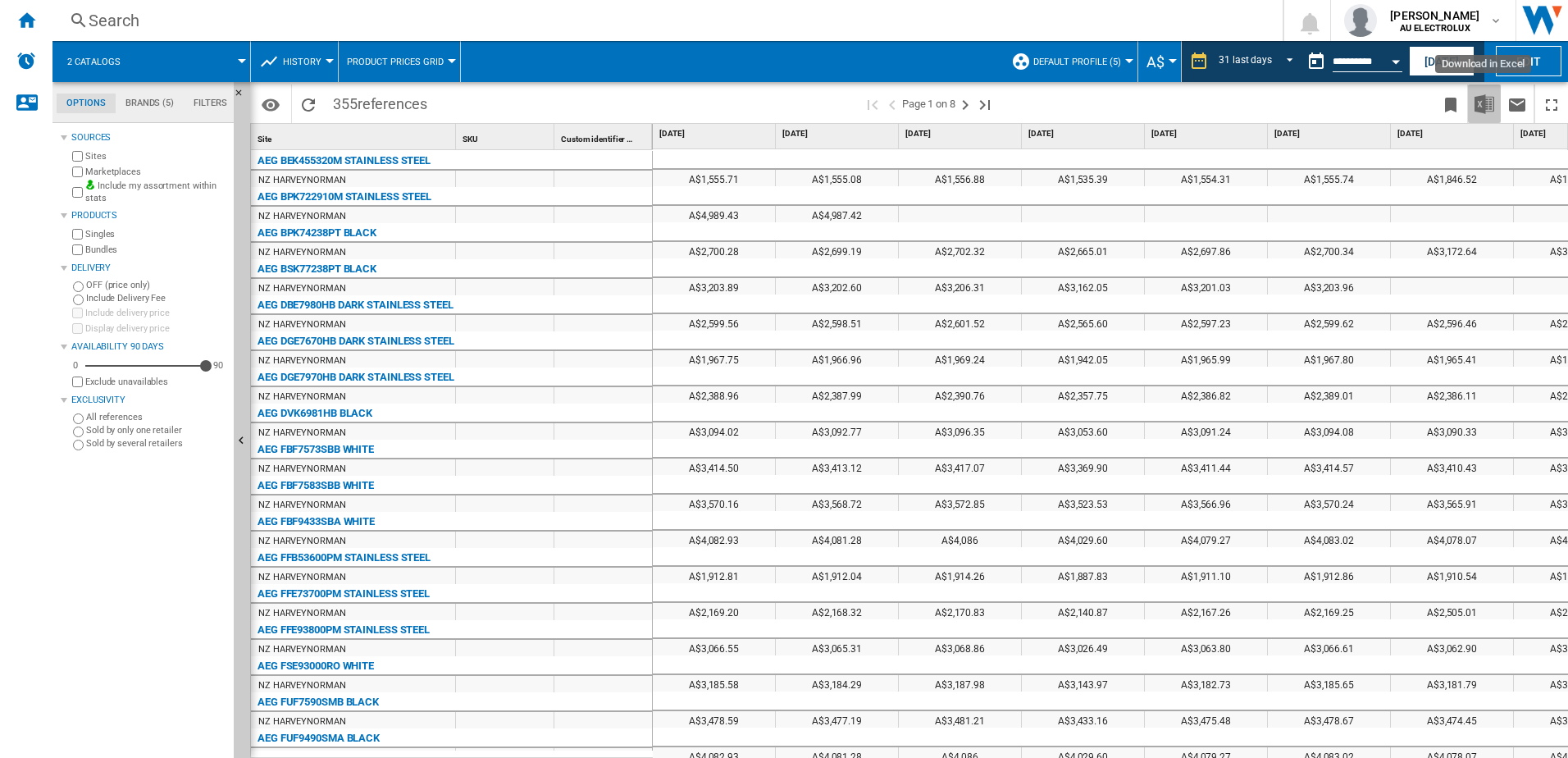
click at [1484, 106] on img "Download in Excel" at bounding box center [1485, 104] width 20 height 20
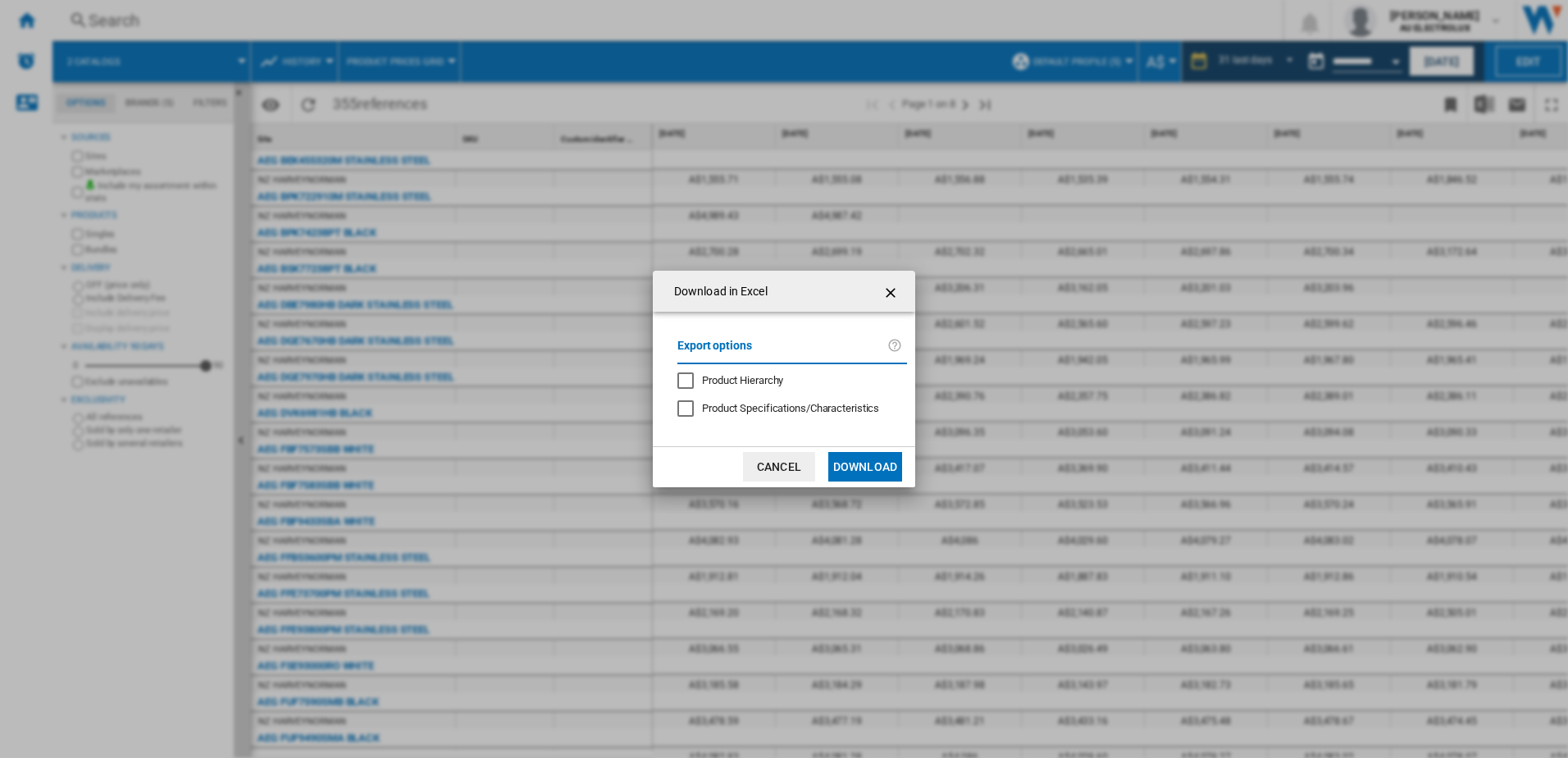
click at [845, 461] on button "Download" at bounding box center [864, 467] width 73 height 29
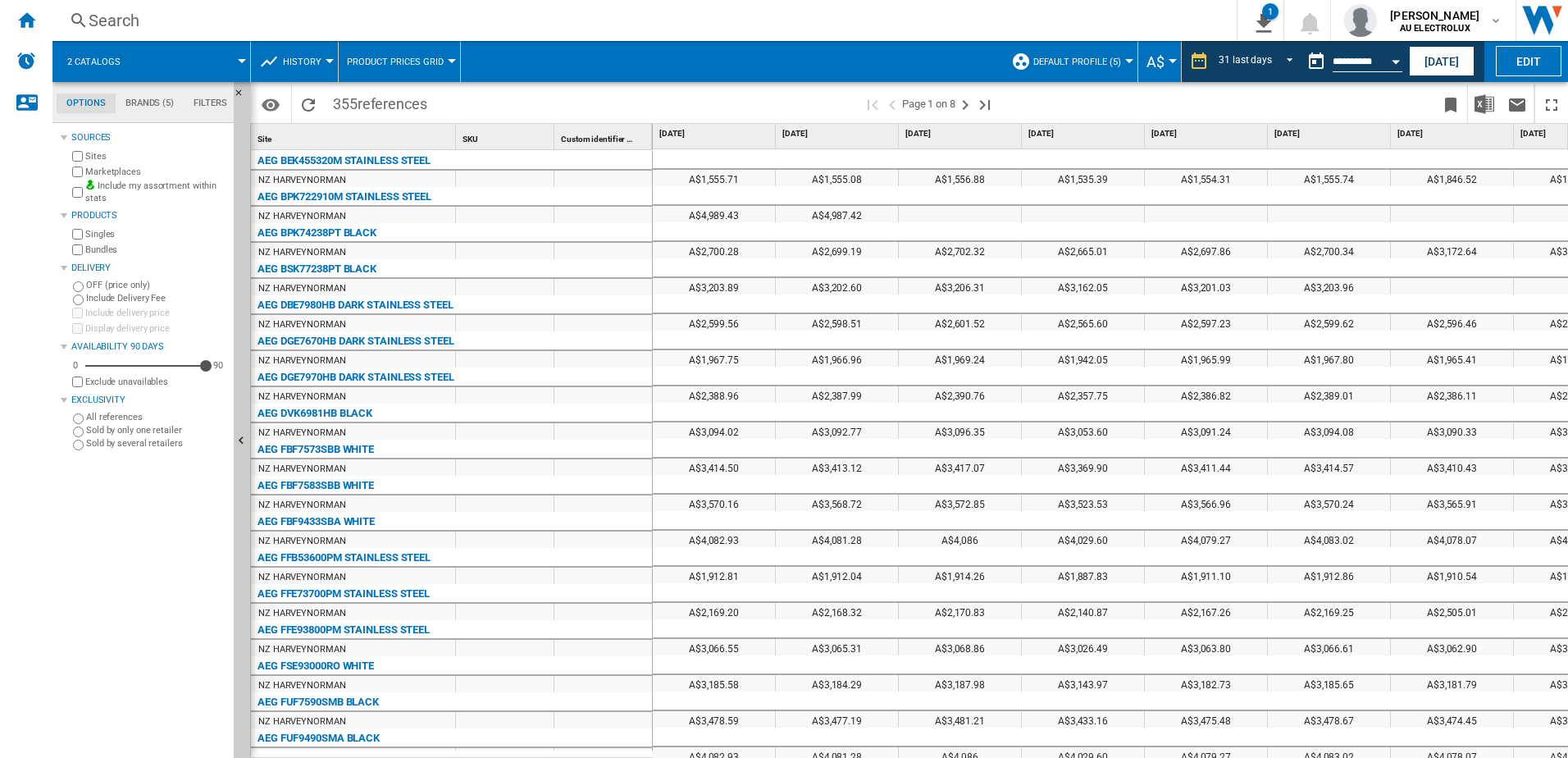
click at [1032, 17] on div "Search" at bounding box center [641, 20] width 1106 height 23
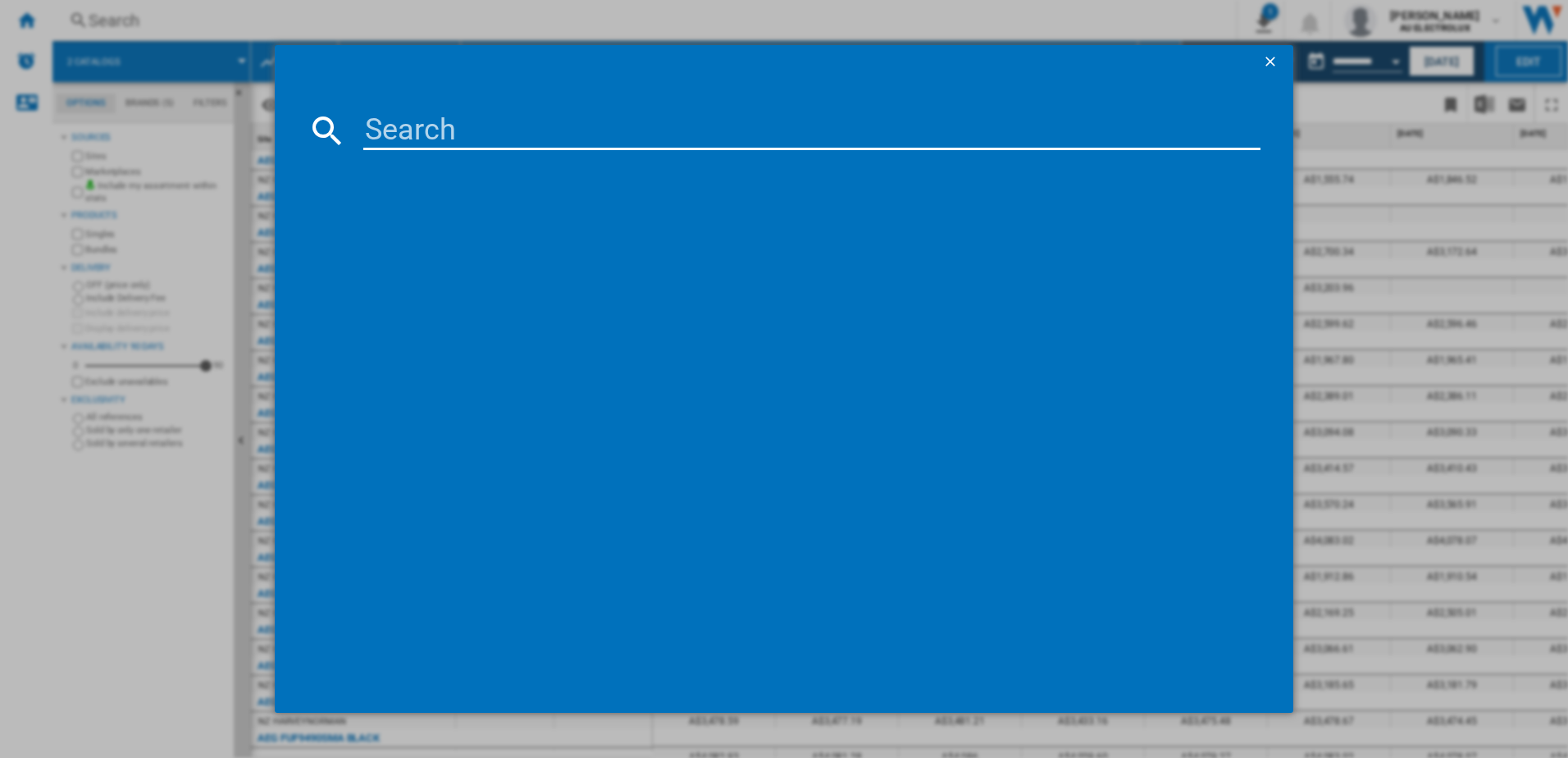
click at [1266, 59] on ng-md-icon "getI18NText('BUTTONS.CLOSE_DIALOG')" at bounding box center [1272, 63] width 20 height 20
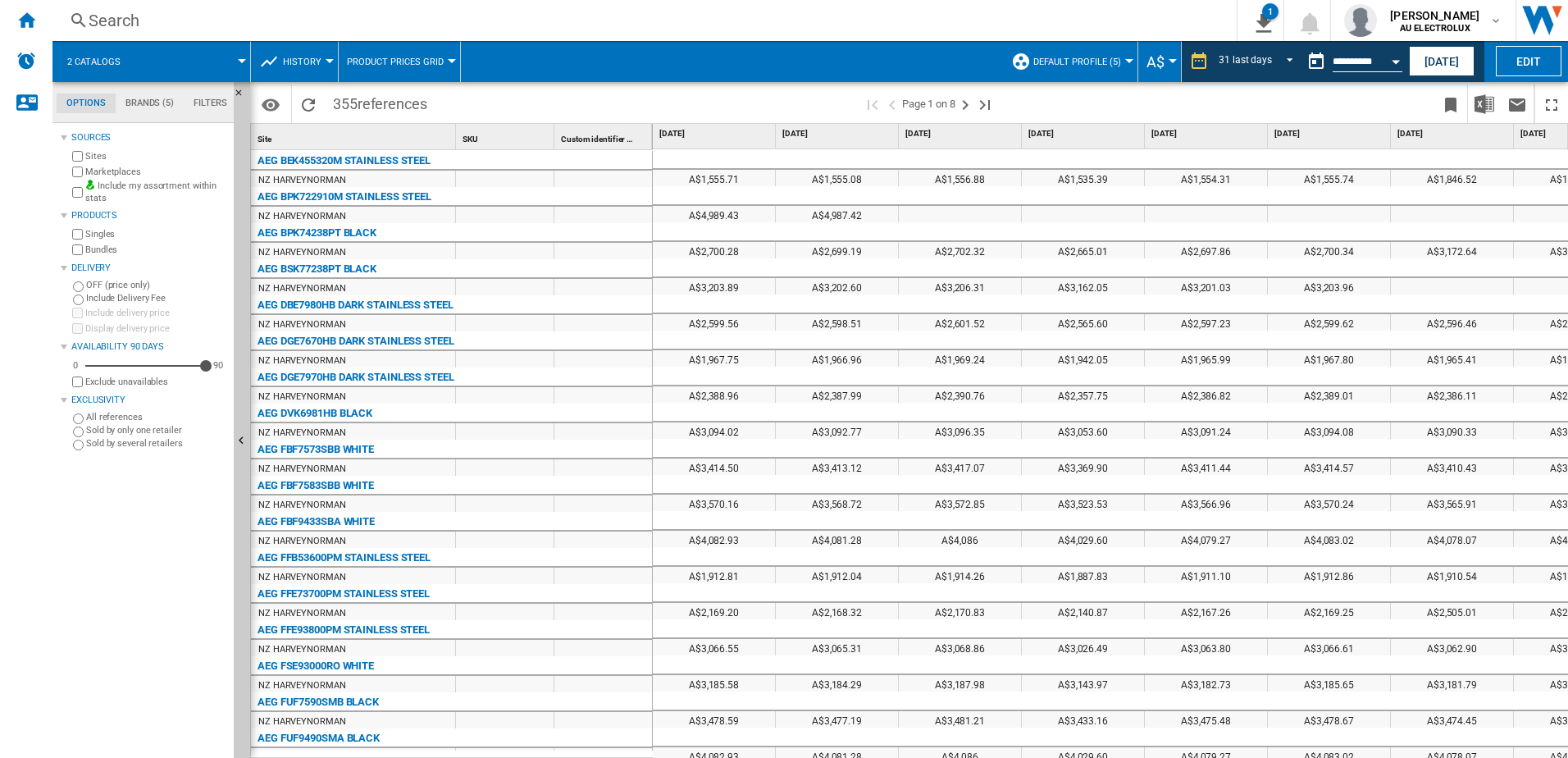
click at [1162, 61] on span "A$" at bounding box center [1155, 62] width 18 height 18
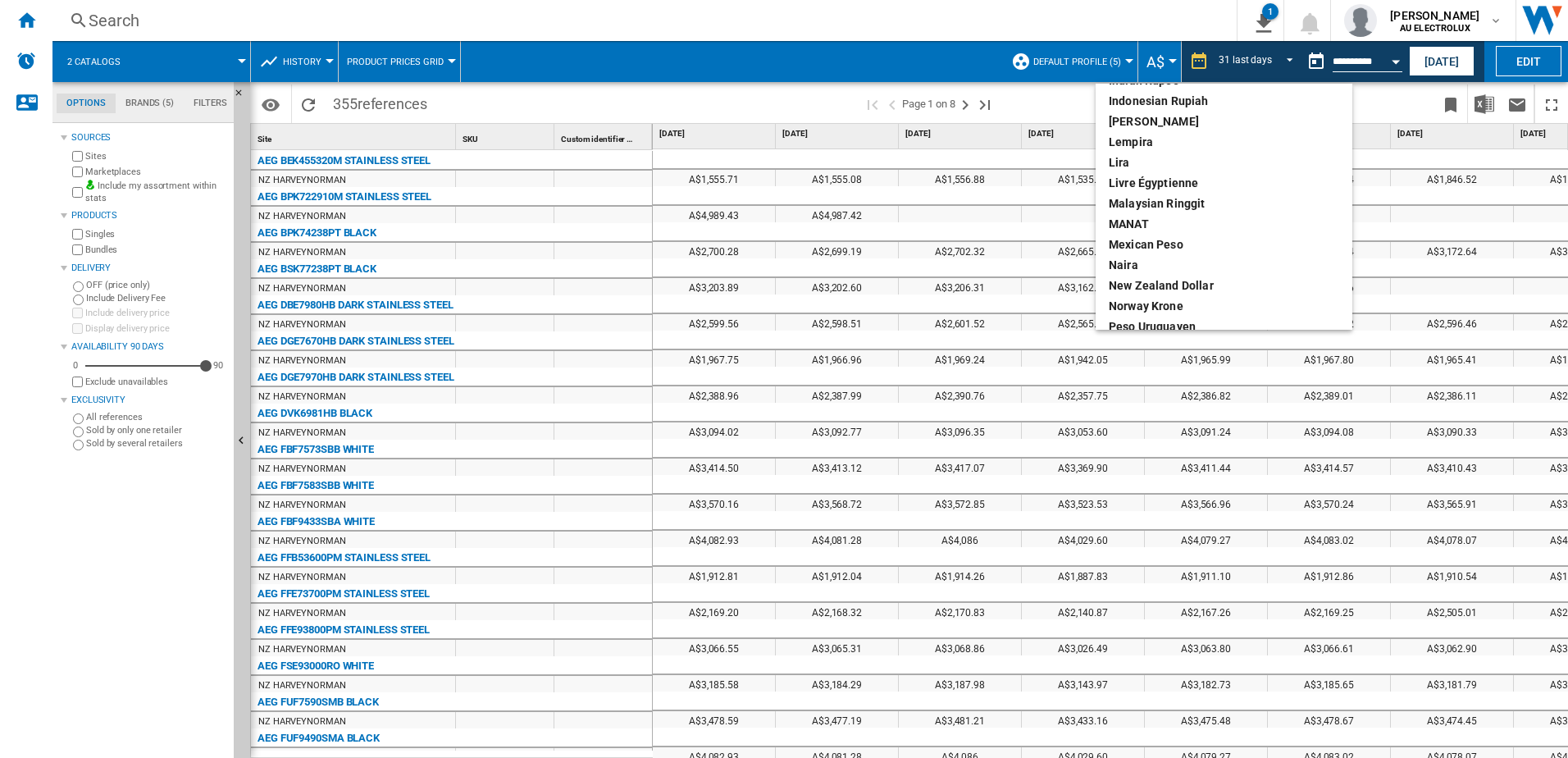
scroll to position [382, 0]
click at [1136, 293] on div "New Zealand dollar" at bounding box center [1223, 293] width 230 height 17
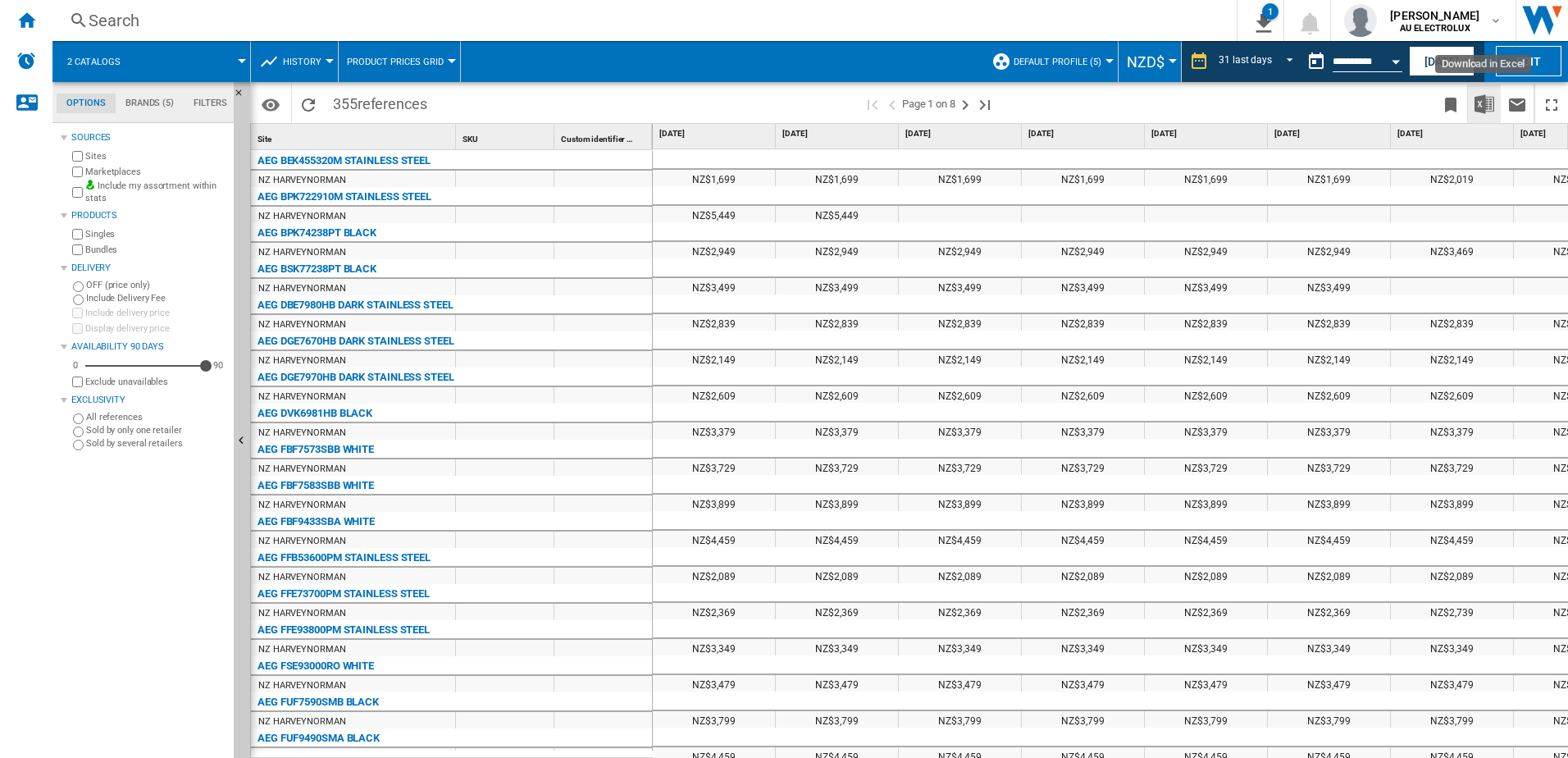
click at [1487, 106] on img "Download in Excel" at bounding box center [1485, 104] width 20 height 20
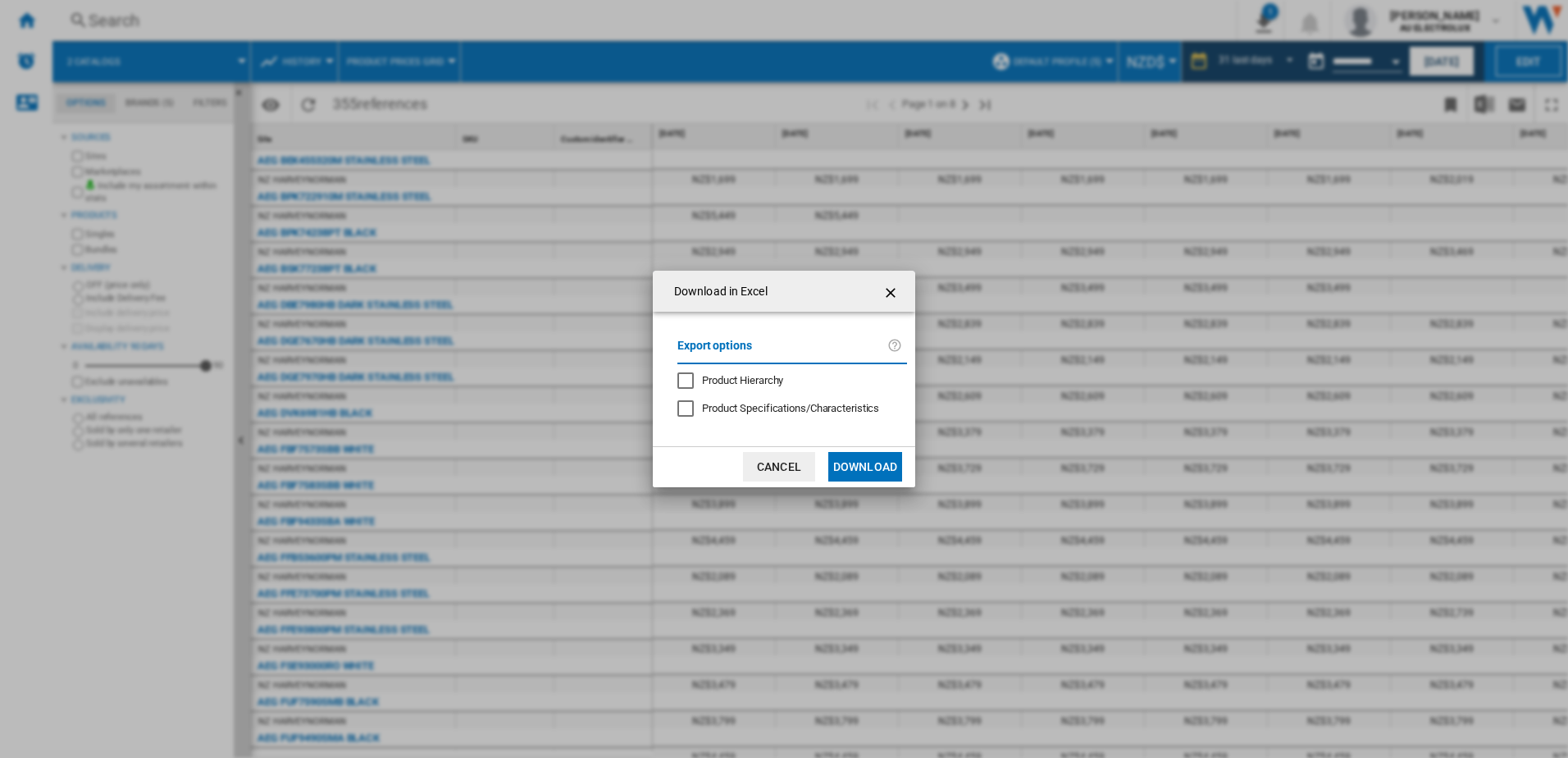
click at [867, 468] on button "Download" at bounding box center [864, 467] width 73 height 29
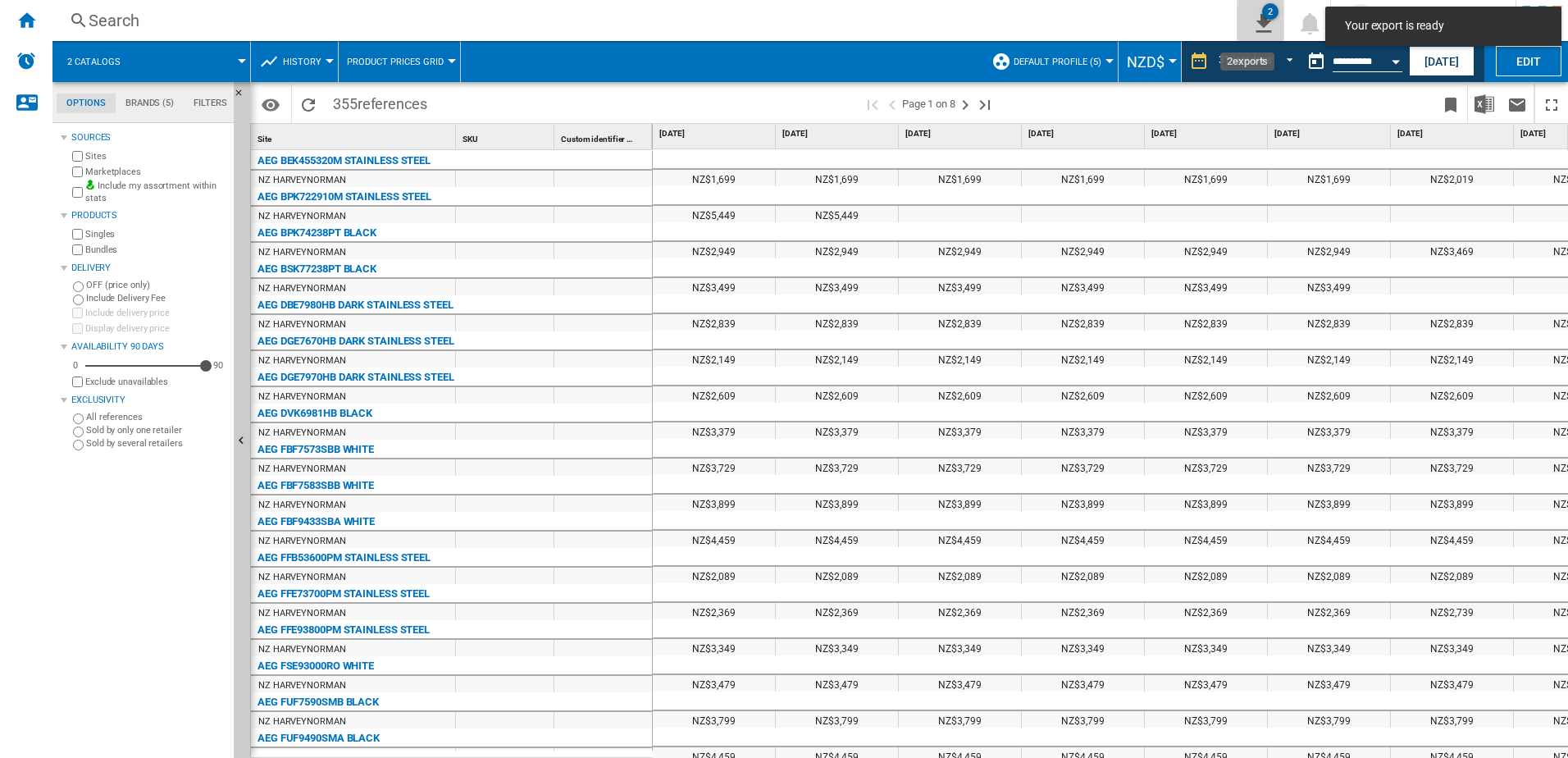
click at [1251, 24] on ng-md-icon "2\a exports" at bounding box center [1261, 21] width 20 height 21
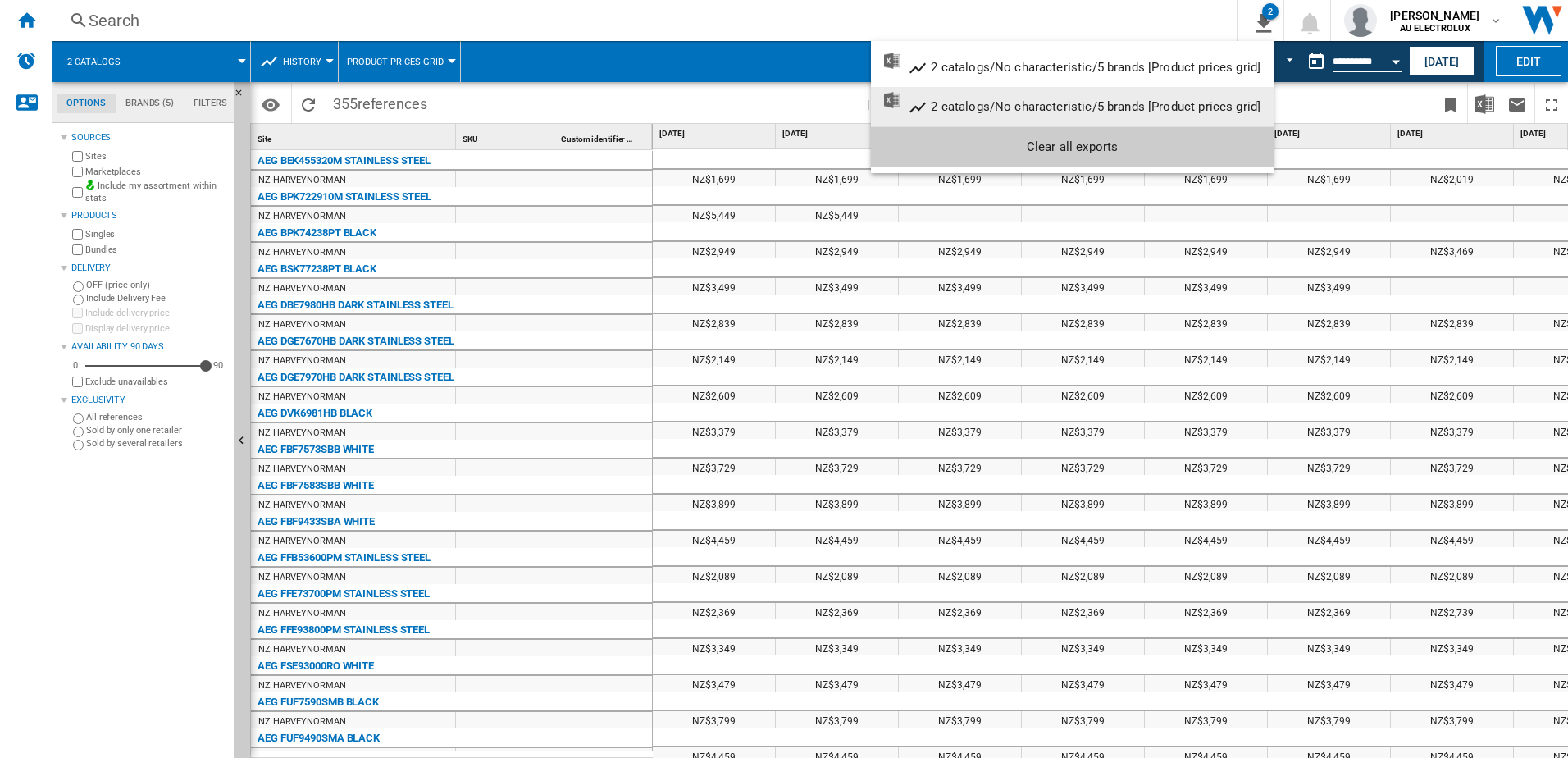
click at [778, 57] on md-backdrop at bounding box center [784, 379] width 1568 height 758
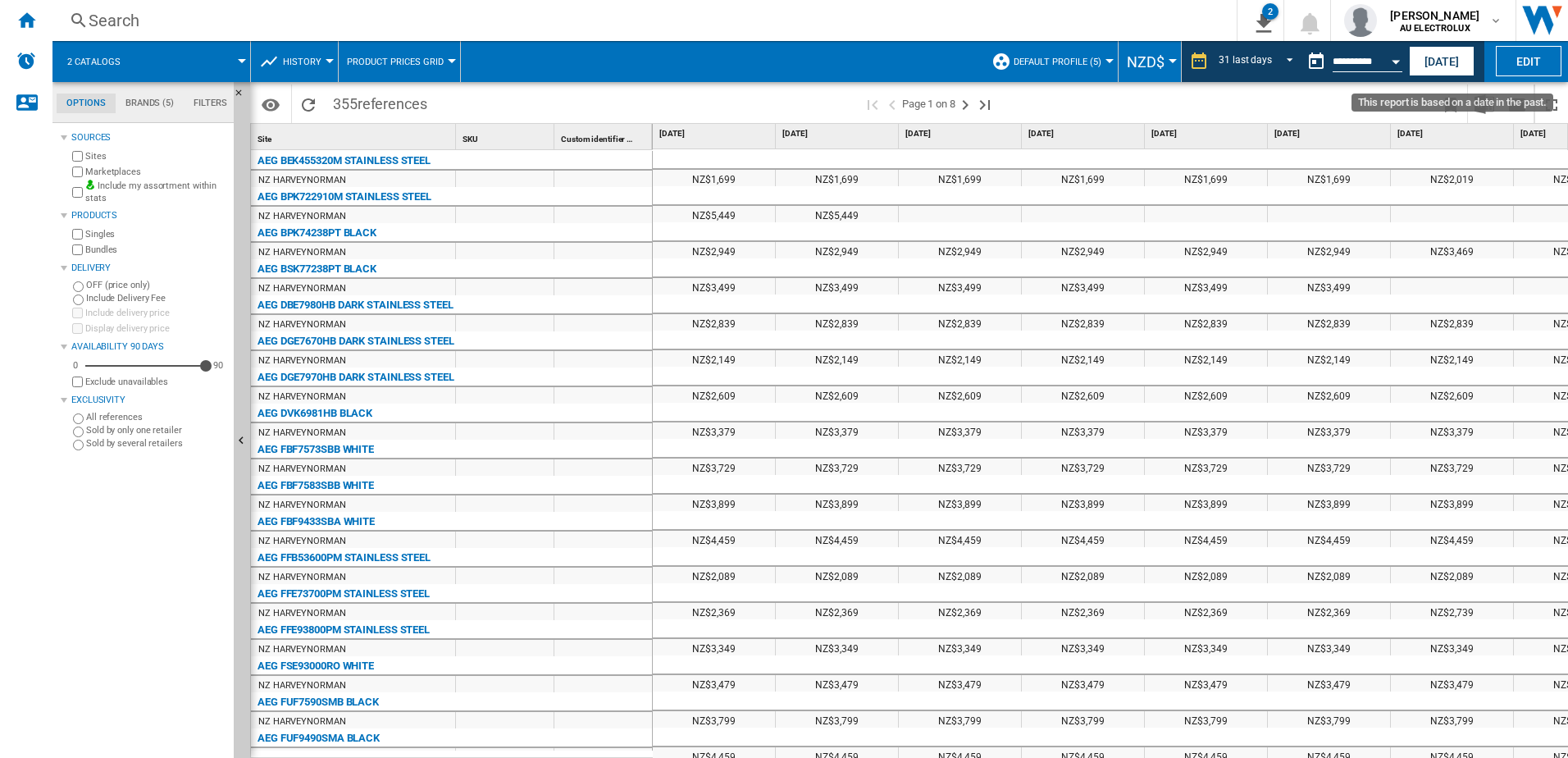
click at [1396, 60] on div "Open calendar" at bounding box center [1396, 62] width 8 height 4
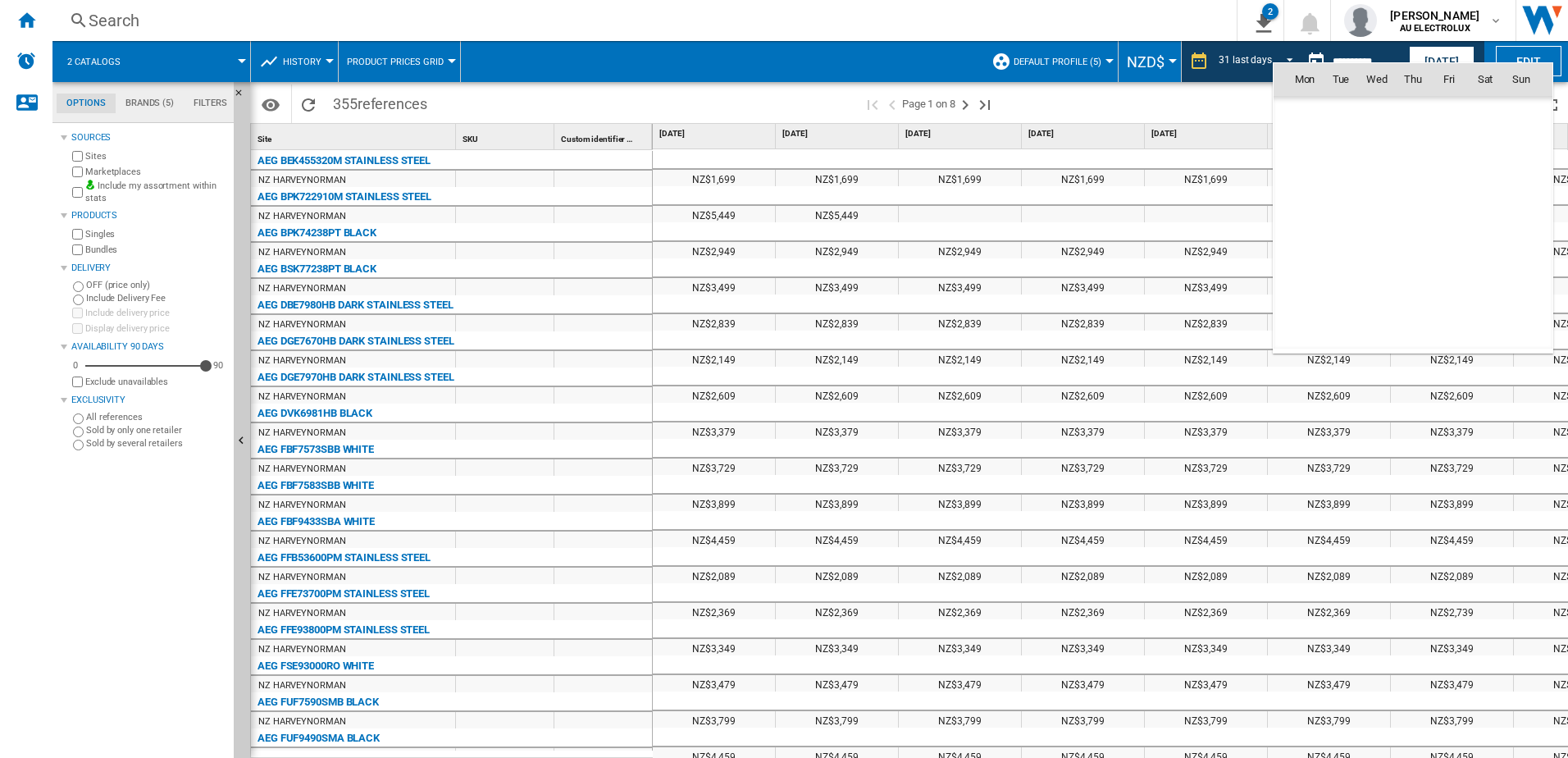
scroll to position [7611, 0]
click at [1344, 116] on md-icon "August 2025" at bounding box center [1337, 115] width 20 height 20
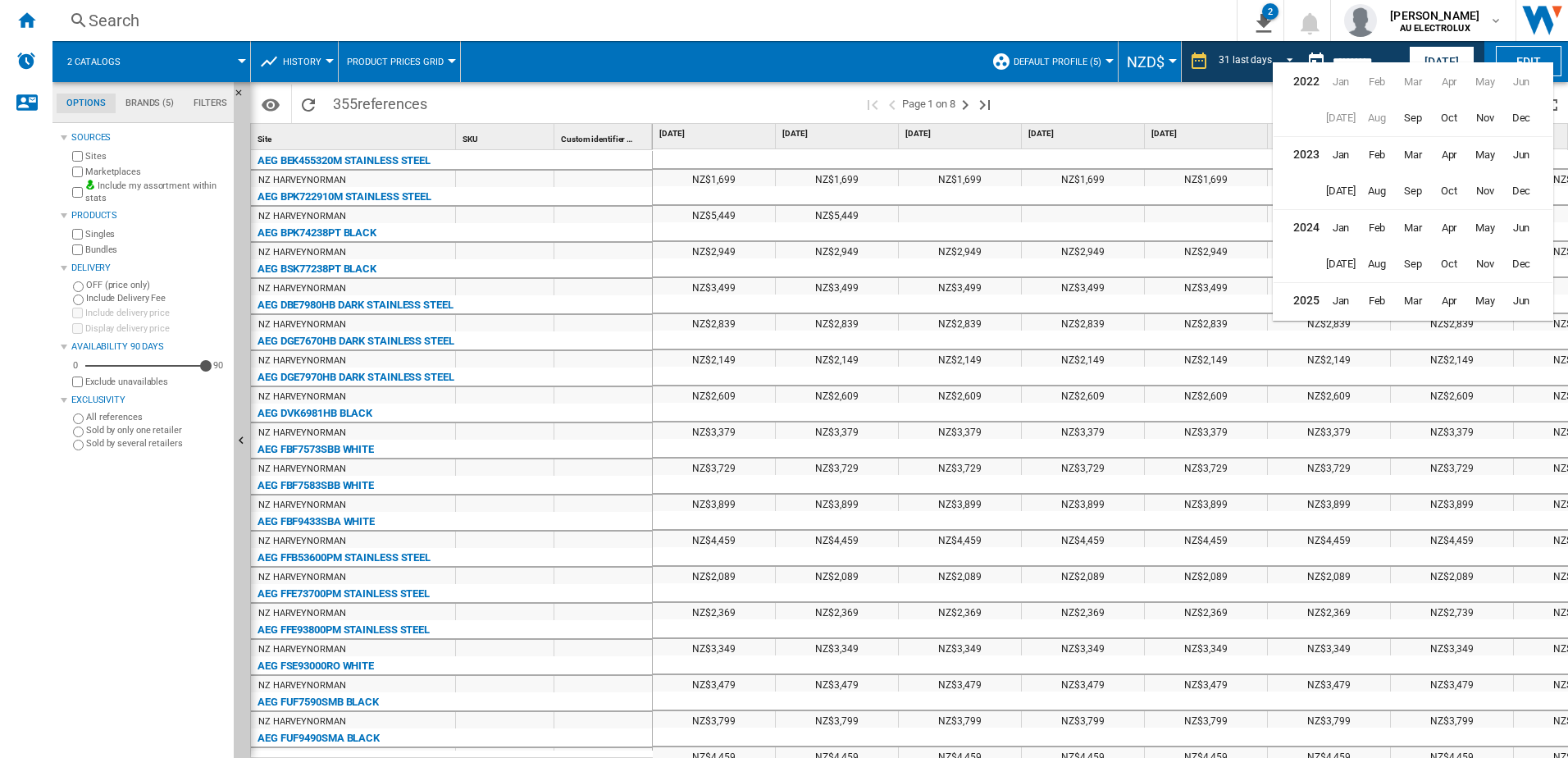
scroll to position [40, 0]
click at [1418, 302] on span "Sep" at bounding box center [1412, 297] width 34 height 34
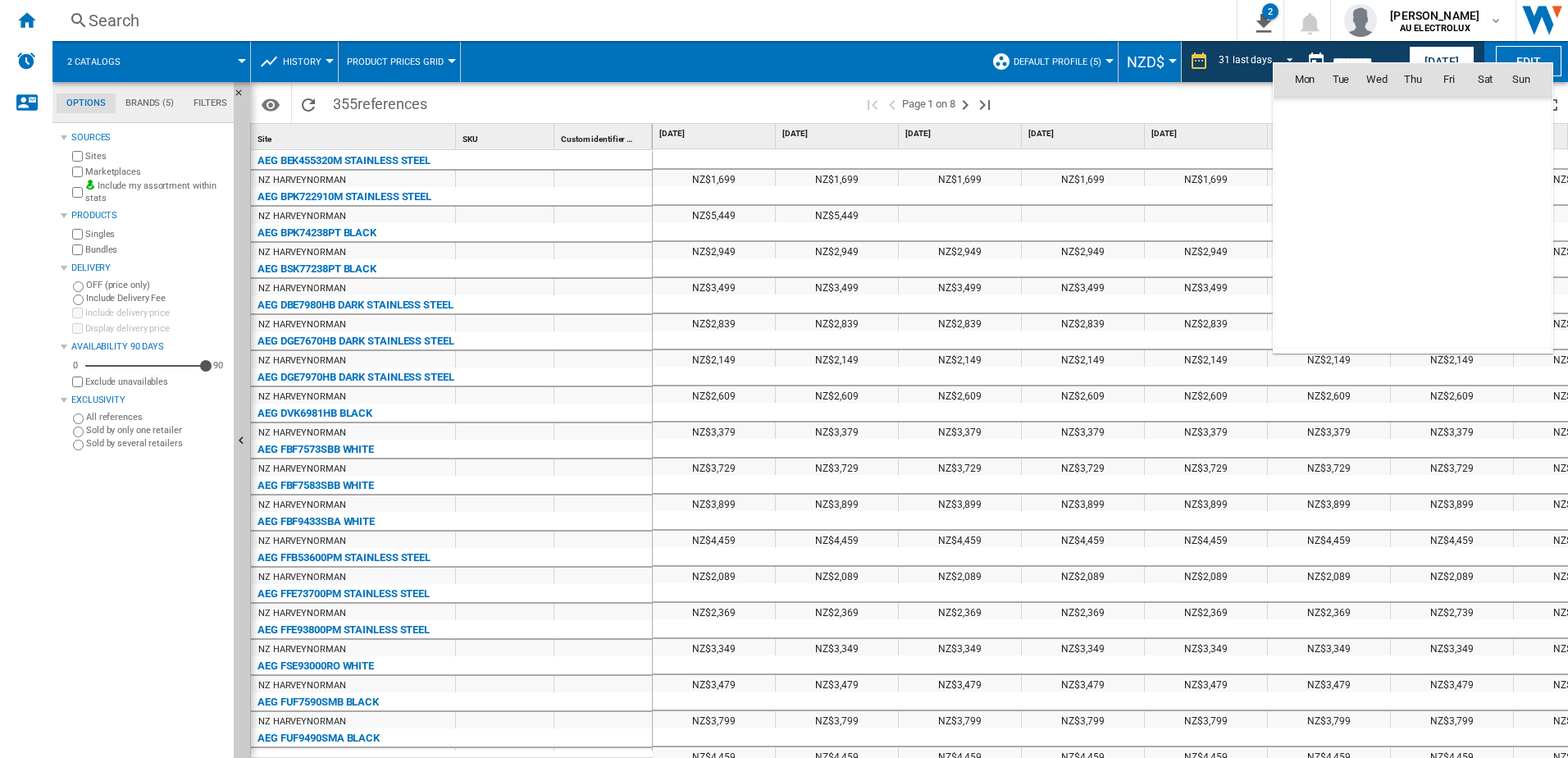
scroll to position [7829, 0]
click at [1521, 153] on span "7" at bounding box center [1522, 151] width 33 height 33
type input "**********"
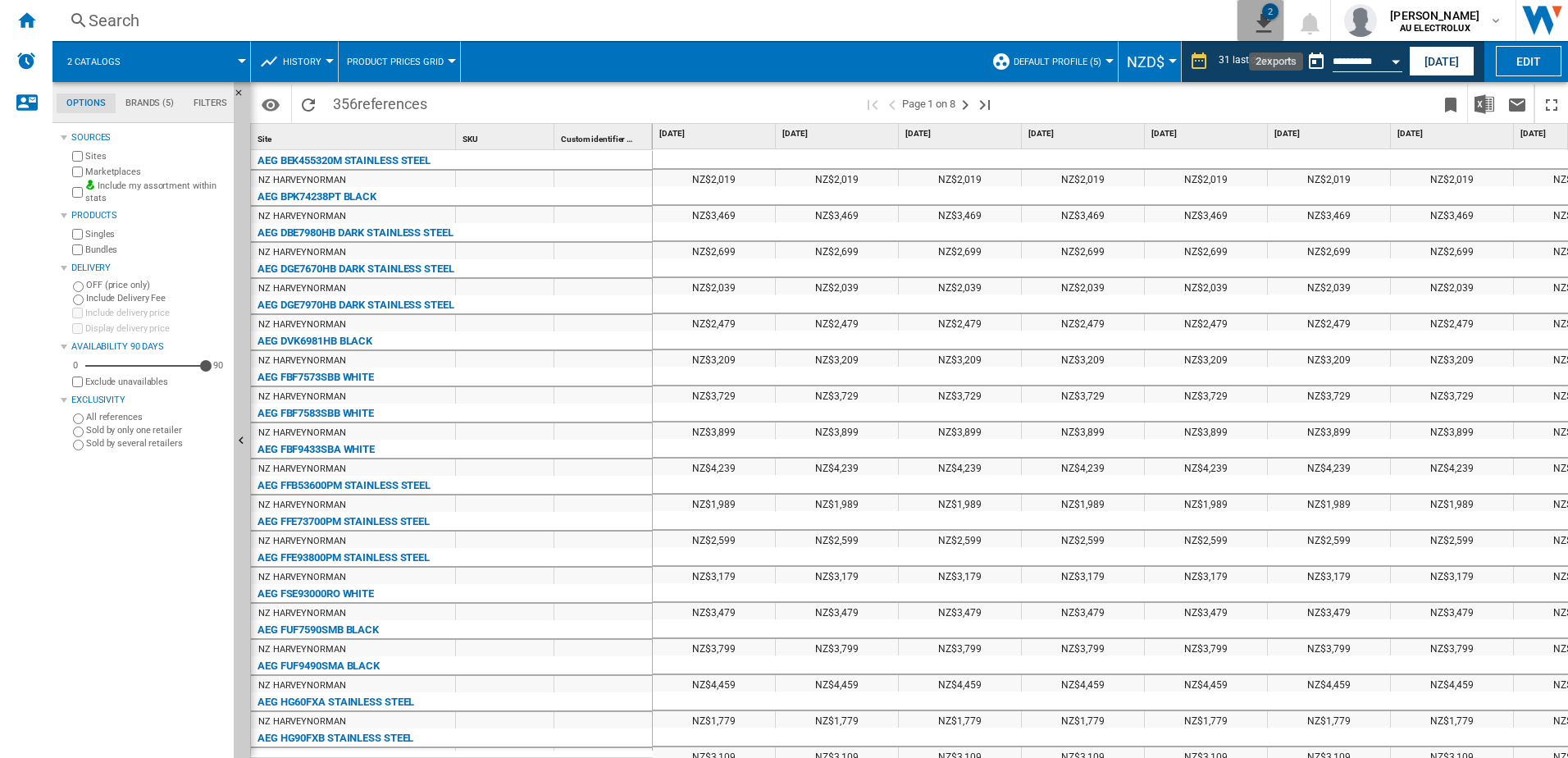
click at [1254, 23] on ng-md-icon "2\a exports" at bounding box center [1261, 21] width 20 height 21
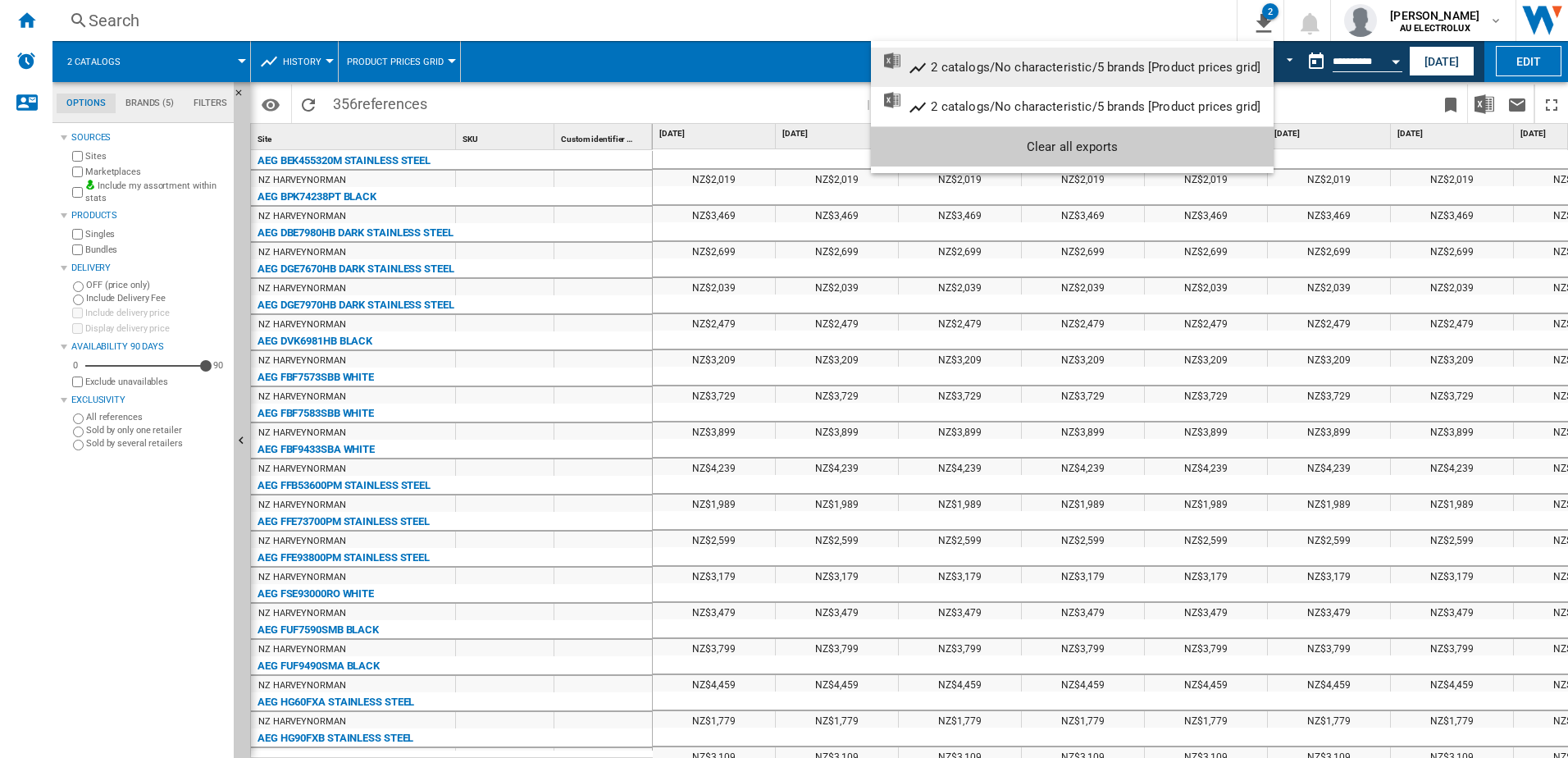
click at [1082, 8] on md-backdrop at bounding box center [784, 379] width 1568 height 758
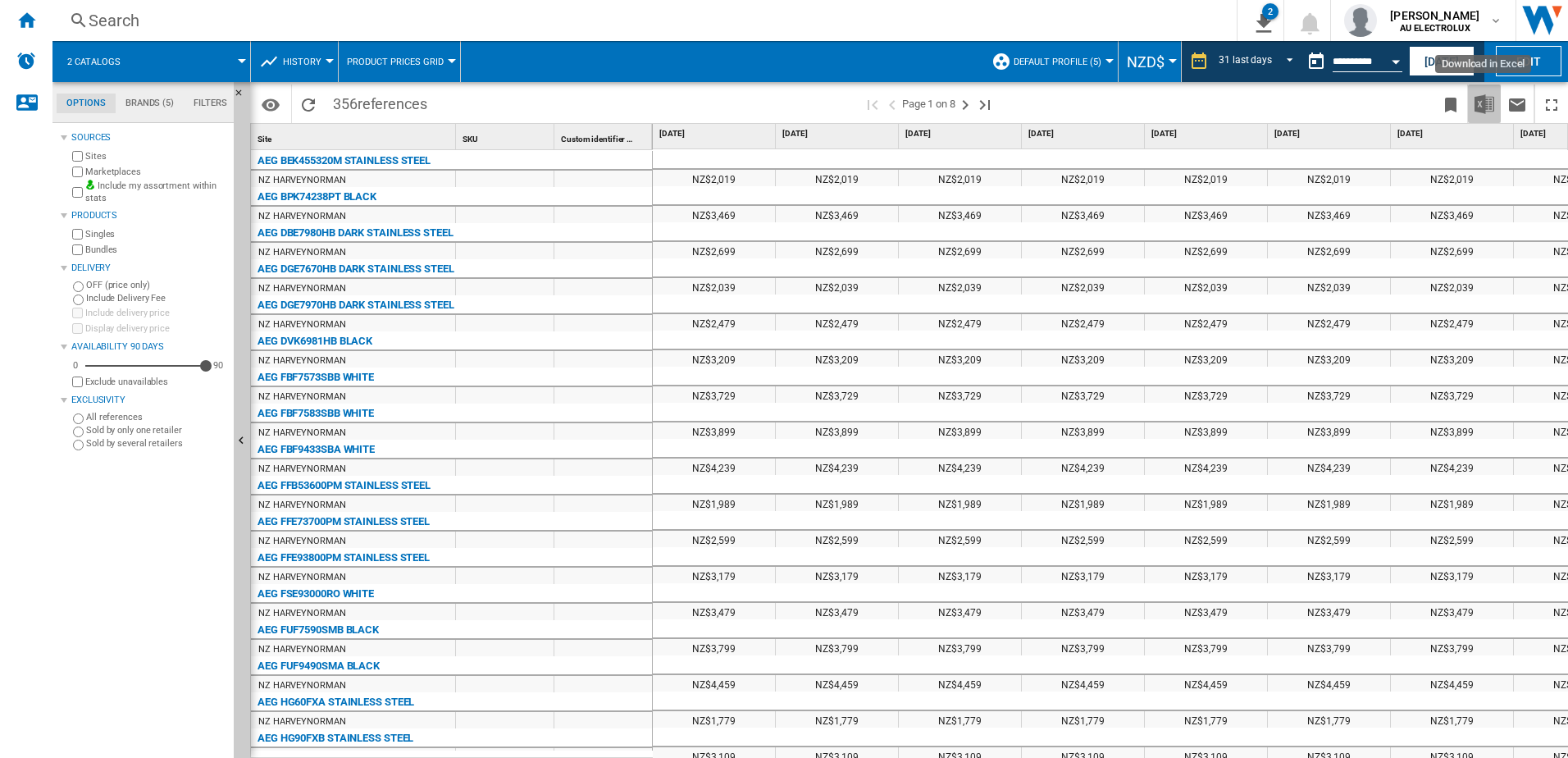
click at [1485, 101] on img "Download in Excel" at bounding box center [1485, 104] width 20 height 20
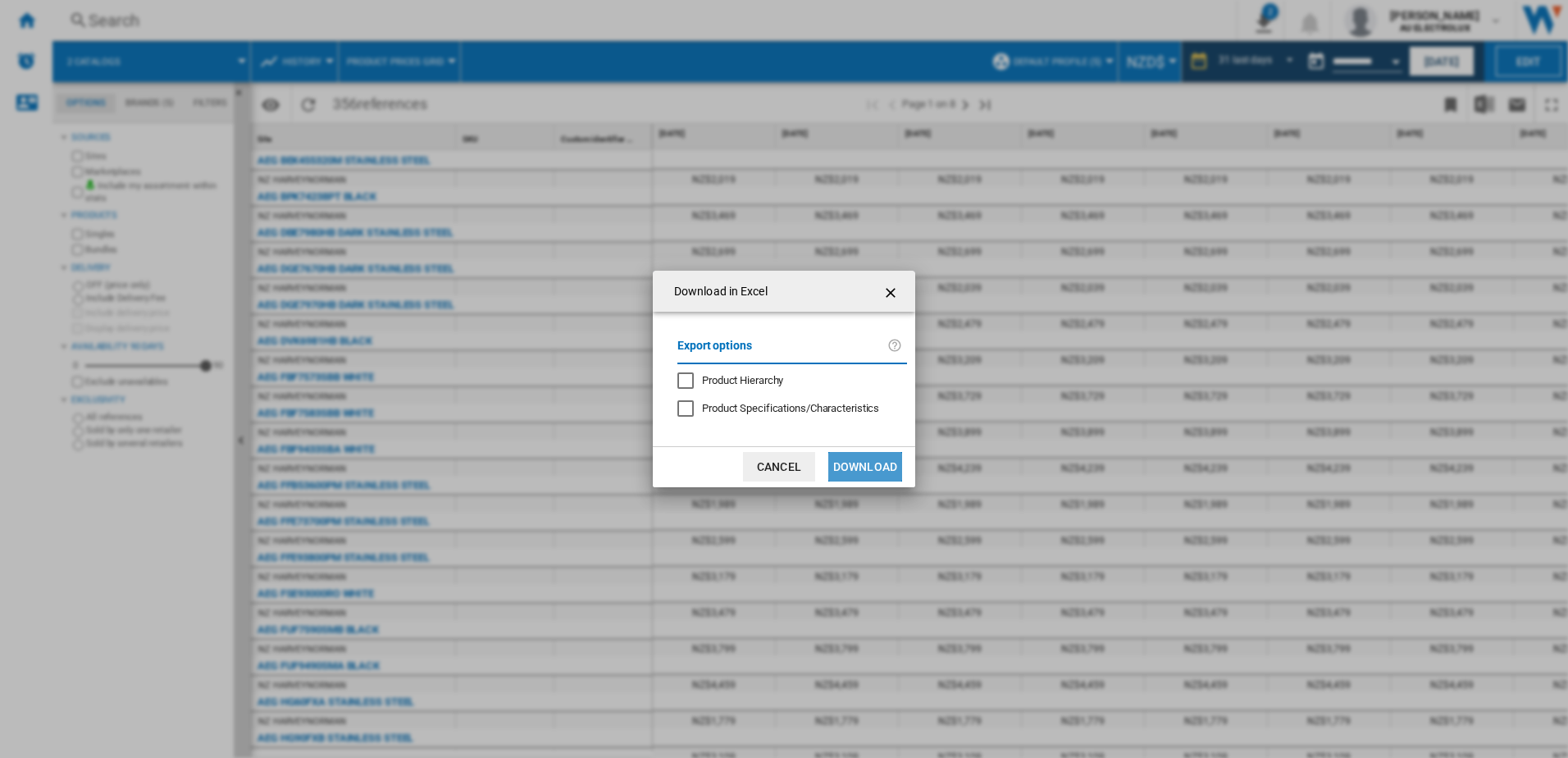
click at [866, 464] on button "Download" at bounding box center [864, 467] width 73 height 29
